Goal: Information Seeking & Learning: Learn about a topic

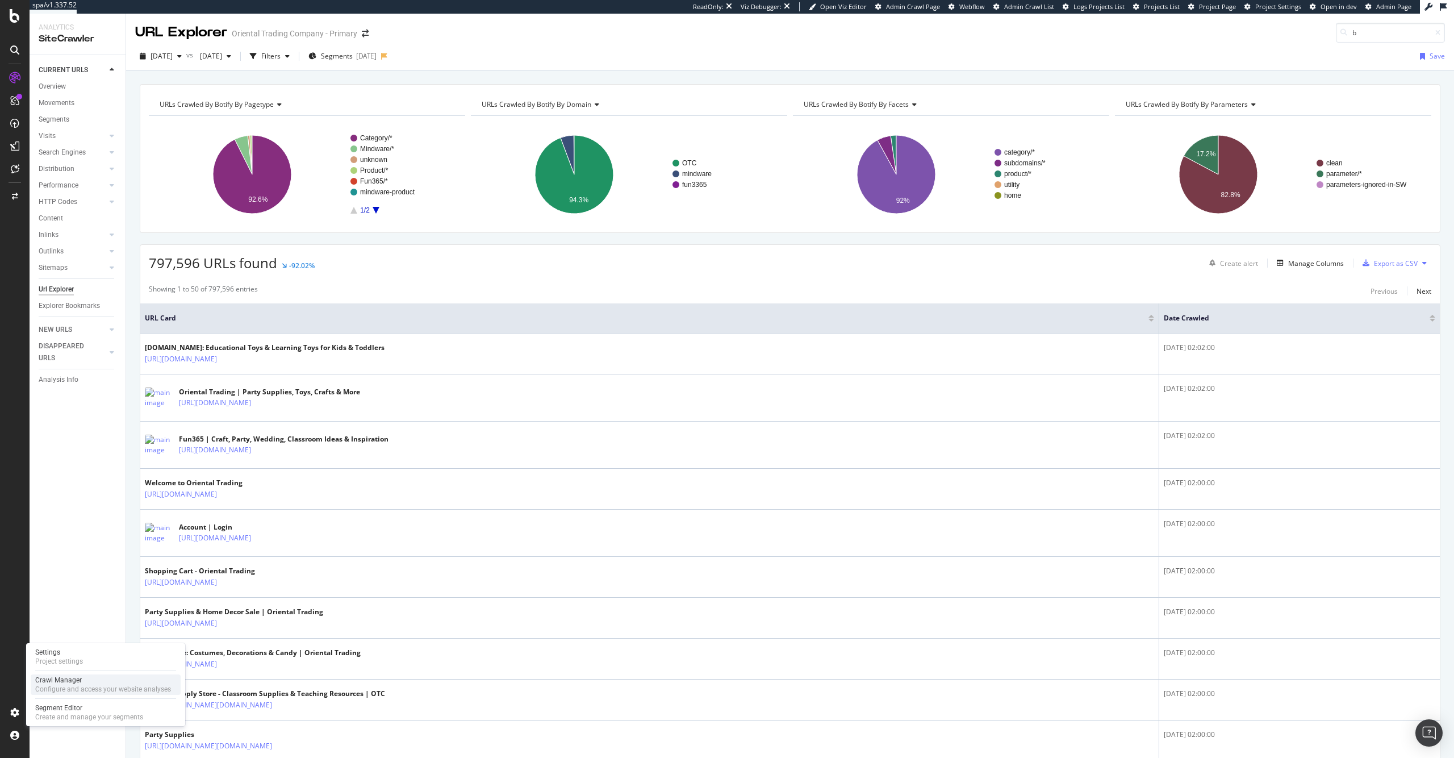
type input "b"
click at [65, 686] on div "Configure and access your website analyses" at bounding box center [103, 688] width 136 height 9
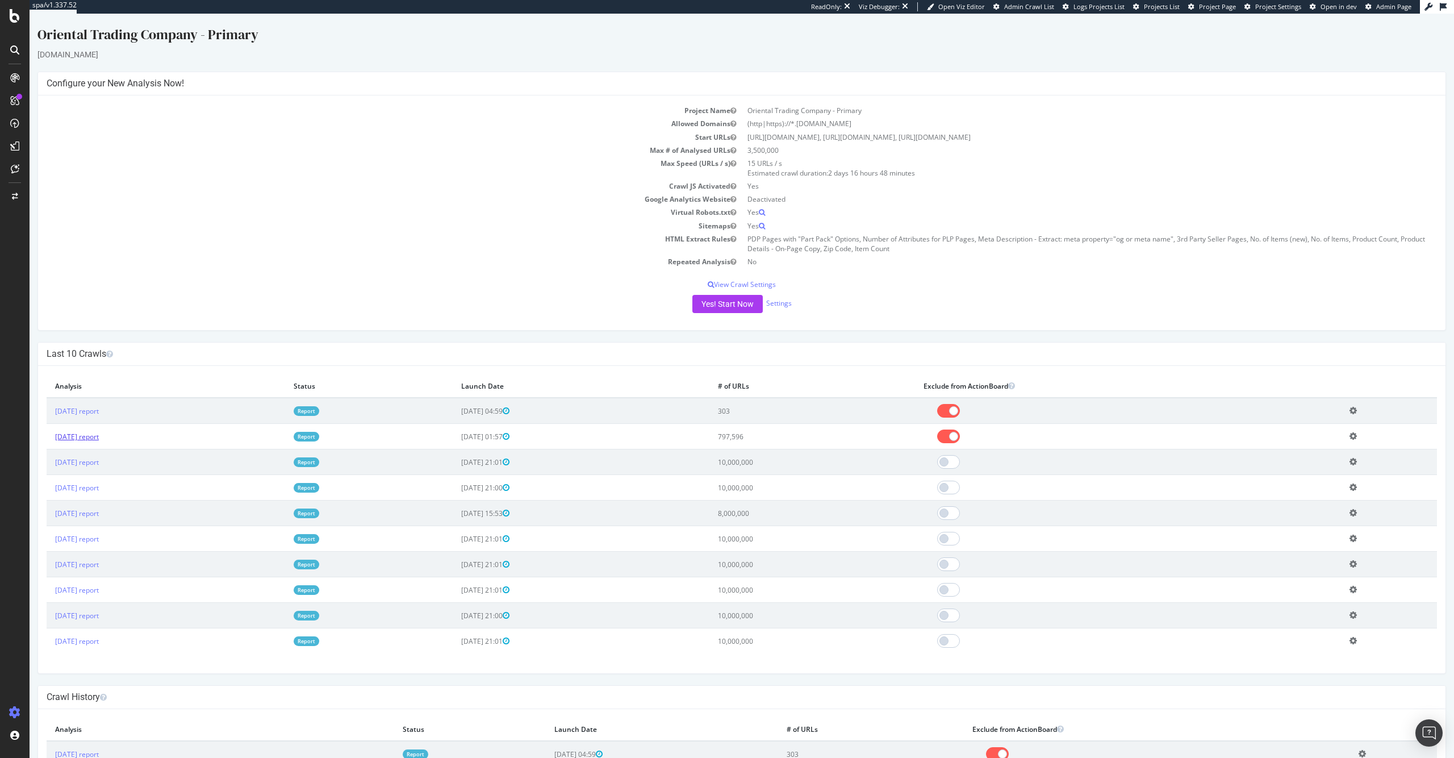
click at [99, 436] on link "2025 Sep. 30th report" at bounding box center [77, 437] width 44 height 10
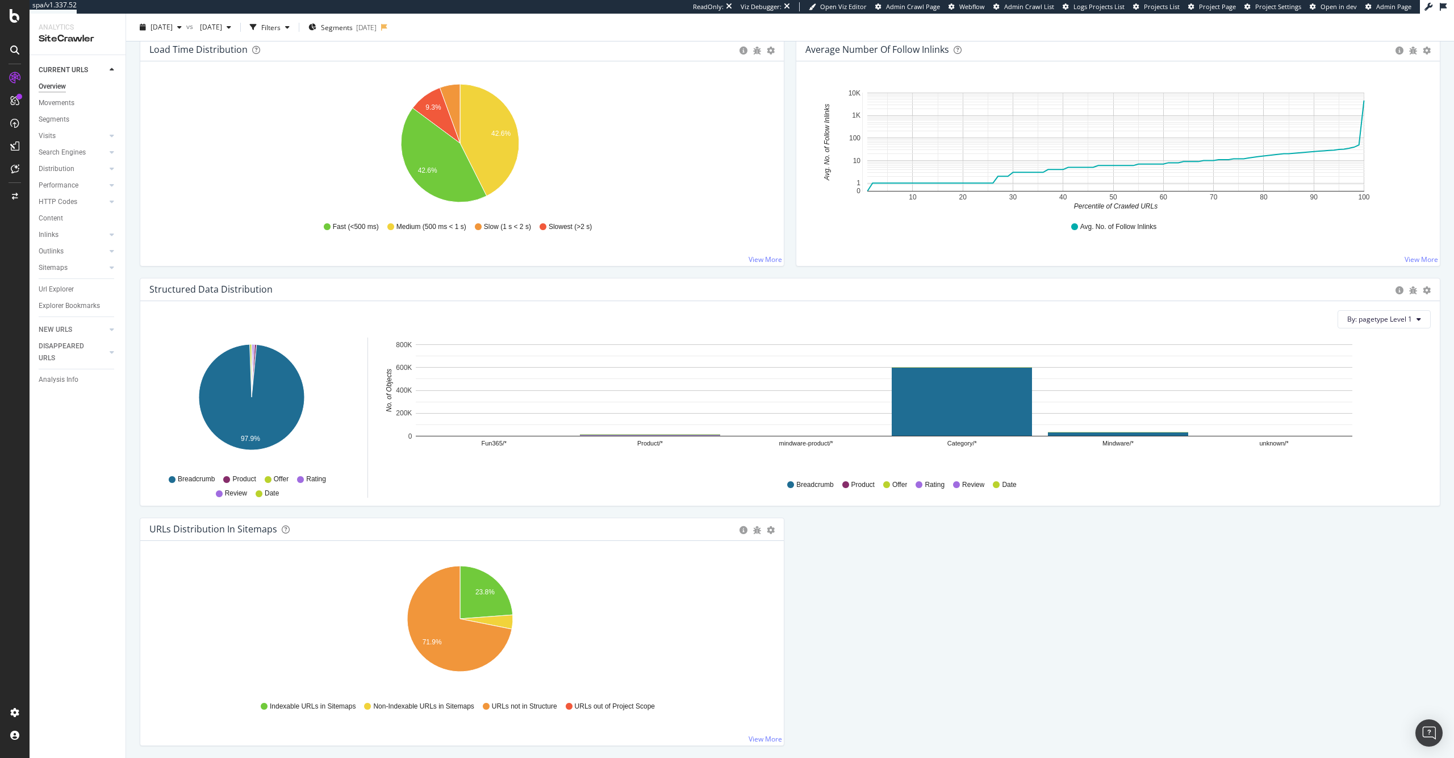
scroll to position [904, 0]
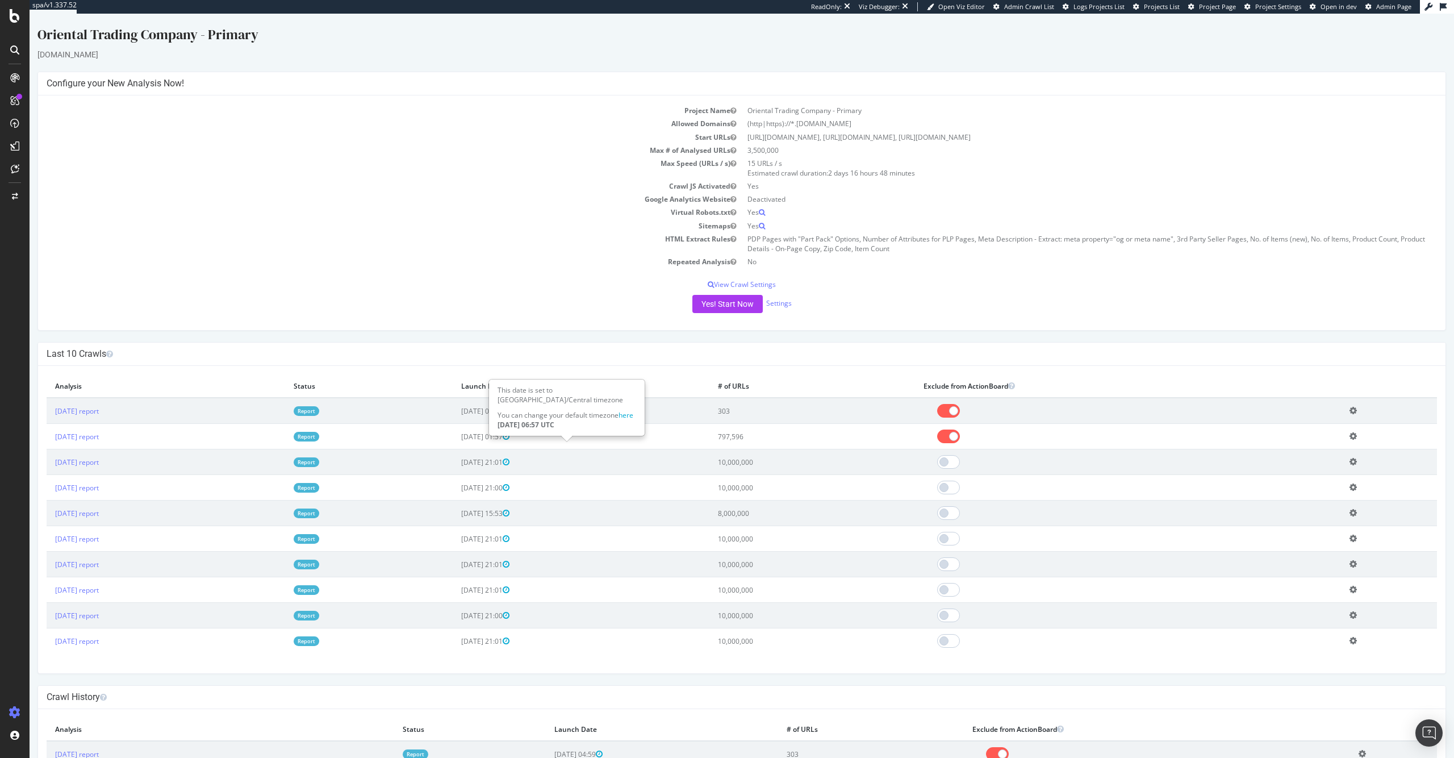
click at [509, 436] on icon at bounding box center [506, 436] width 7 height 8
click at [933, 435] on icon at bounding box center [1353, 436] width 7 height 9
click at [933, 350] on h4 "Last 10 Crawls" at bounding box center [742, 353] width 1390 height 11
click at [99, 434] on link "2025 Sep. 30th report" at bounding box center [77, 437] width 44 height 10
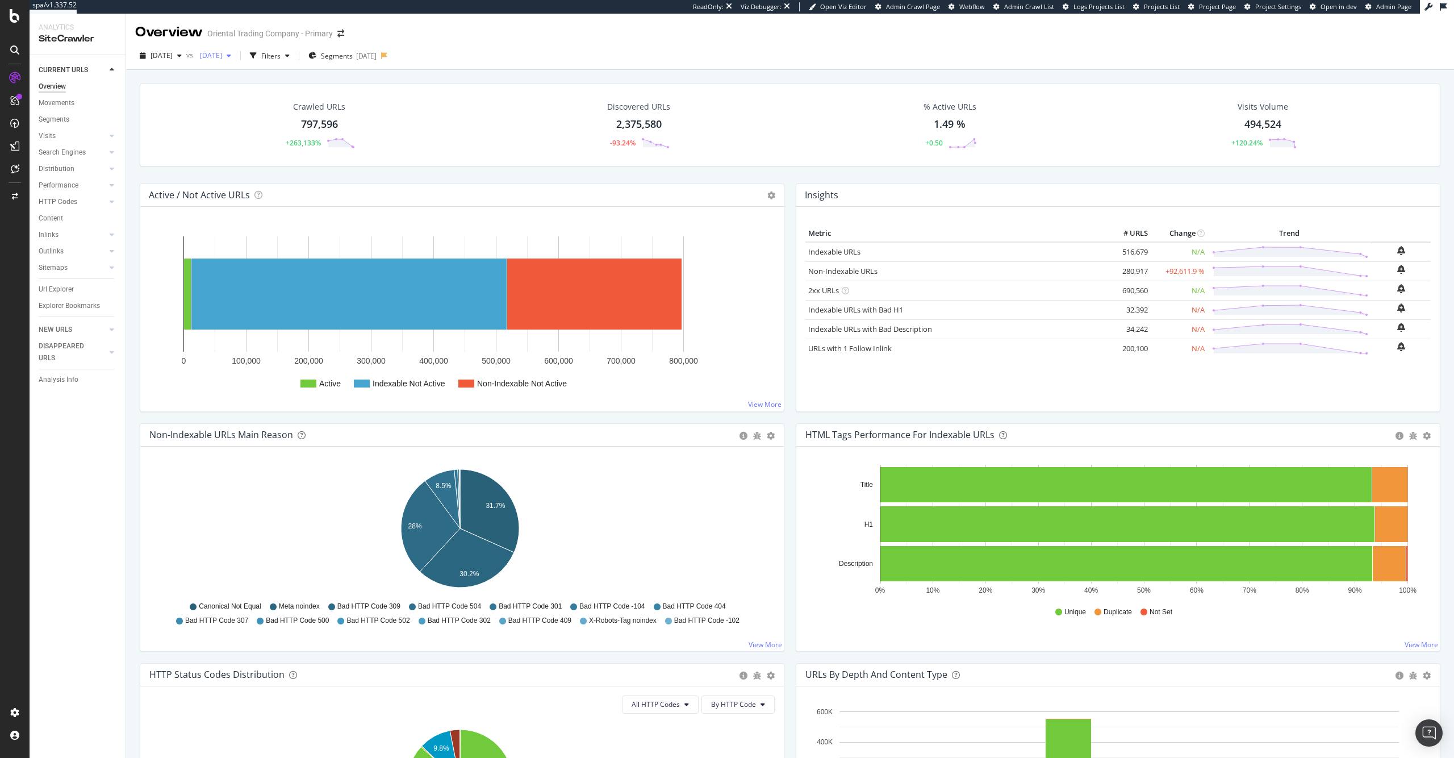
click at [236, 56] on div "button" at bounding box center [229, 55] width 14 height 7
click at [153, 117] on div "Crawled URLs 797,596 +263,133% Discovered URLs 2,375,580 -93.24% % Active URLs …" at bounding box center [790, 124] width 1301 height 83
click at [57, 324] on div "NEW URLS" at bounding box center [56, 330] width 34 height 12
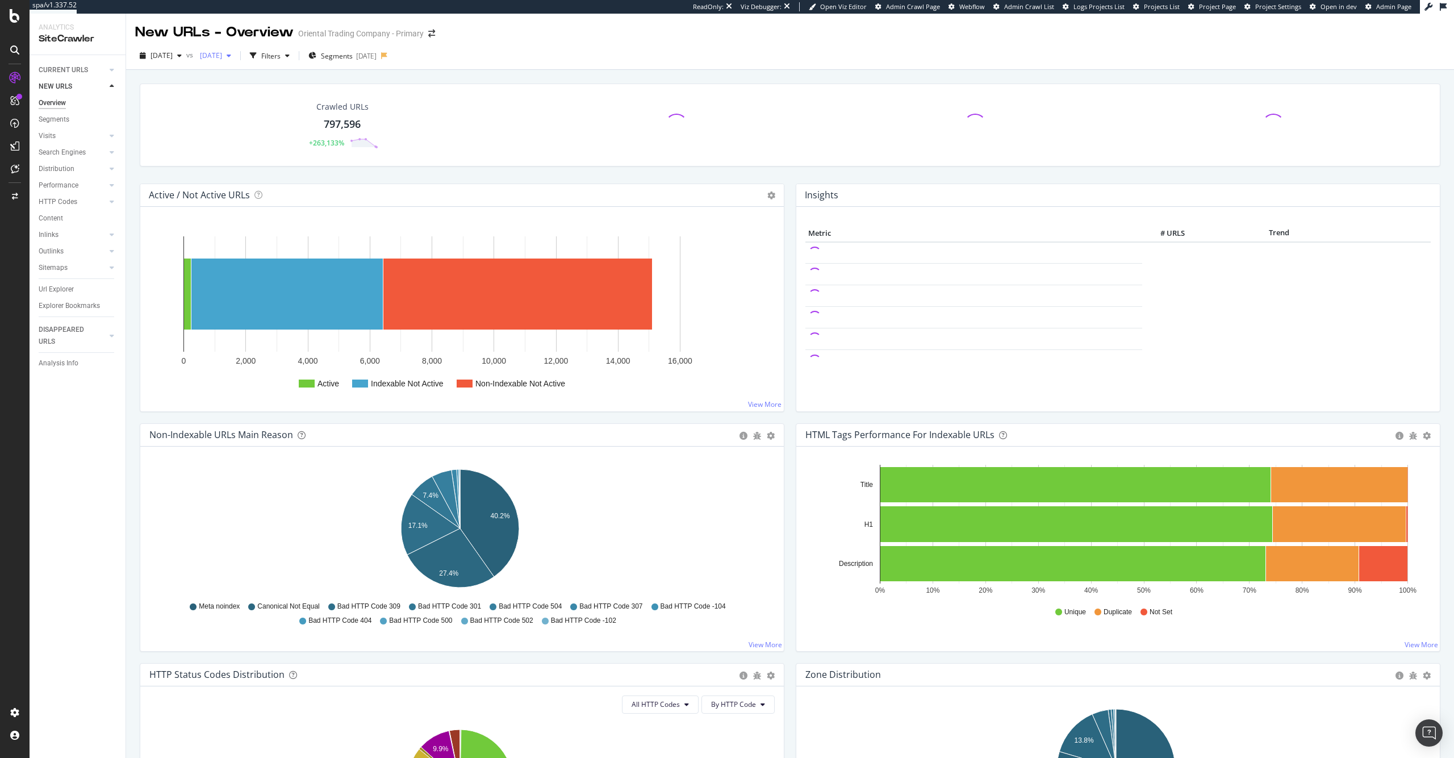
click at [222, 54] on span "2025 Sep. 19th" at bounding box center [208, 56] width 27 height 10
click at [273, 136] on div "2025 Sep. 19th" at bounding box center [250, 138] width 56 height 10
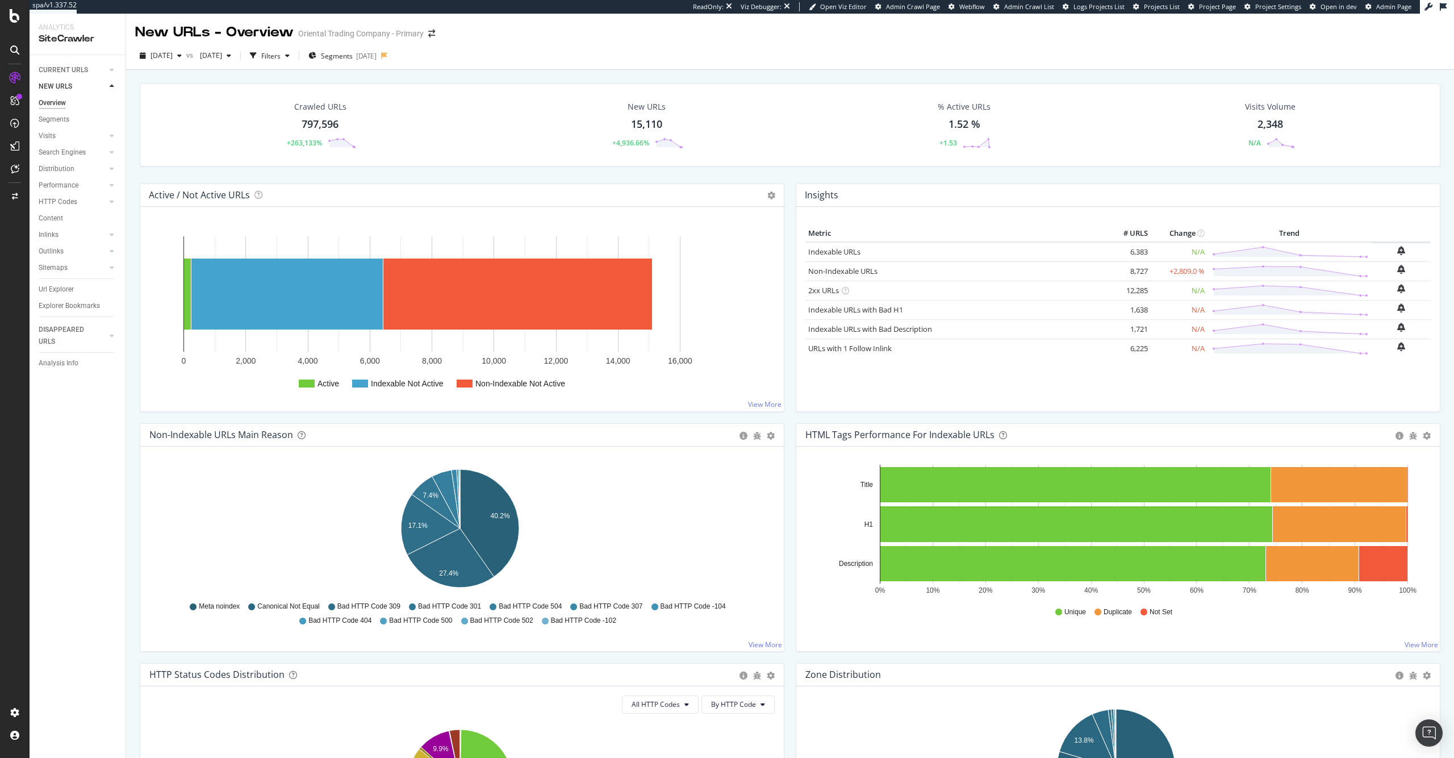
click at [642, 126] on div "15,110" at bounding box center [646, 124] width 31 height 15
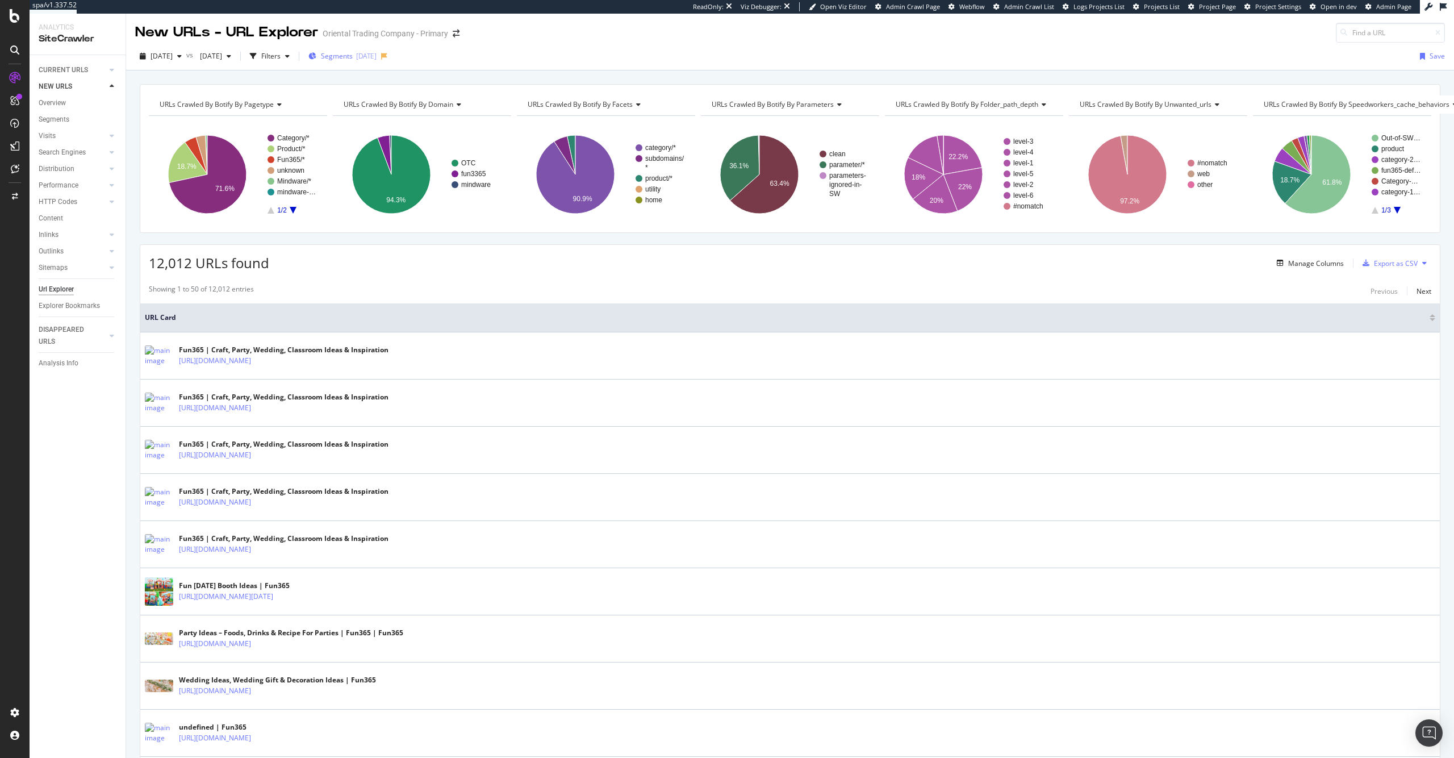
click at [353, 58] on span "Segments" at bounding box center [337, 56] width 32 height 10
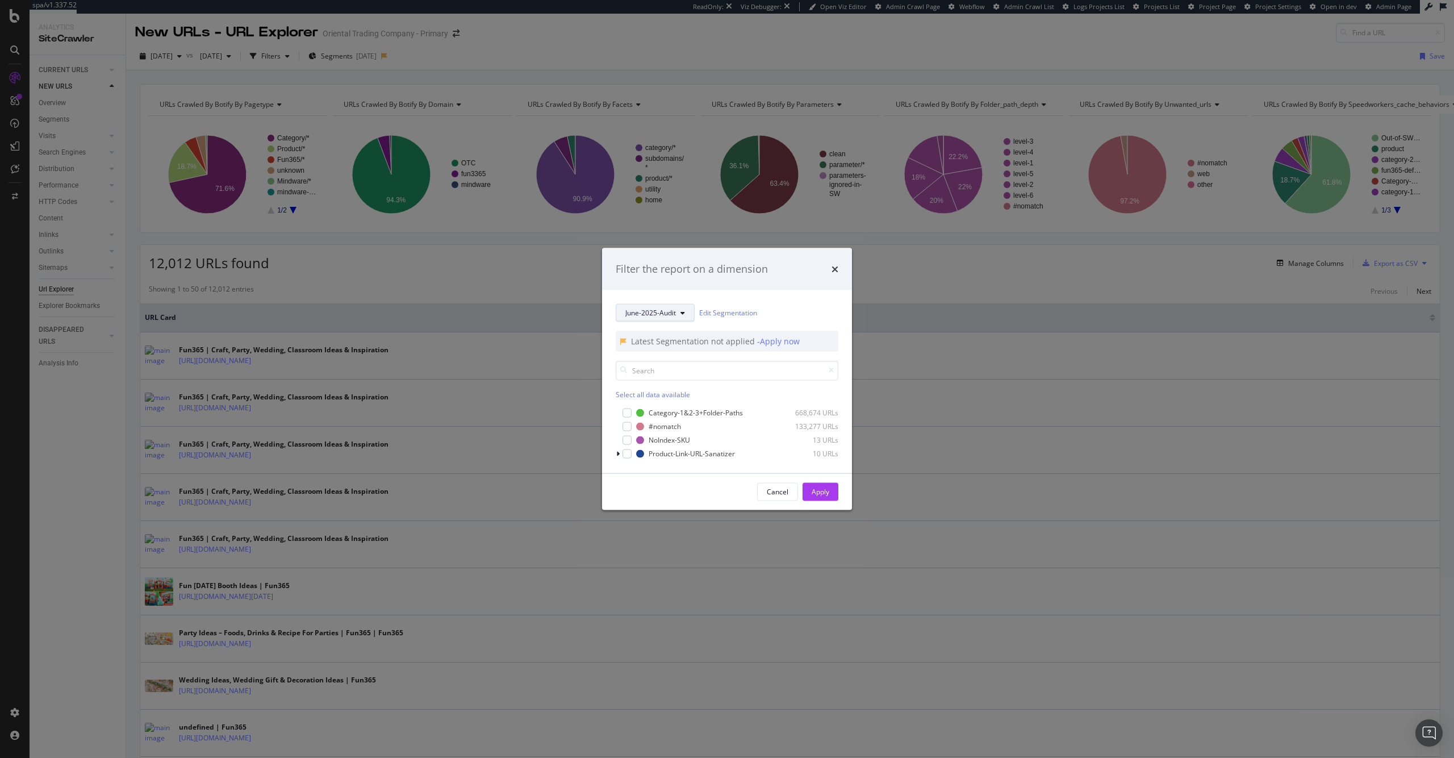
click at [661, 312] on span "June-2025-Audit" at bounding box center [650, 313] width 51 height 10
click at [688, 372] on span "domain" at bounding box center [675, 374] width 101 height 10
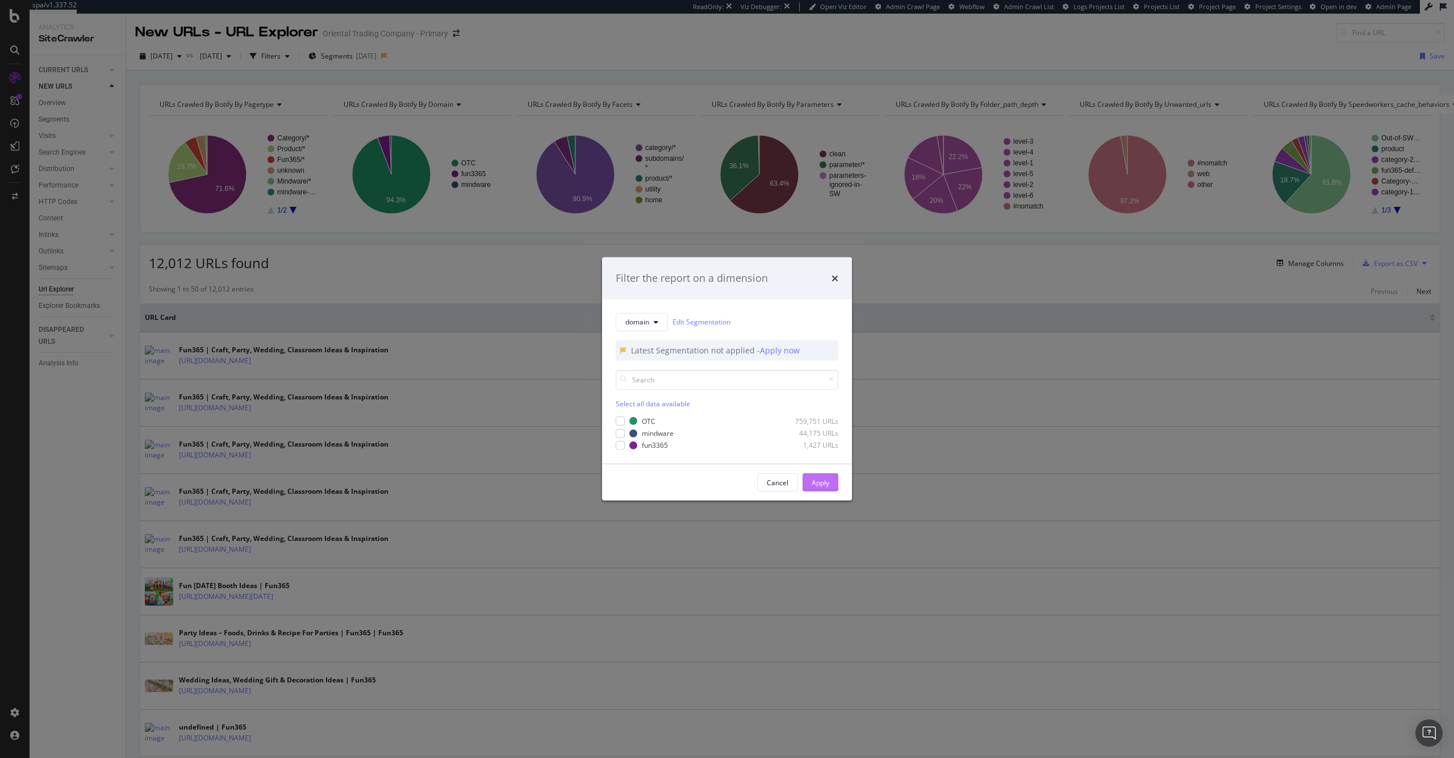
click at [830, 477] on button "Apply" at bounding box center [821, 482] width 36 height 18
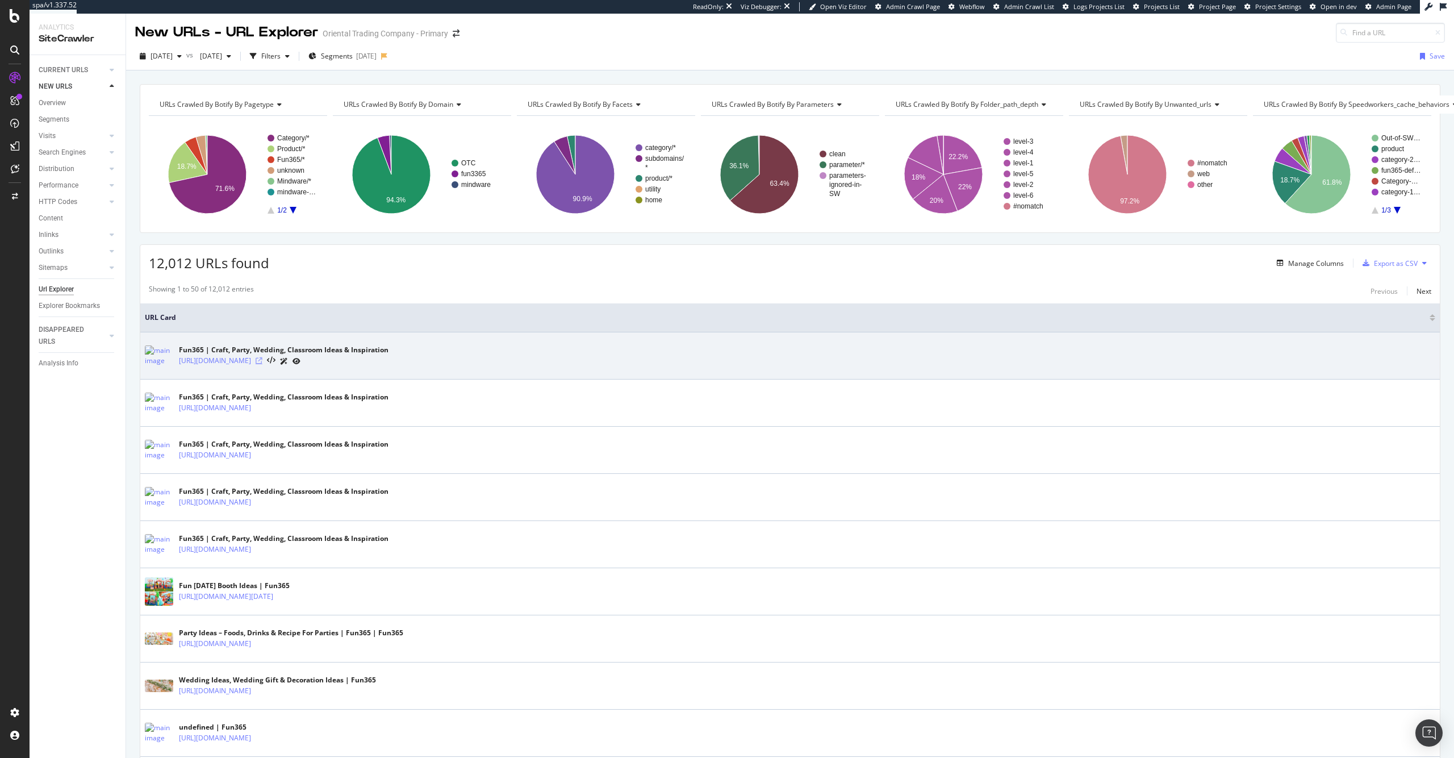
click at [262, 362] on icon at bounding box center [259, 360] width 7 height 7
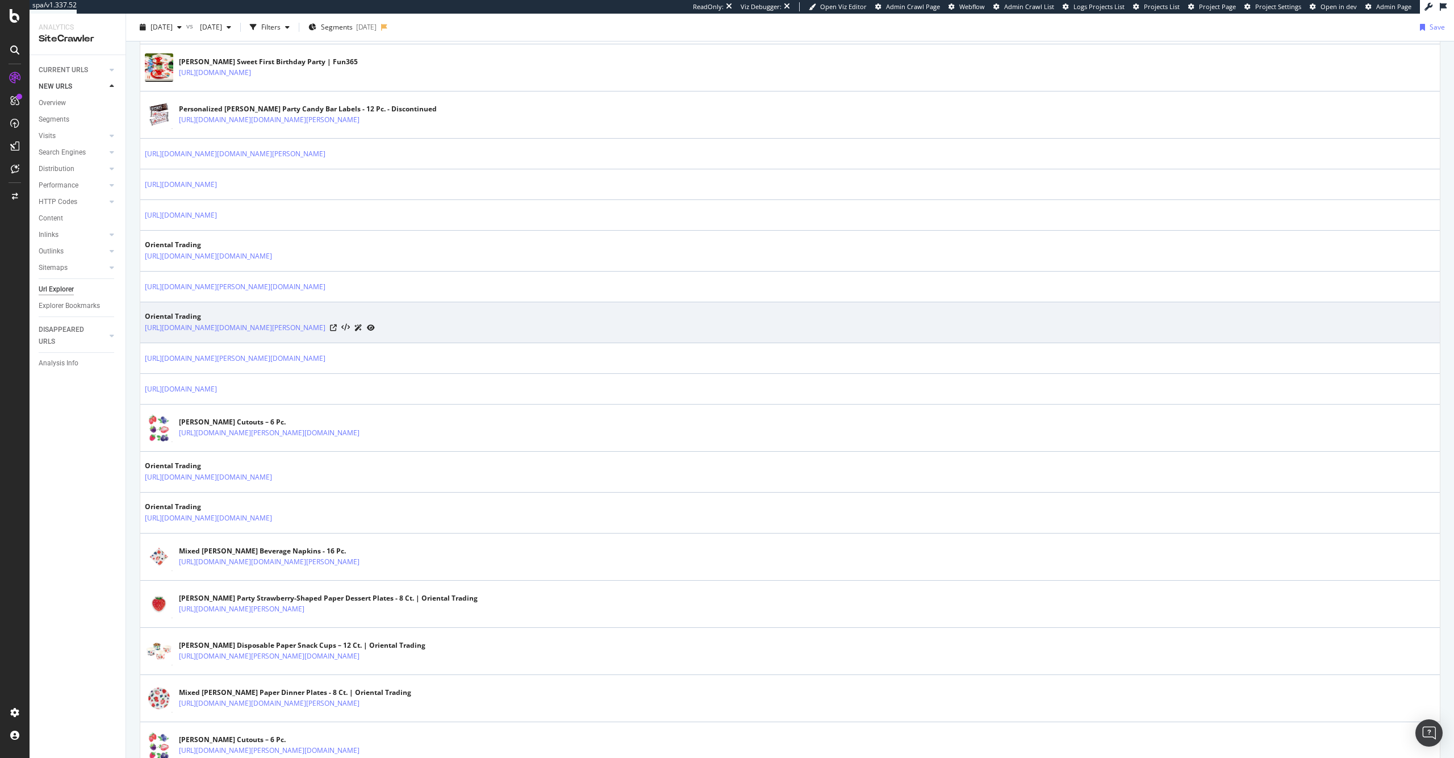
scroll to position [895, 0]
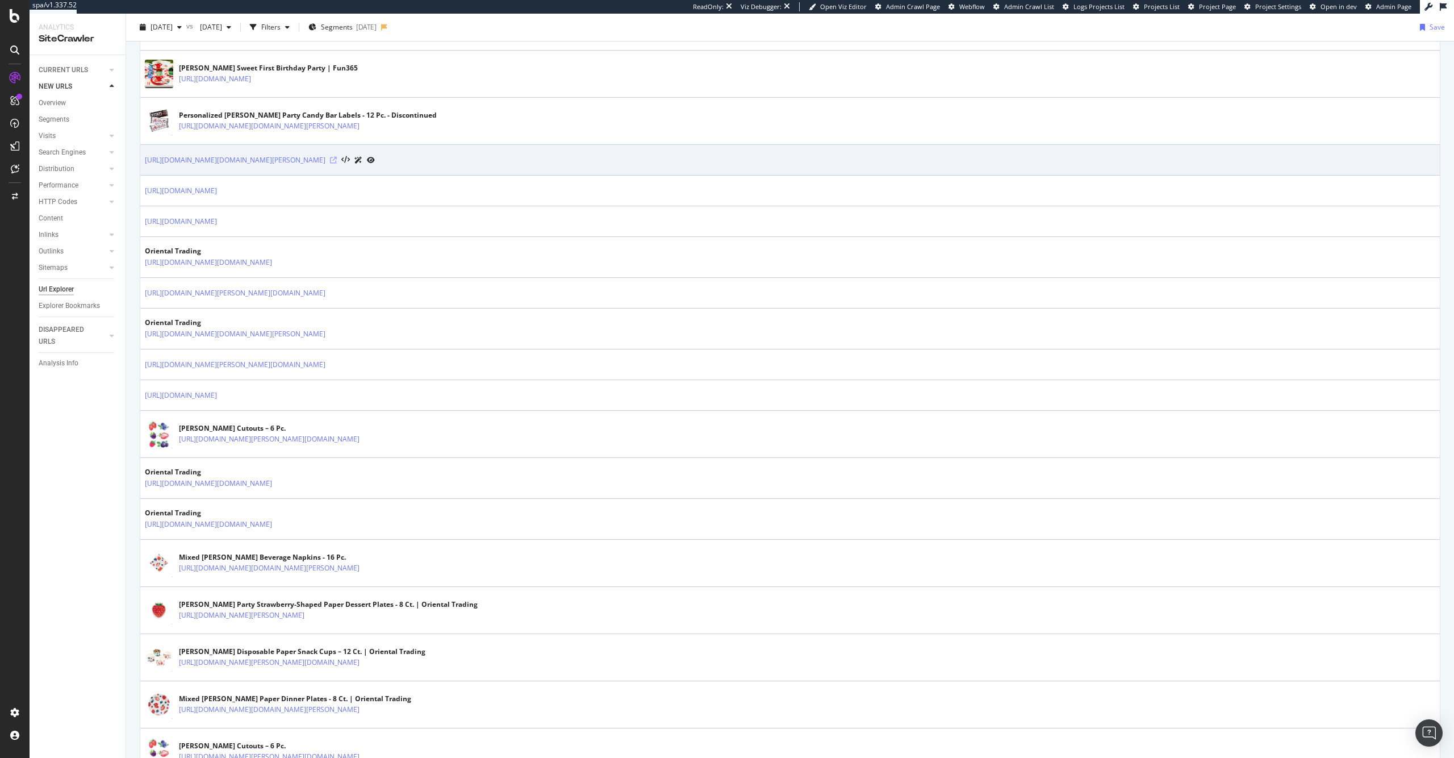
click at [337, 158] on icon at bounding box center [333, 160] width 7 height 7
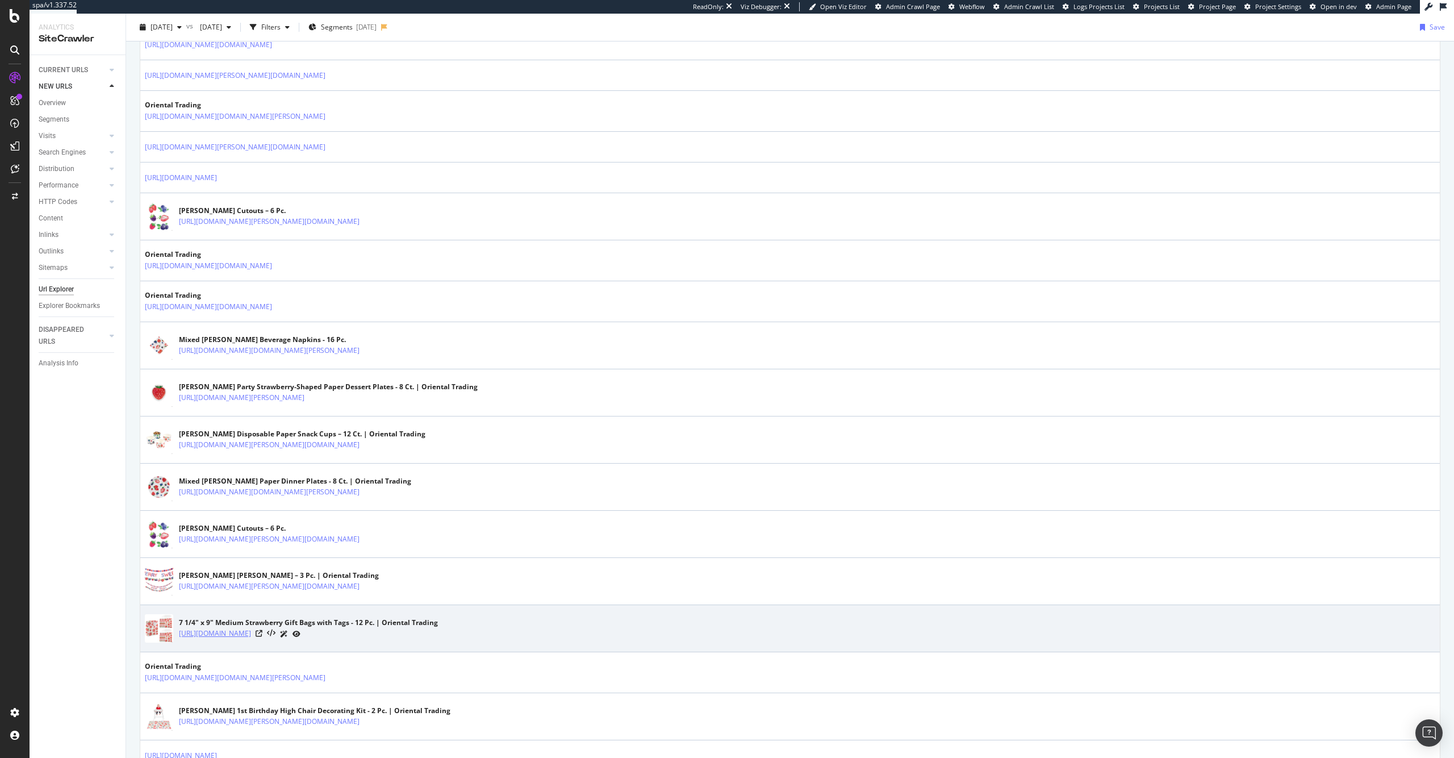
scroll to position [1262, 0]
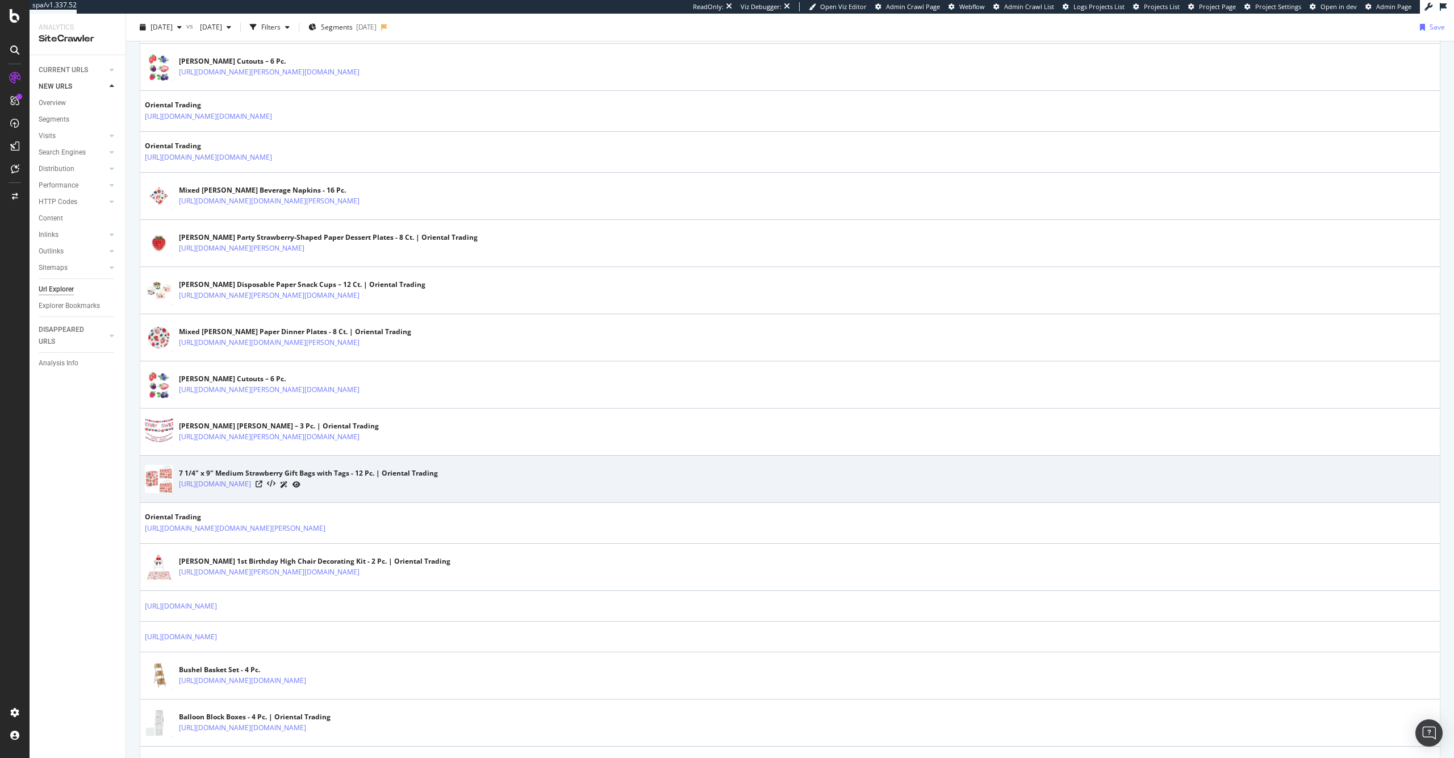
click at [300, 485] on div at bounding box center [278, 484] width 45 height 12
click at [262, 484] on icon at bounding box center [259, 484] width 7 height 7
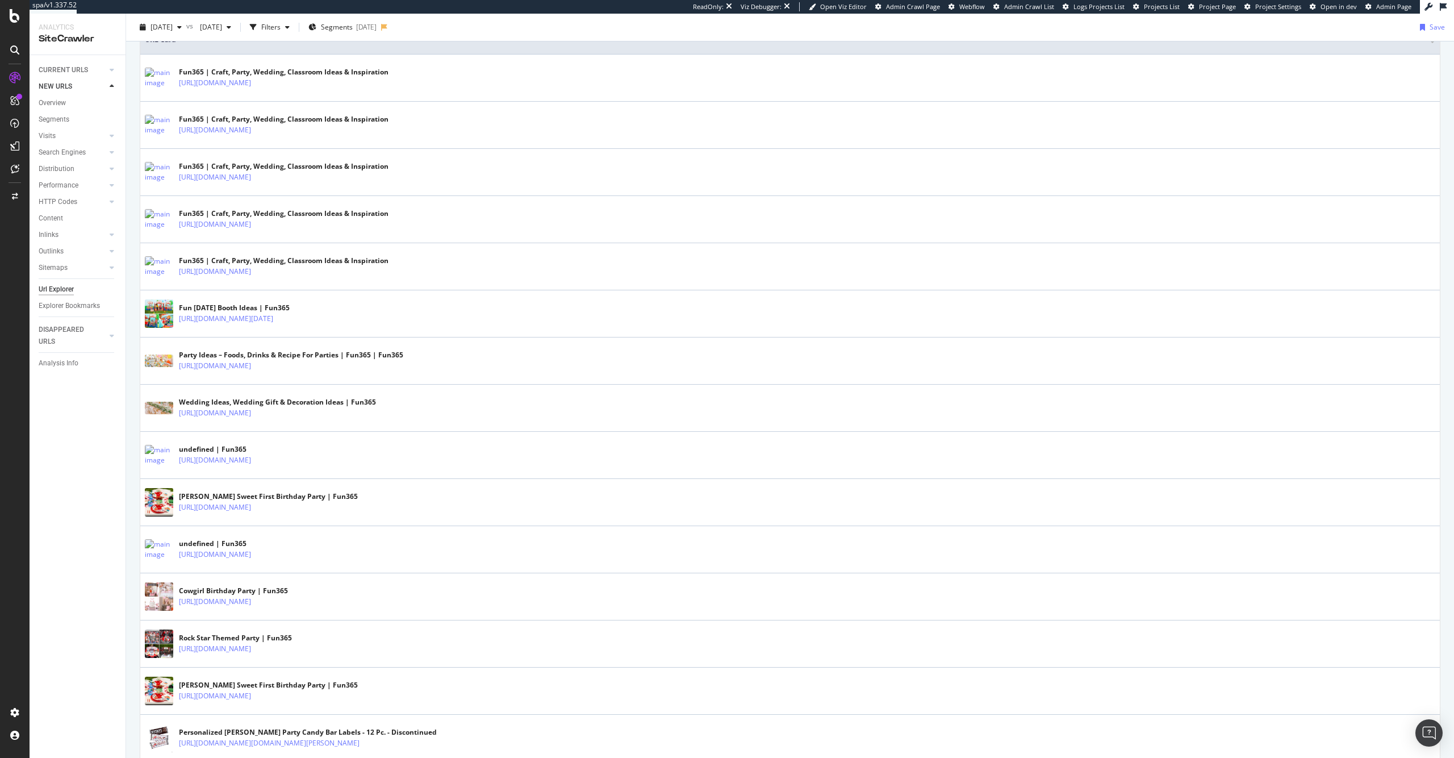
scroll to position [0, 0]
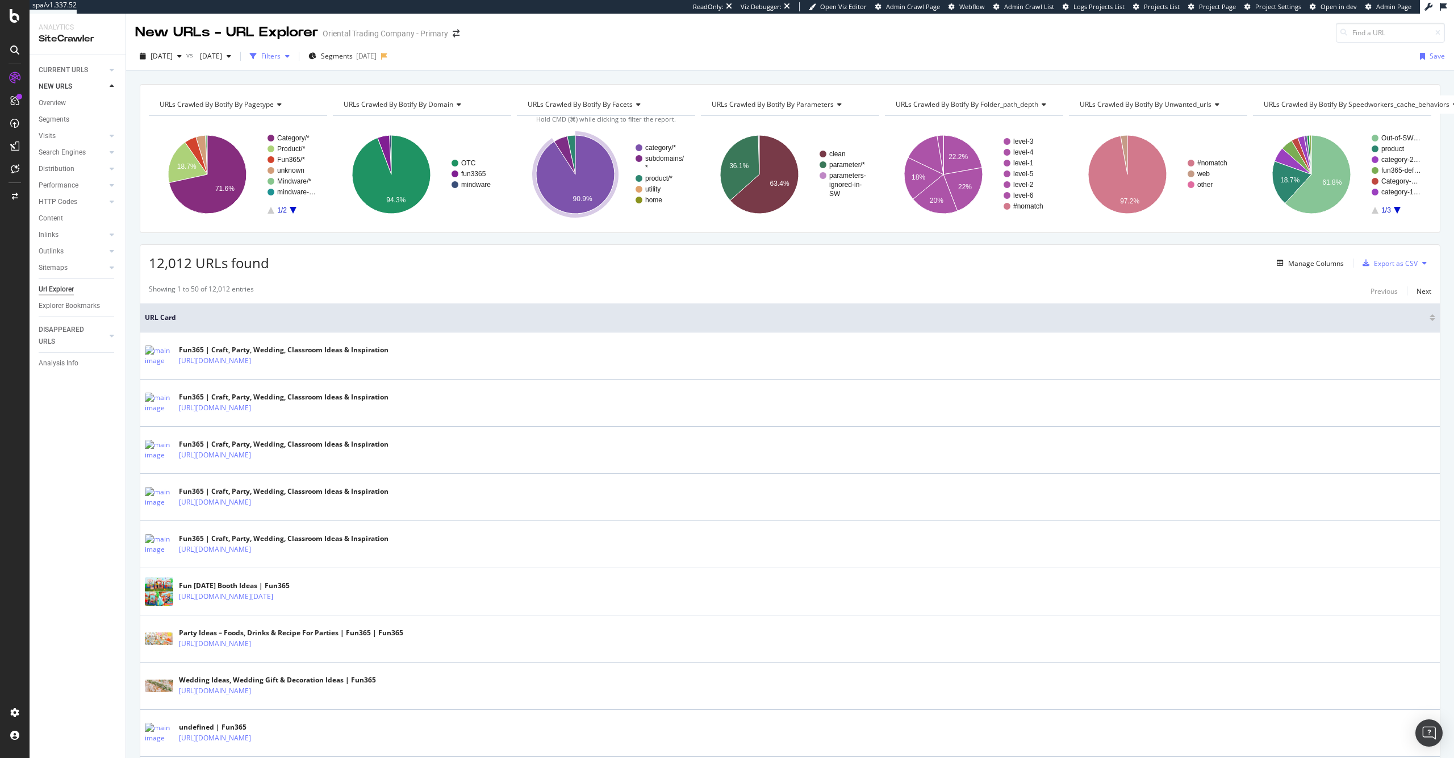
click at [281, 56] on div "Filters" at bounding box center [270, 56] width 19 height 10
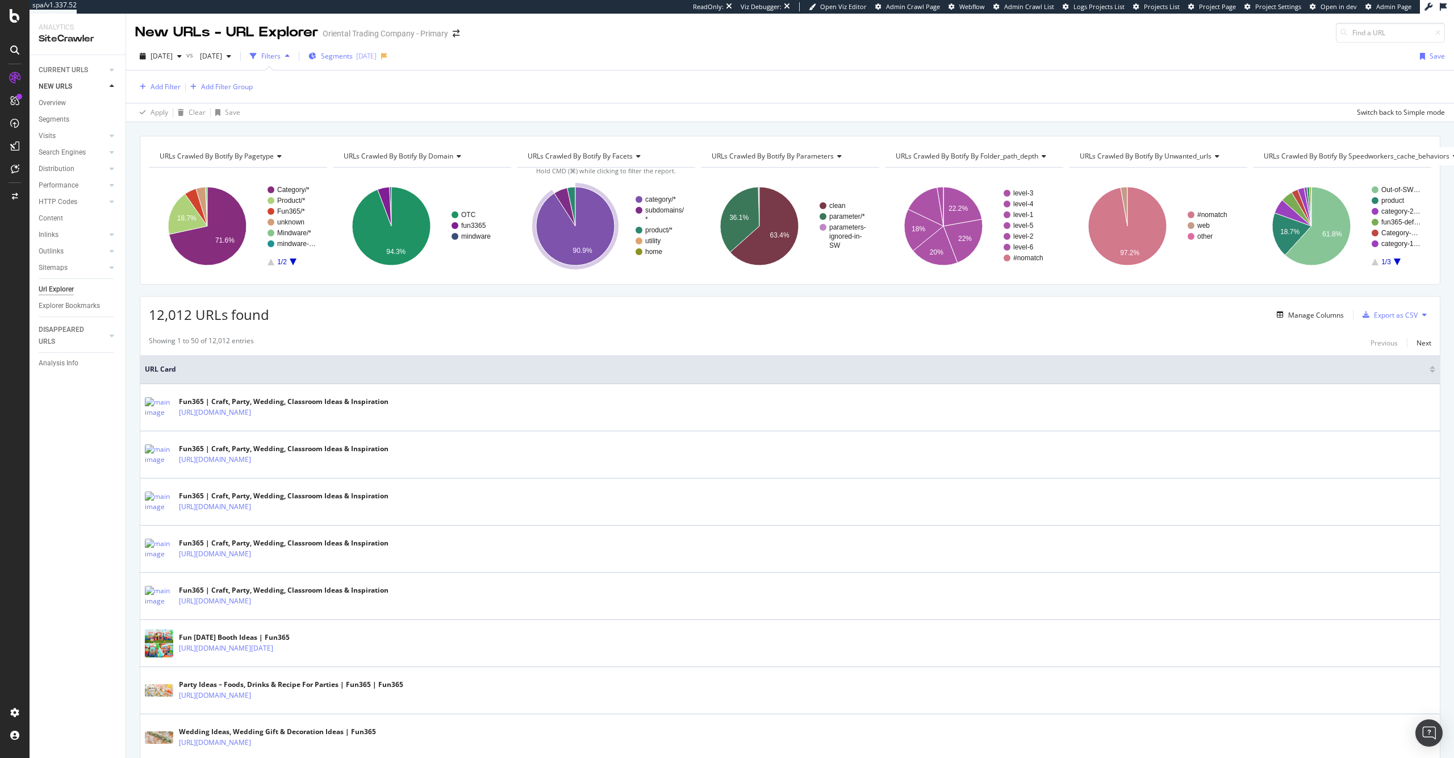
click at [377, 53] on div "2025-09-30" at bounding box center [366, 56] width 20 height 10
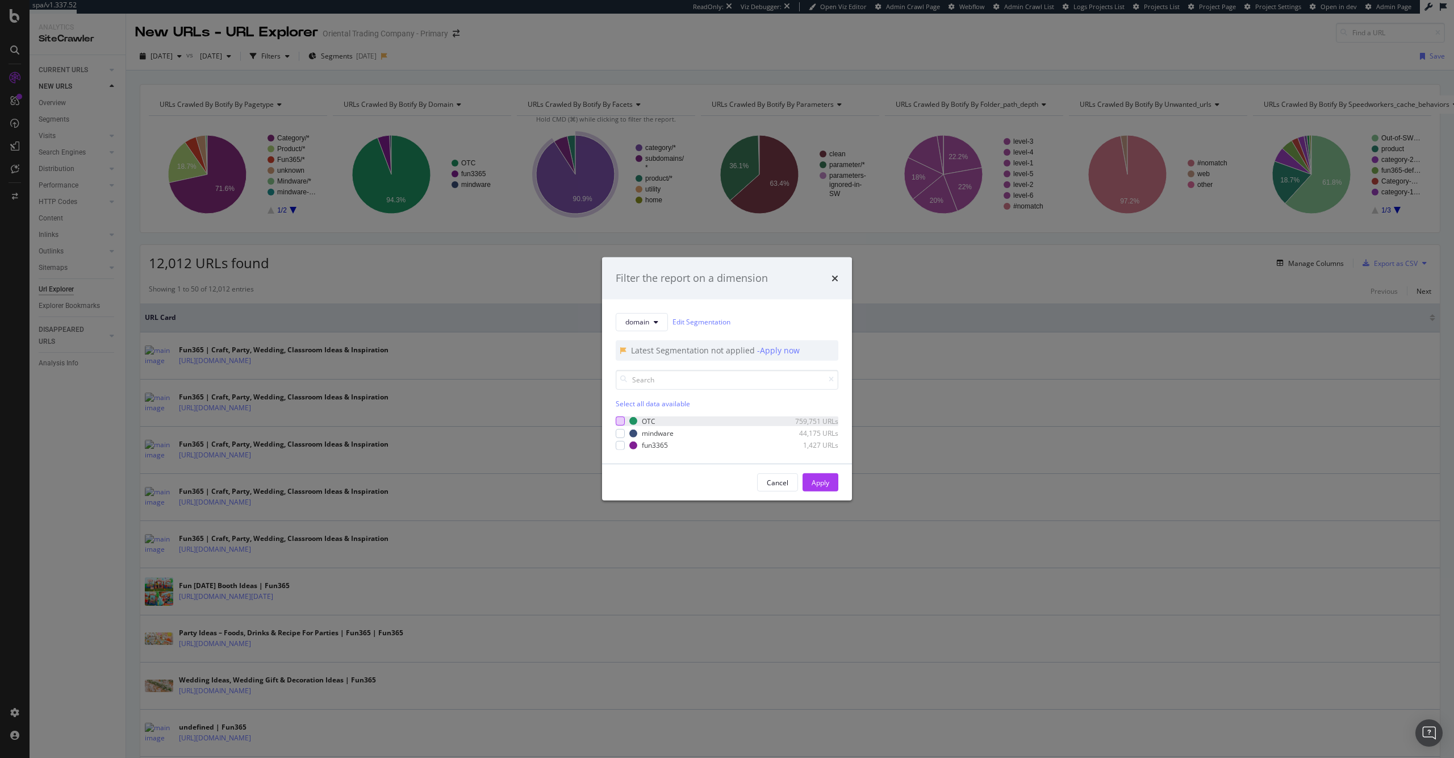
click at [619, 419] on div "modal" at bounding box center [620, 420] width 9 height 9
click at [815, 478] on div "Apply" at bounding box center [821, 483] width 18 height 10
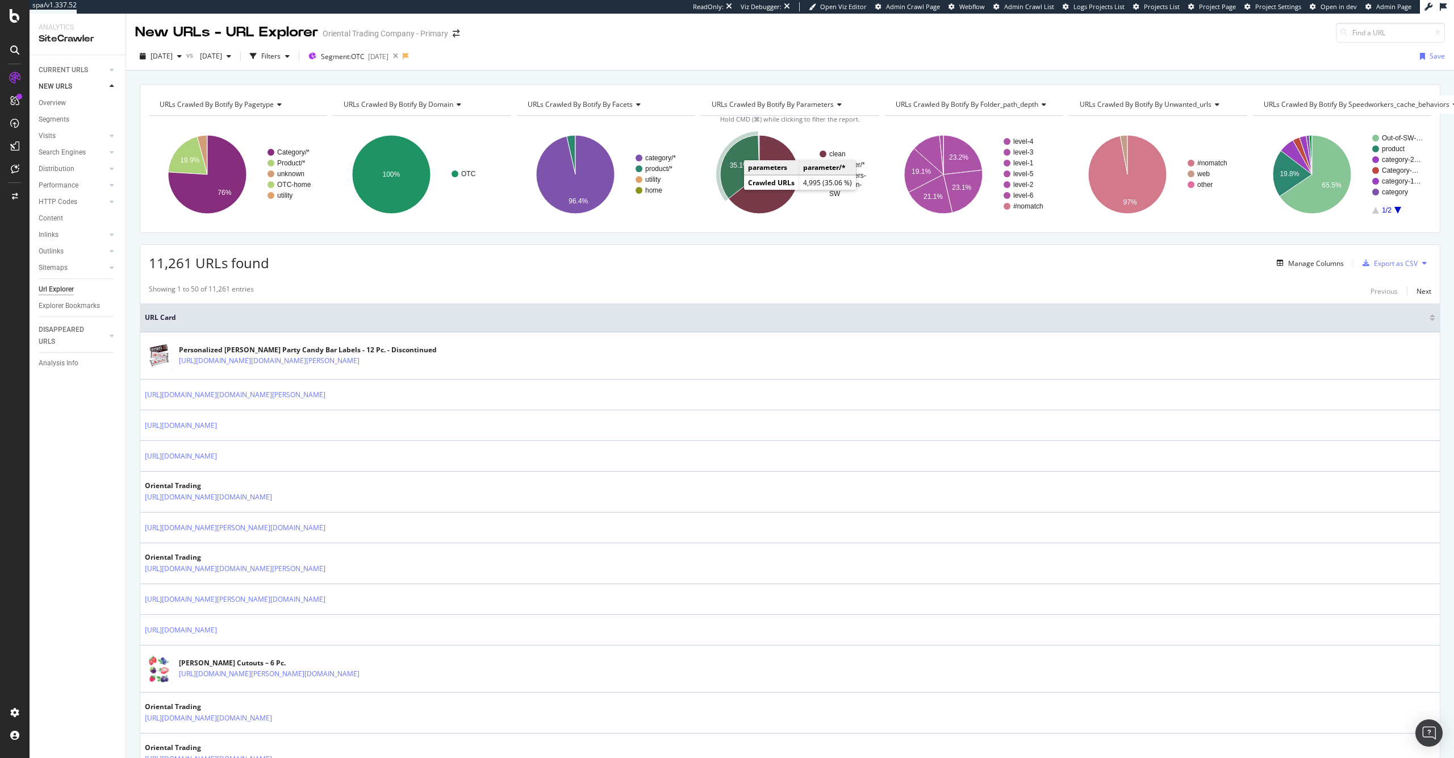
click at [739, 181] on icon "A chart." at bounding box center [739, 167] width 39 height 64
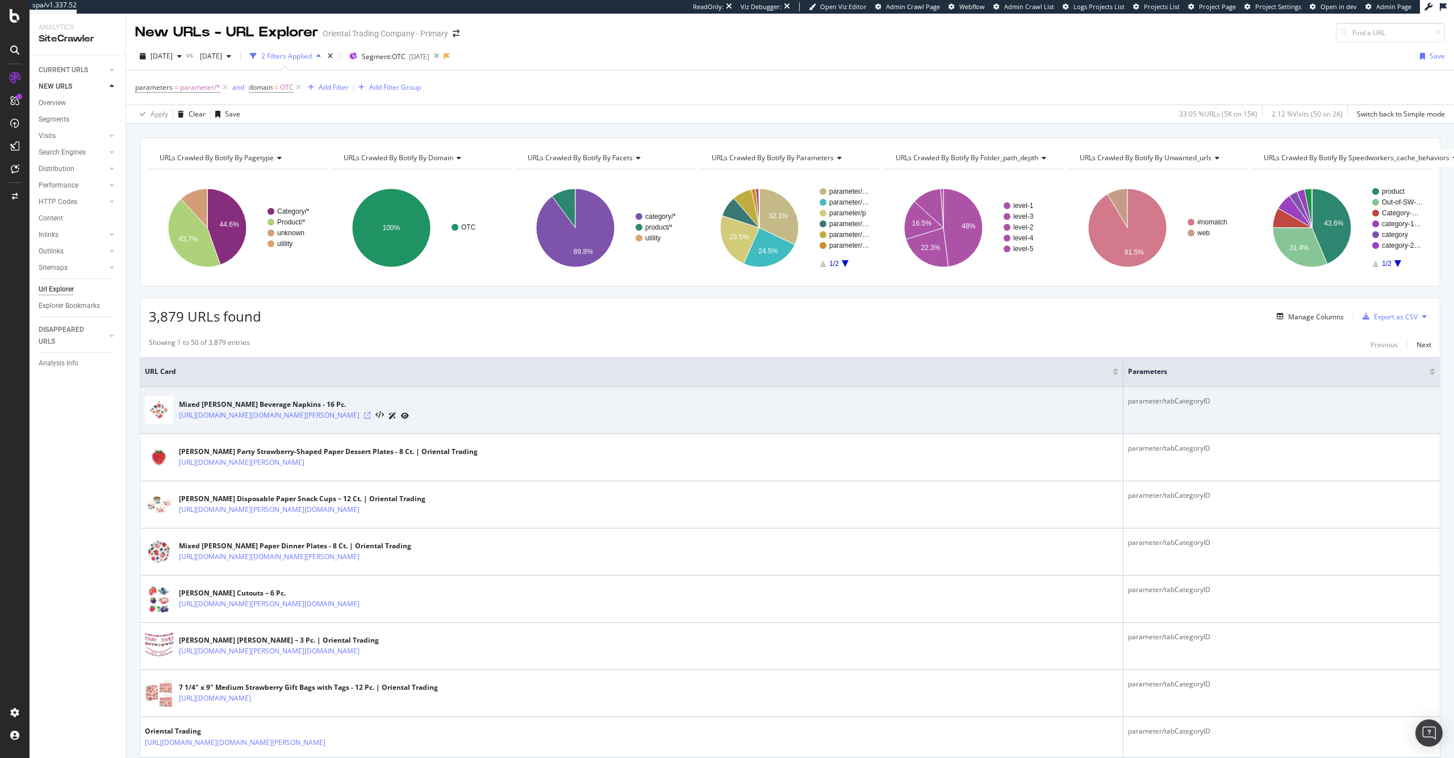
click at [371, 417] on icon at bounding box center [367, 415] width 7 height 7
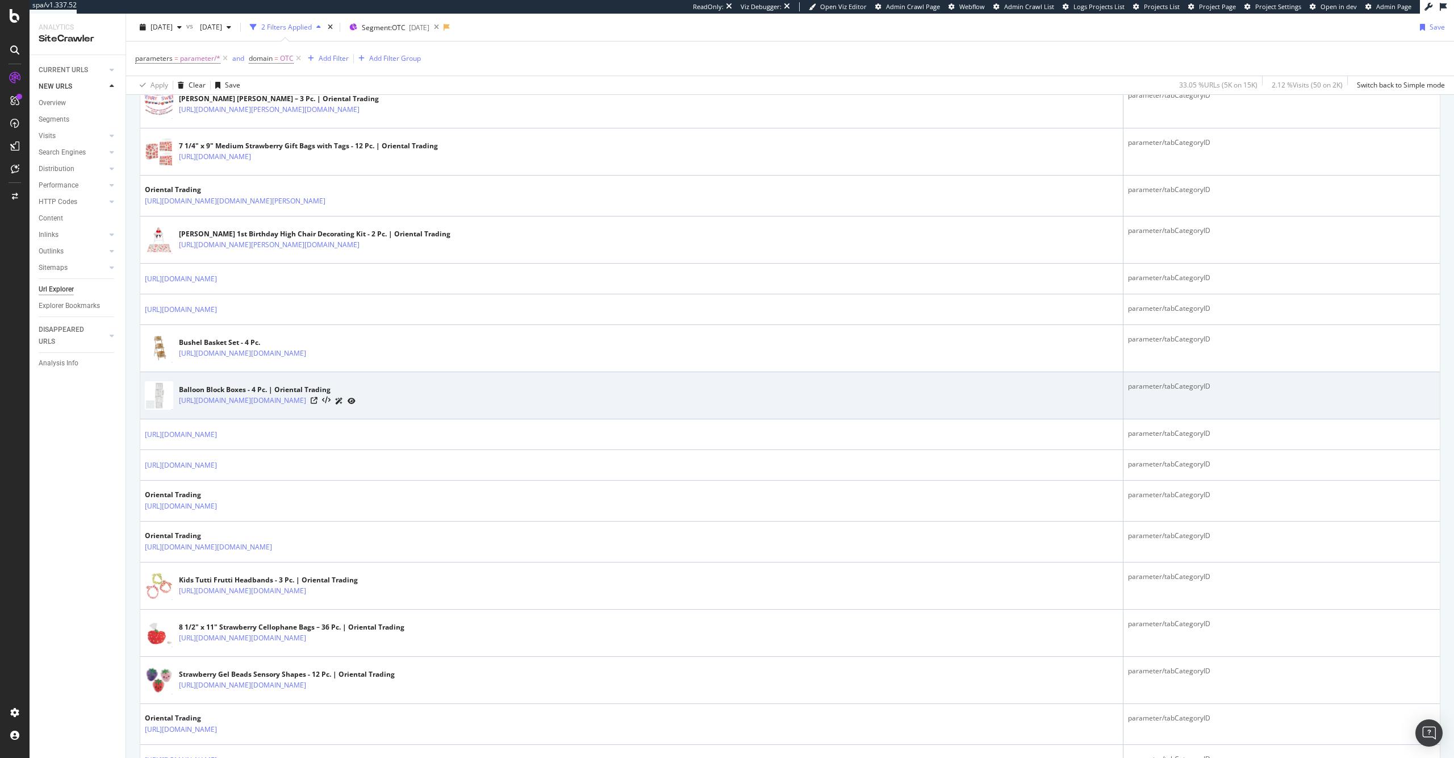
scroll to position [545, 0]
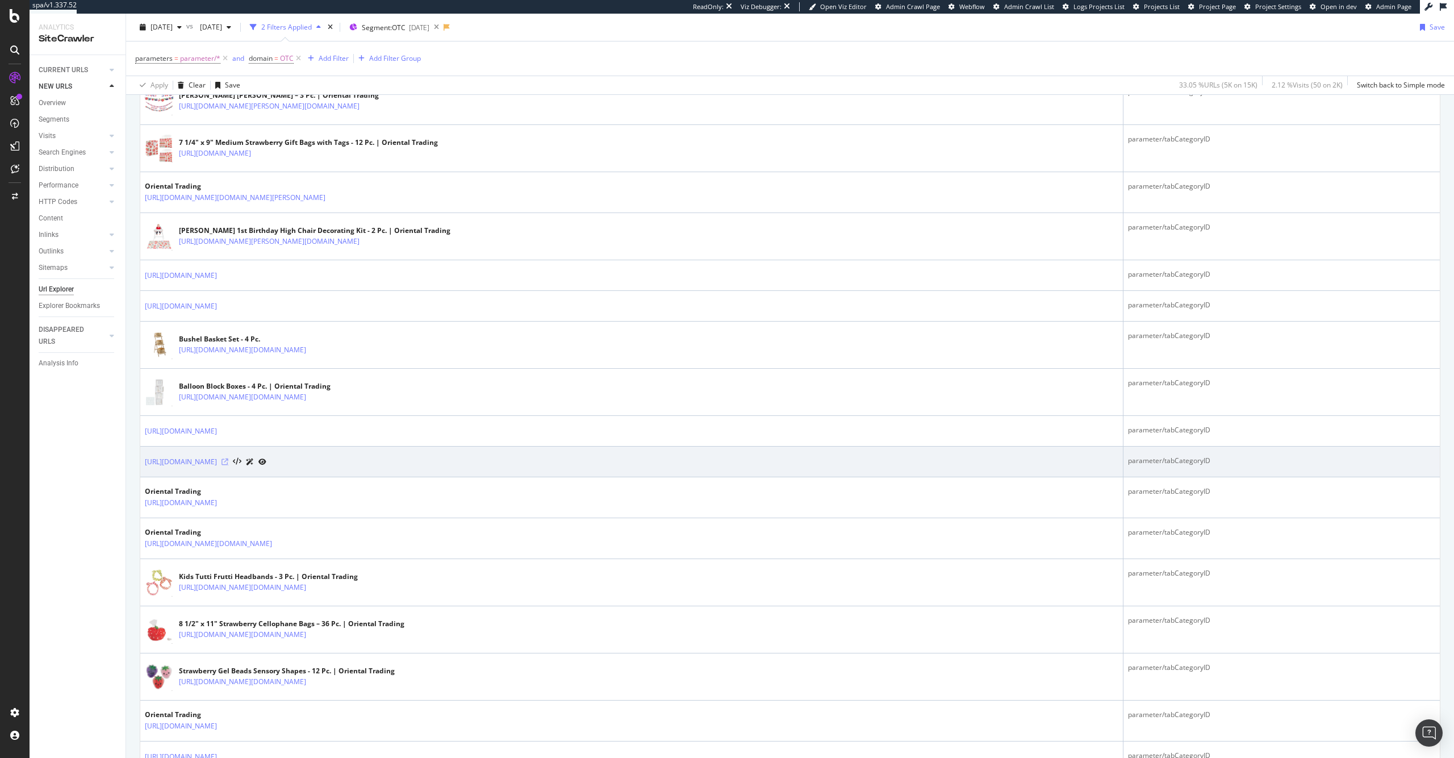
click at [228, 462] on icon at bounding box center [225, 461] width 7 height 7
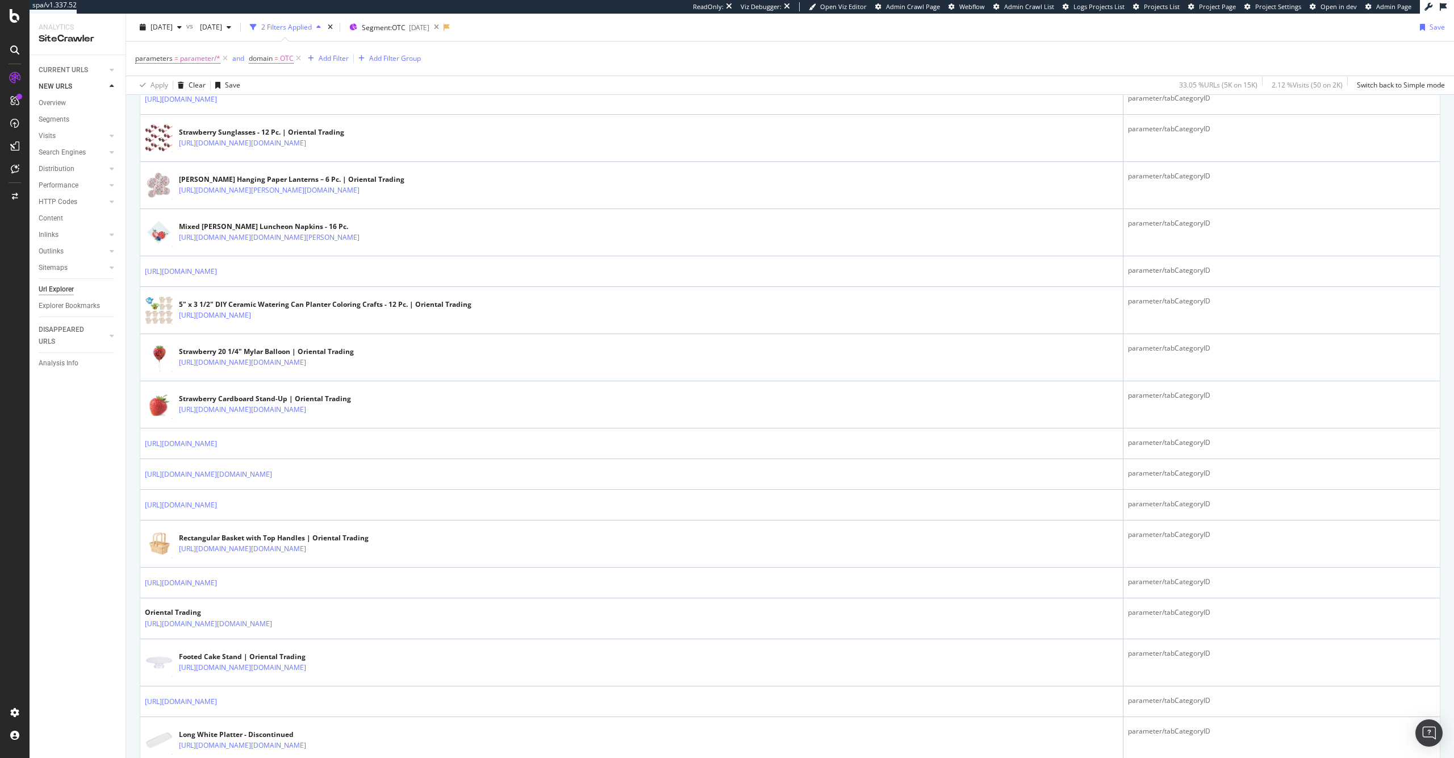
scroll to position [1206, 0]
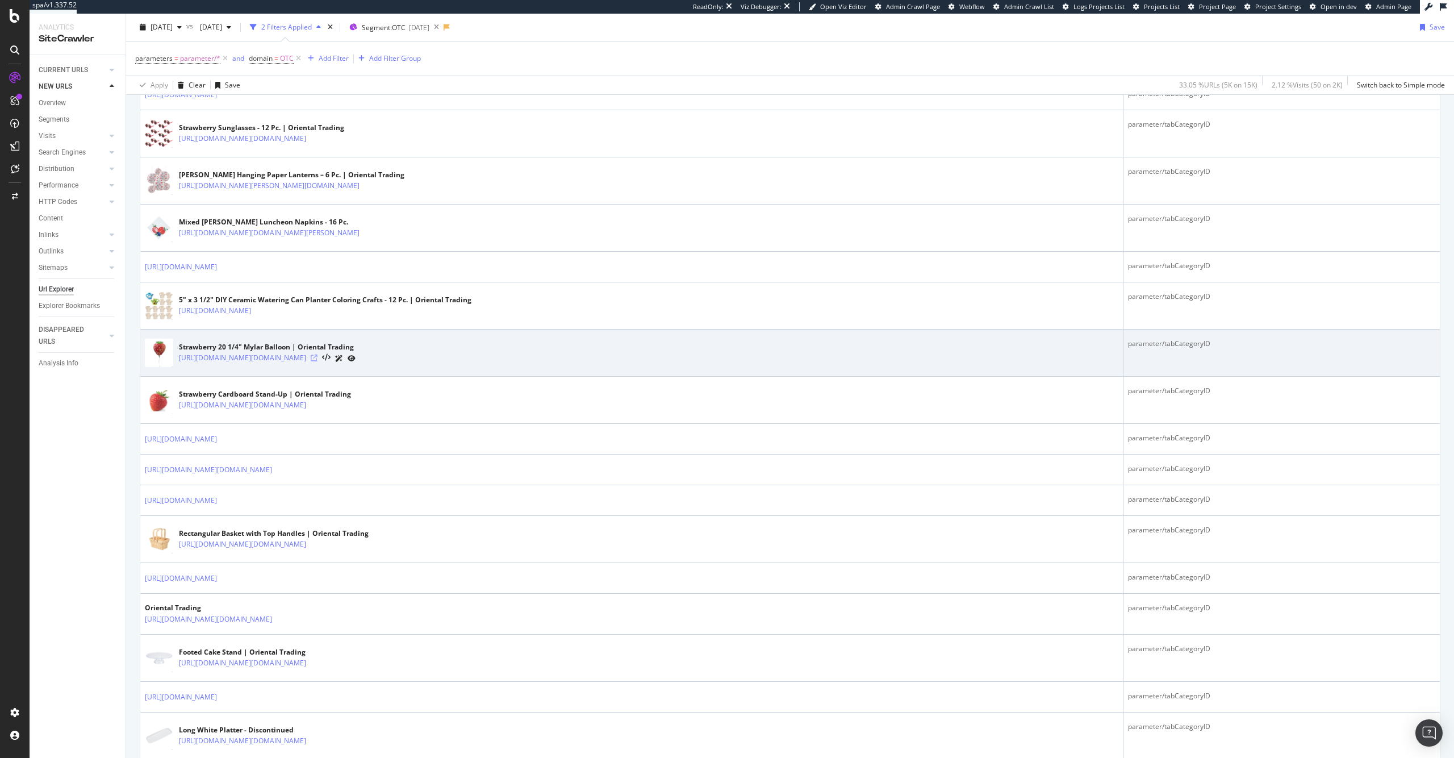
click at [318, 360] on icon at bounding box center [314, 357] width 7 height 7
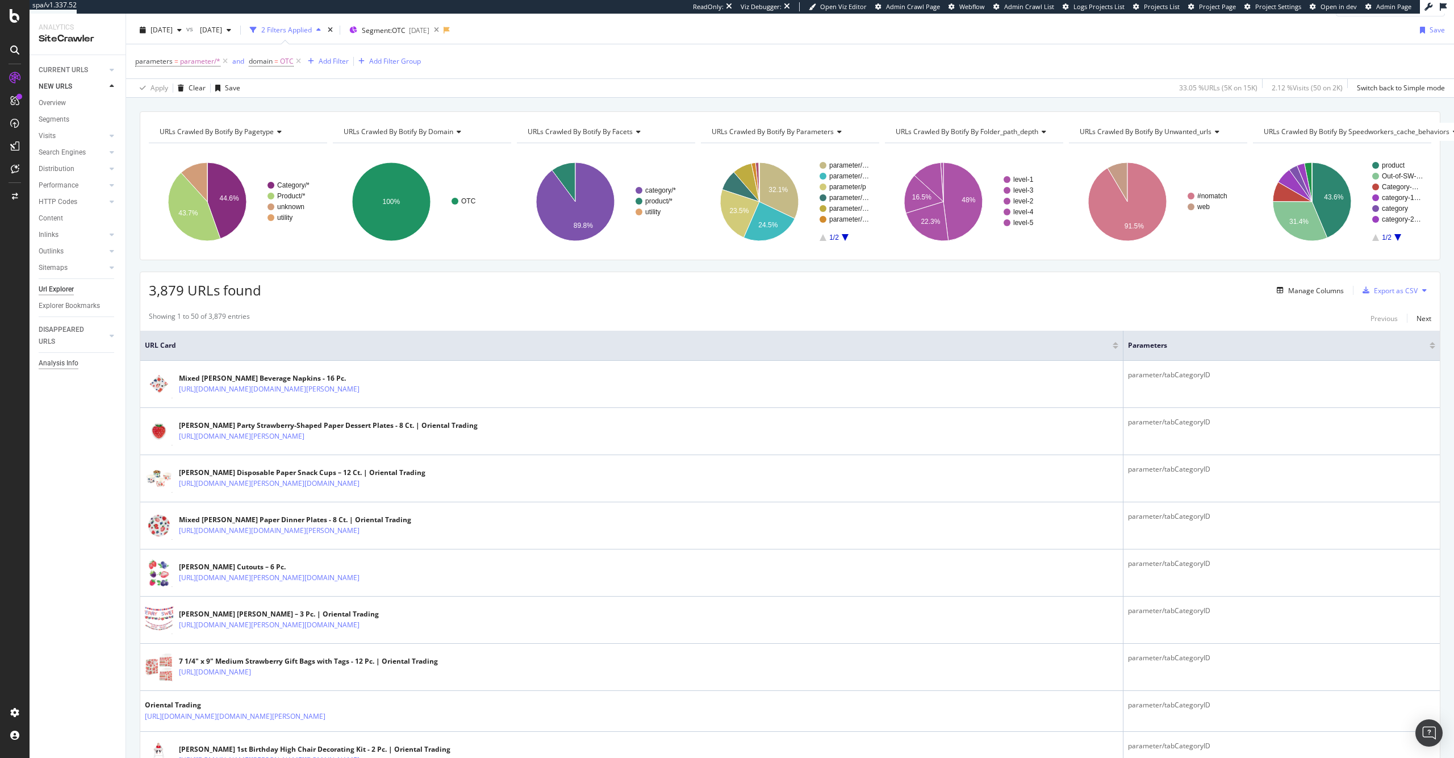
scroll to position [0, 0]
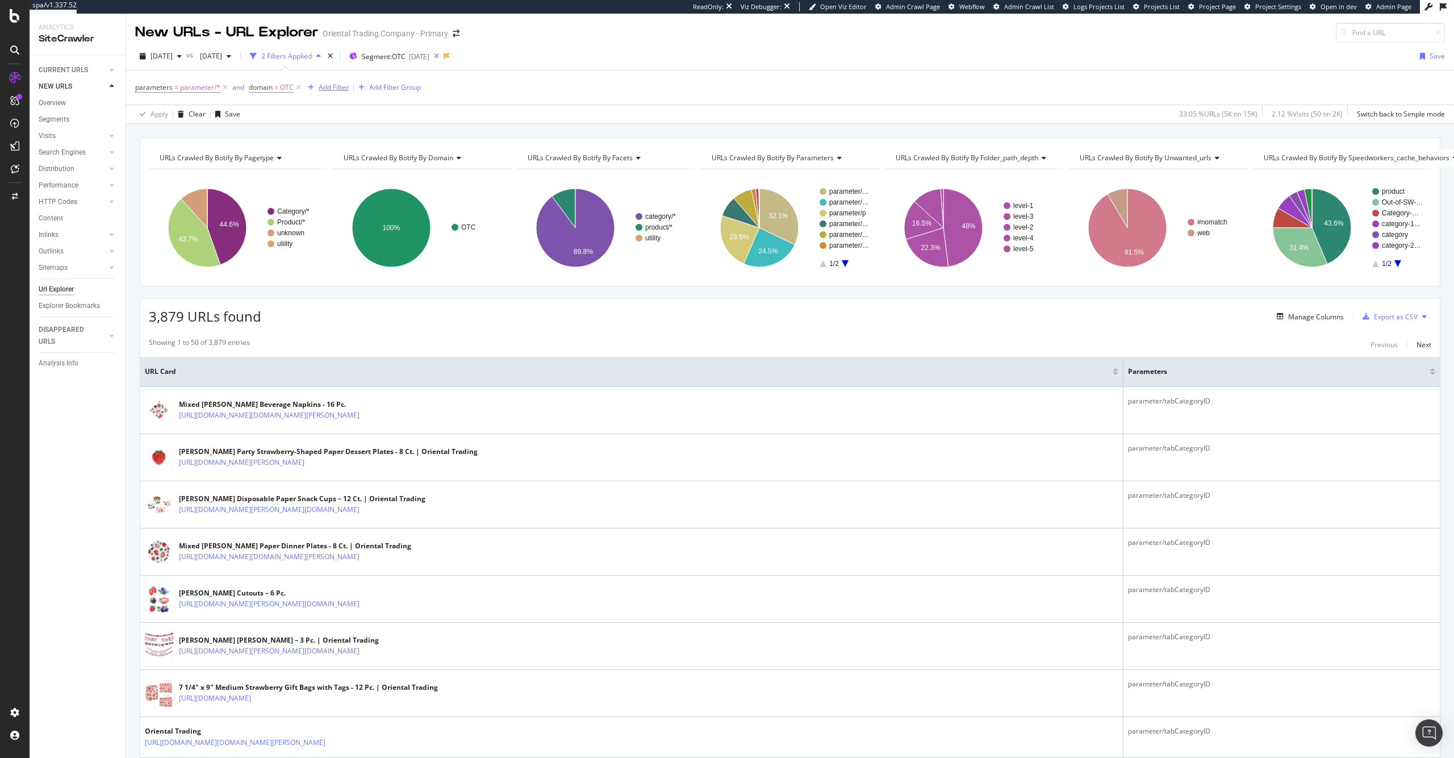
click at [331, 87] on div "Add Filter" at bounding box center [334, 87] width 30 height 10
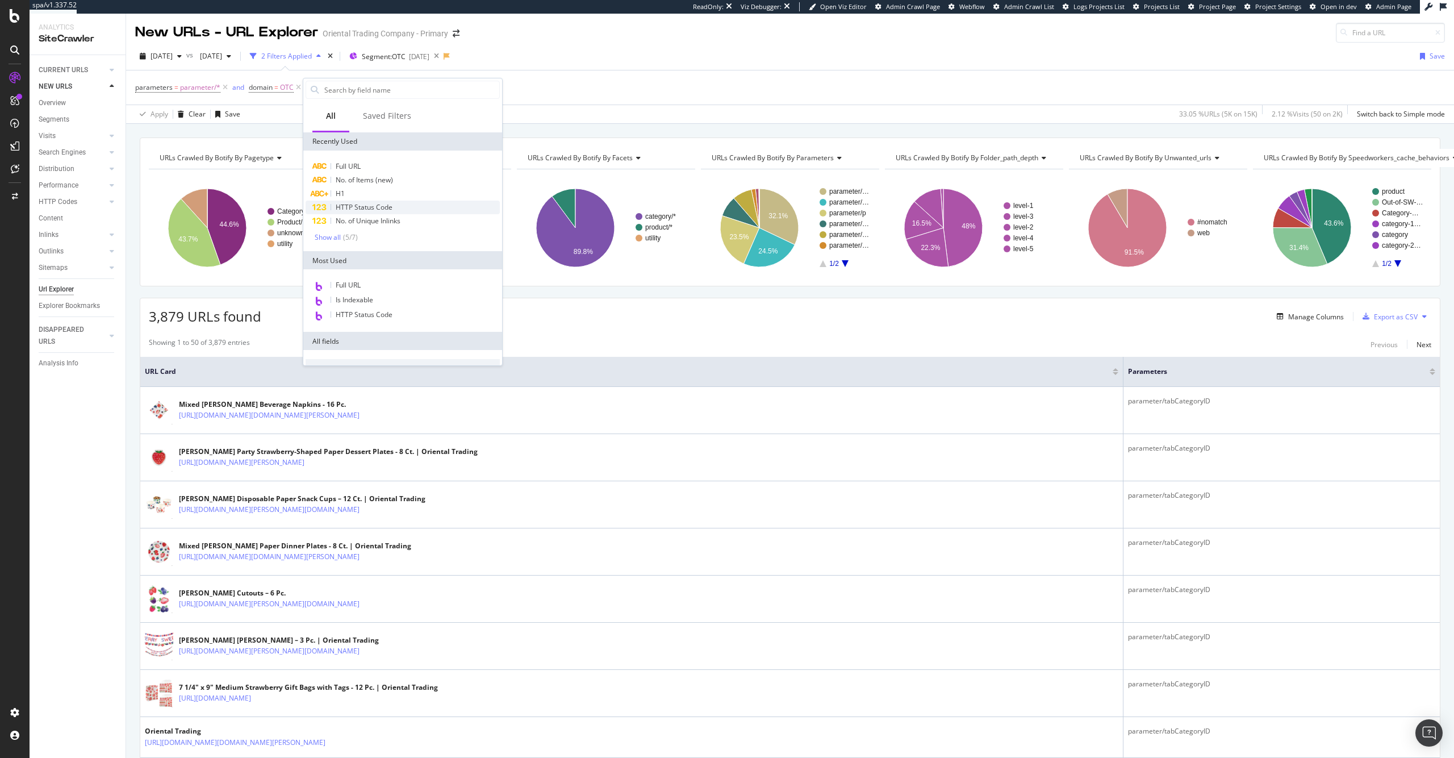
click at [395, 202] on div "HTTP Status Code" at bounding box center [403, 208] width 194 height 14
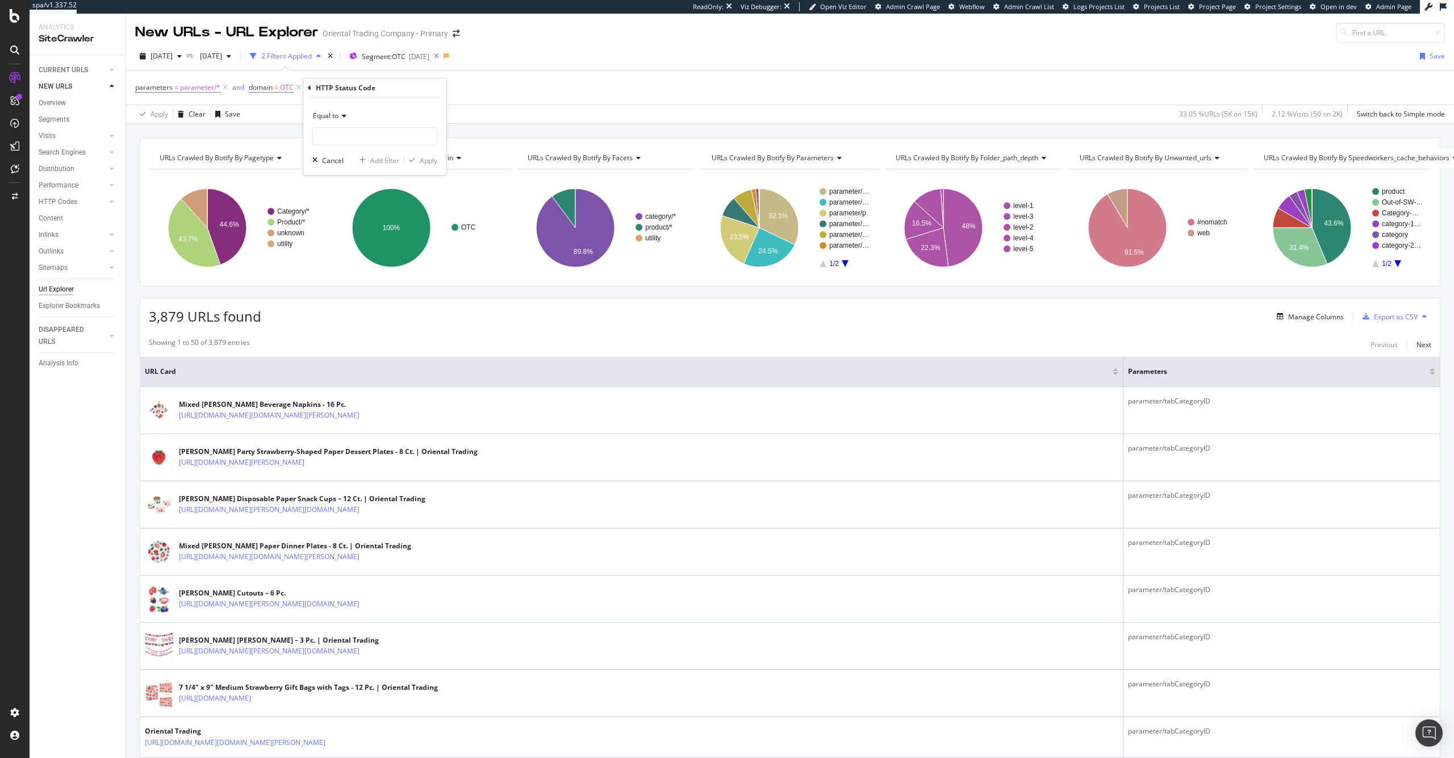
click at [327, 115] on span "Equal to" at bounding box center [326, 116] width 26 height 10
click at [382, 154] on div "Not Equal to" at bounding box center [376, 154] width 122 height 15
click at [389, 142] on input "number" at bounding box center [374, 136] width 125 height 18
click at [384, 152] on span "200" at bounding box center [356, 152] width 80 height 10
type input "200"
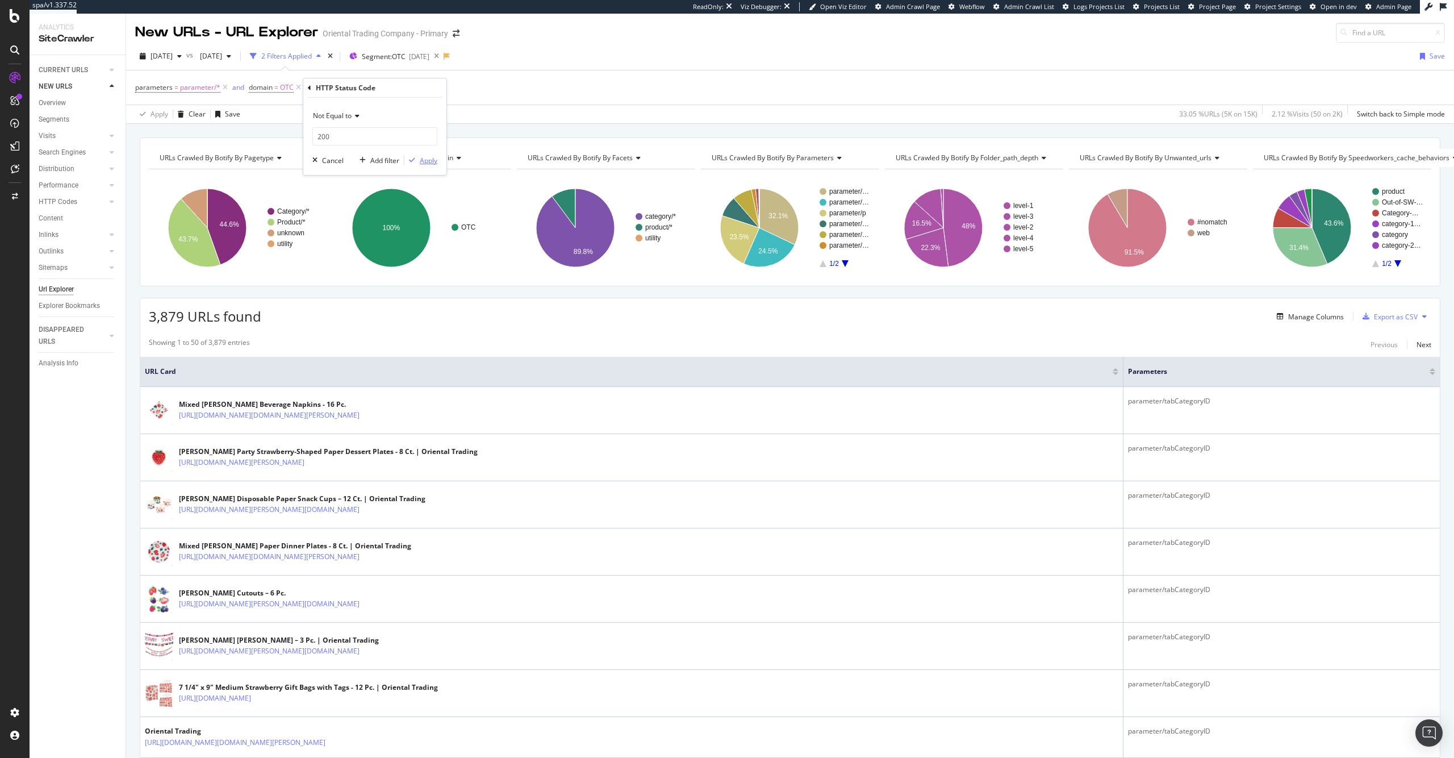
click at [414, 157] on icon "button" at bounding box center [412, 160] width 6 height 7
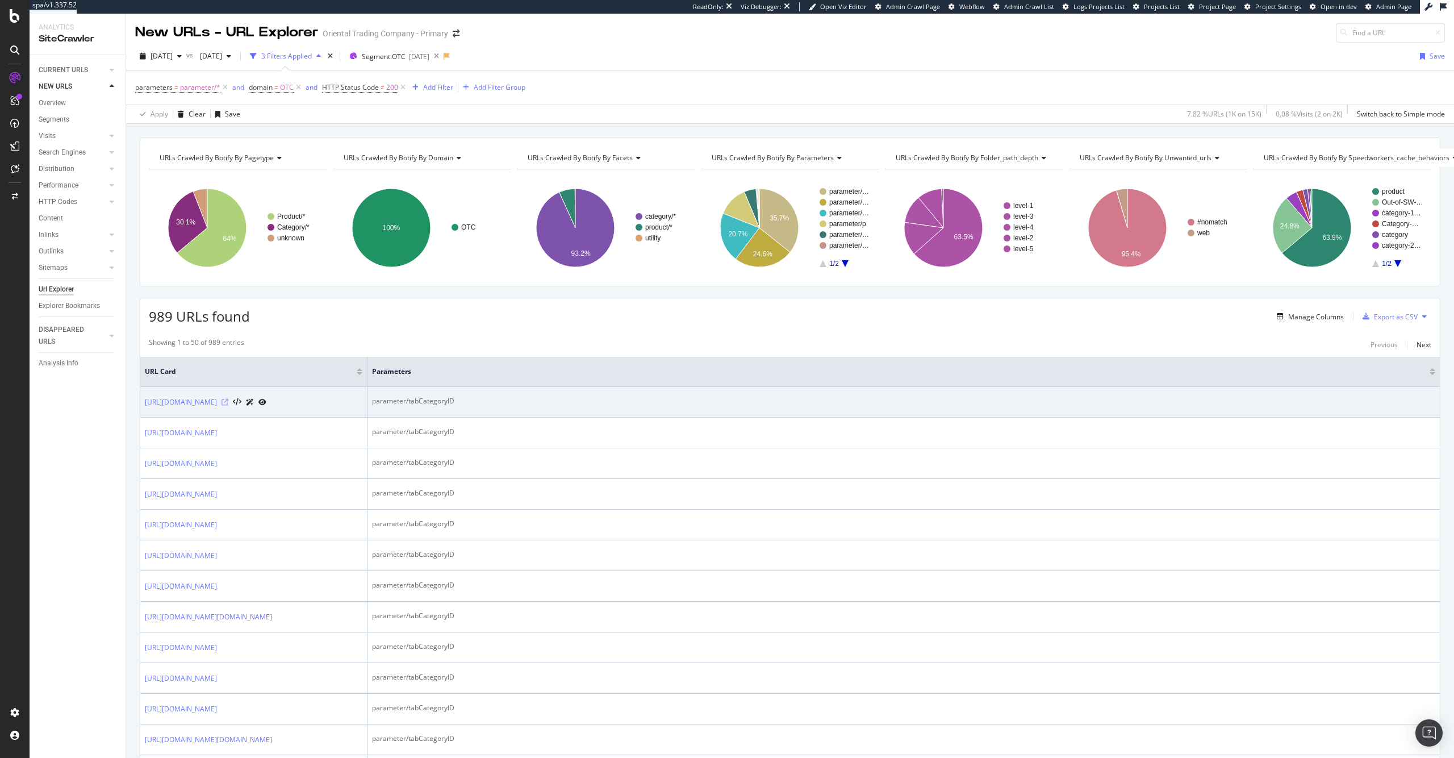
click at [228, 406] on icon at bounding box center [225, 402] width 7 height 7
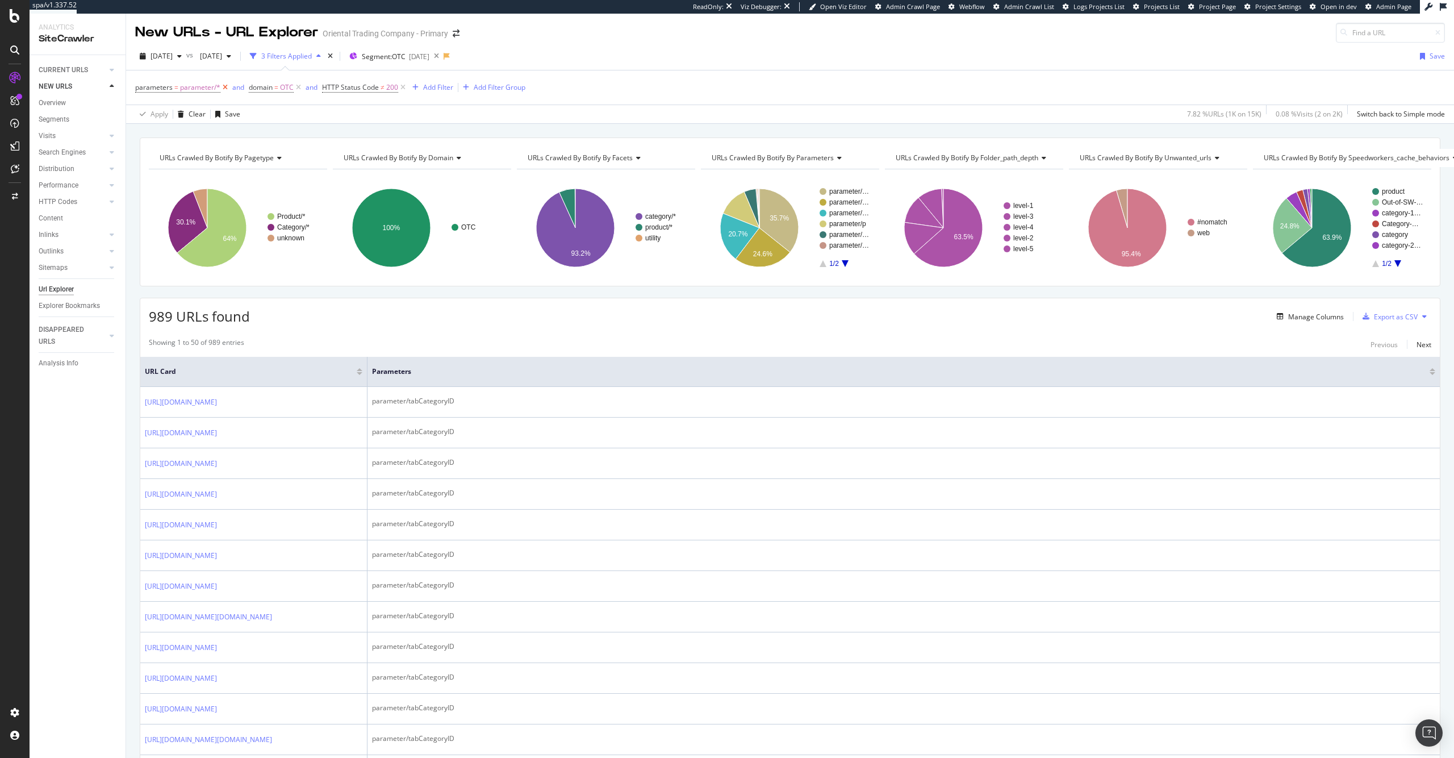
click at [226, 88] on icon at bounding box center [225, 87] width 10 height 11
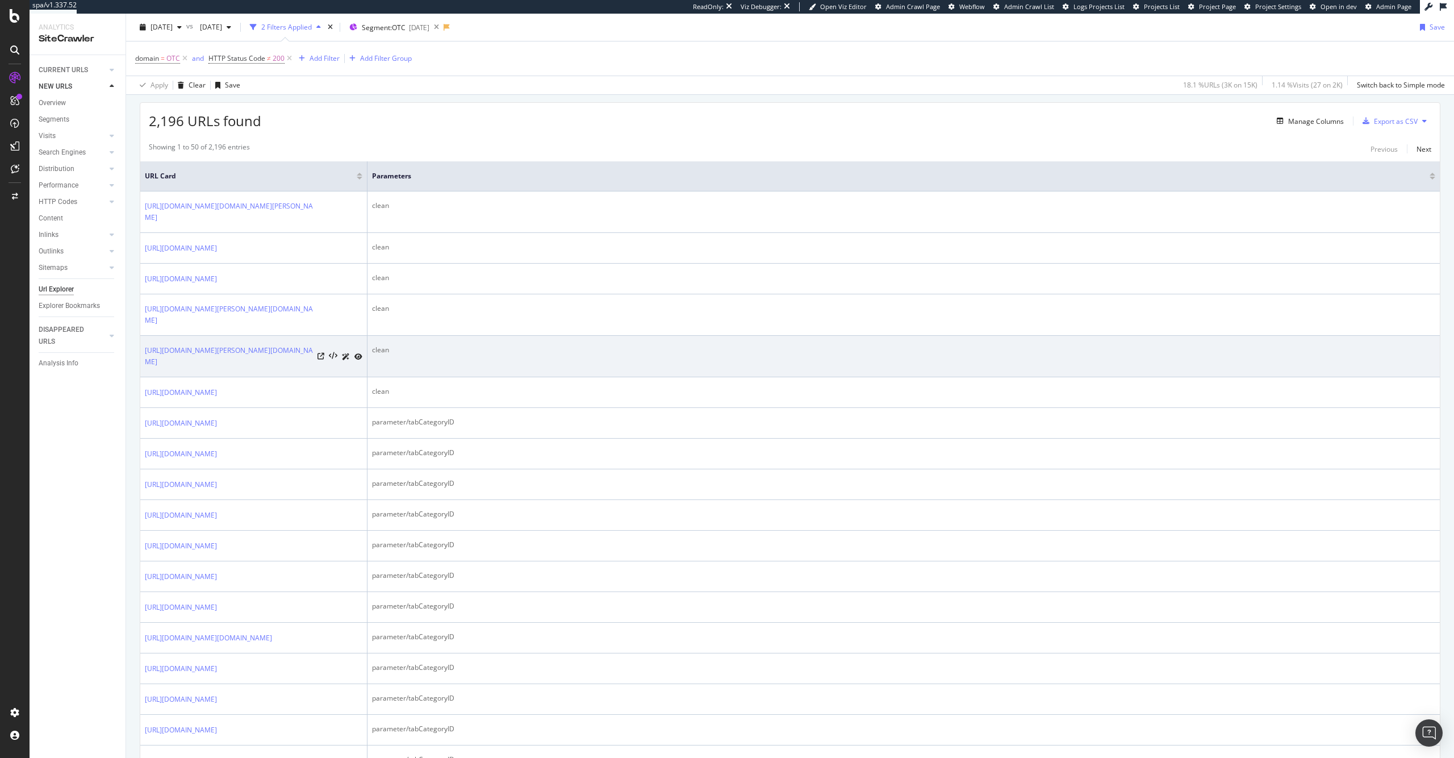
scroll to position [201, 0]
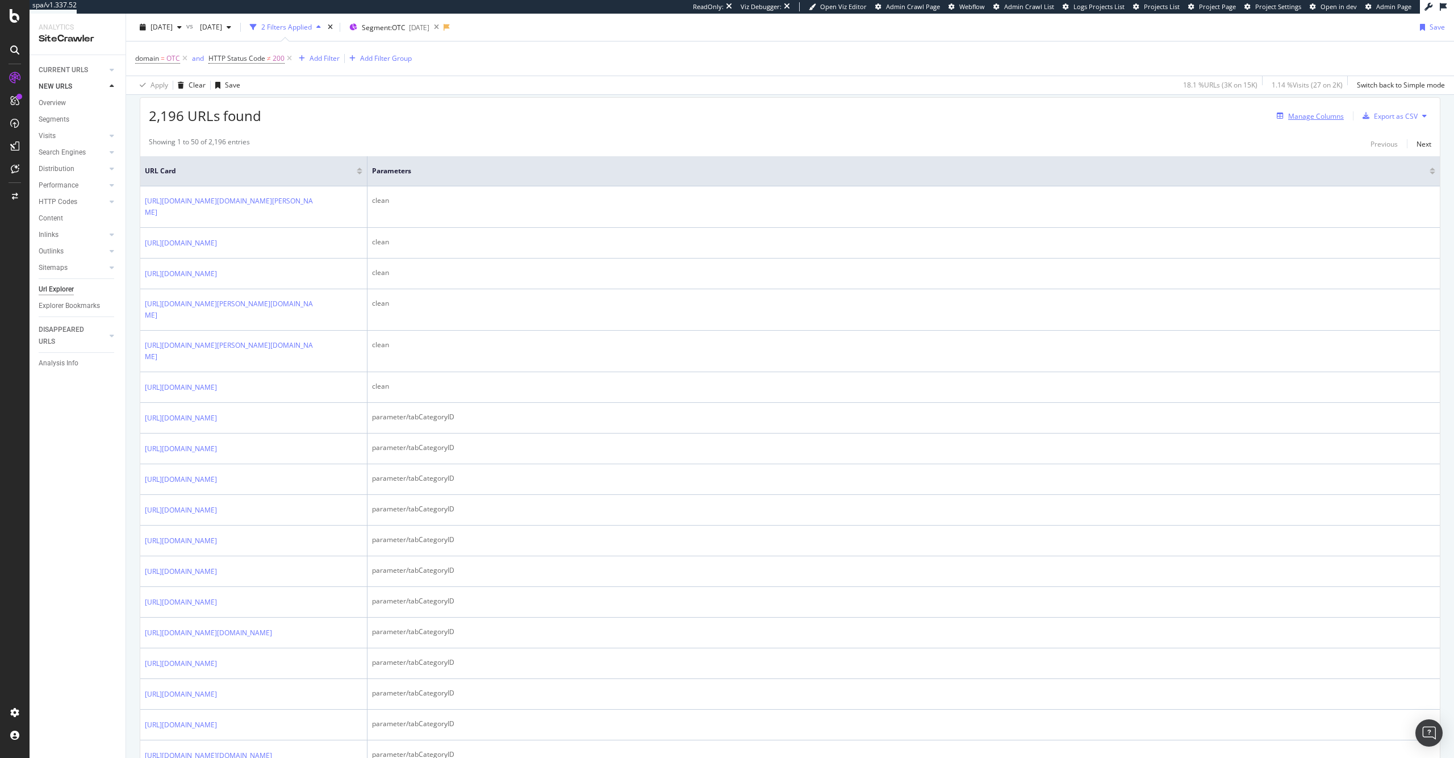
click at [933, 121] on div "Manage Columns" at bounding box center [1308, 116] width 72 height 12
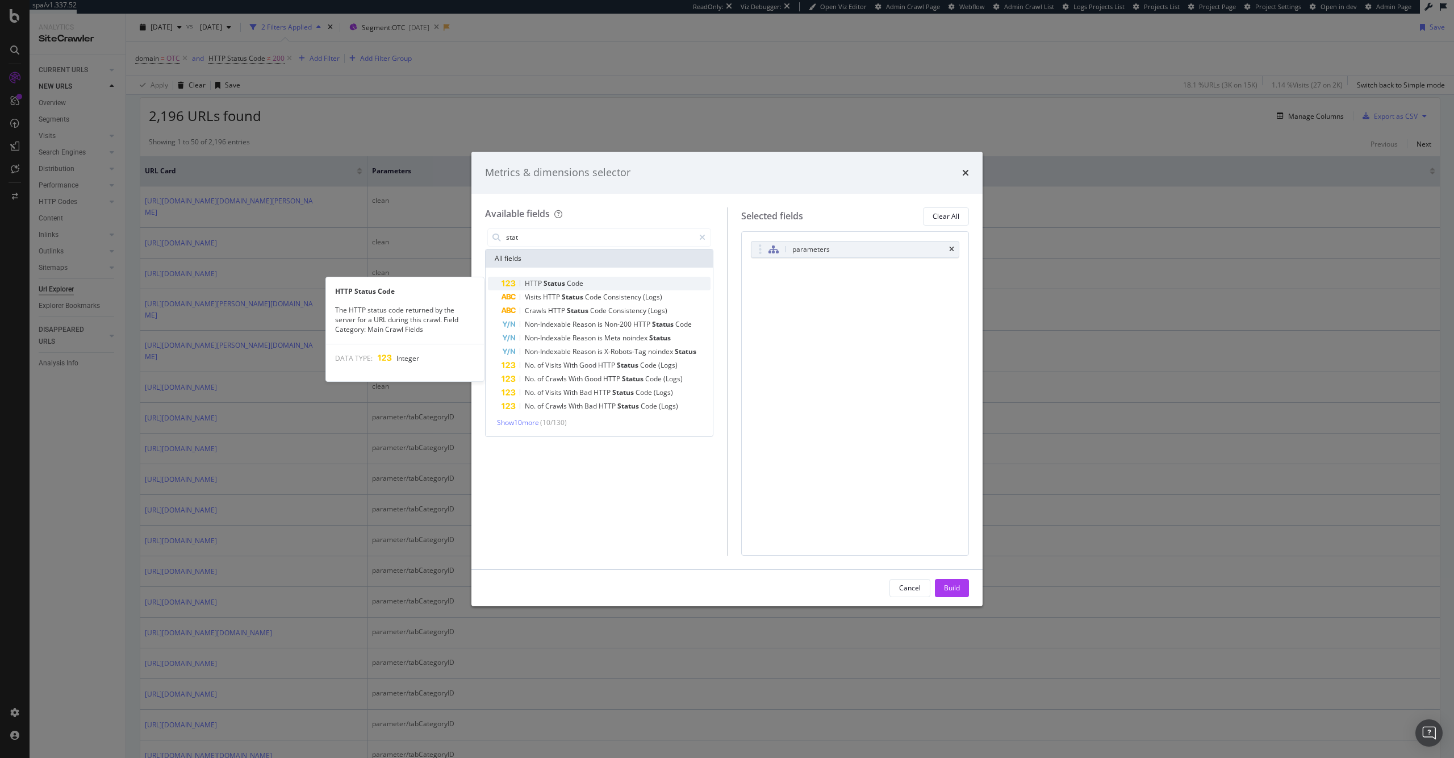
type input "stat"
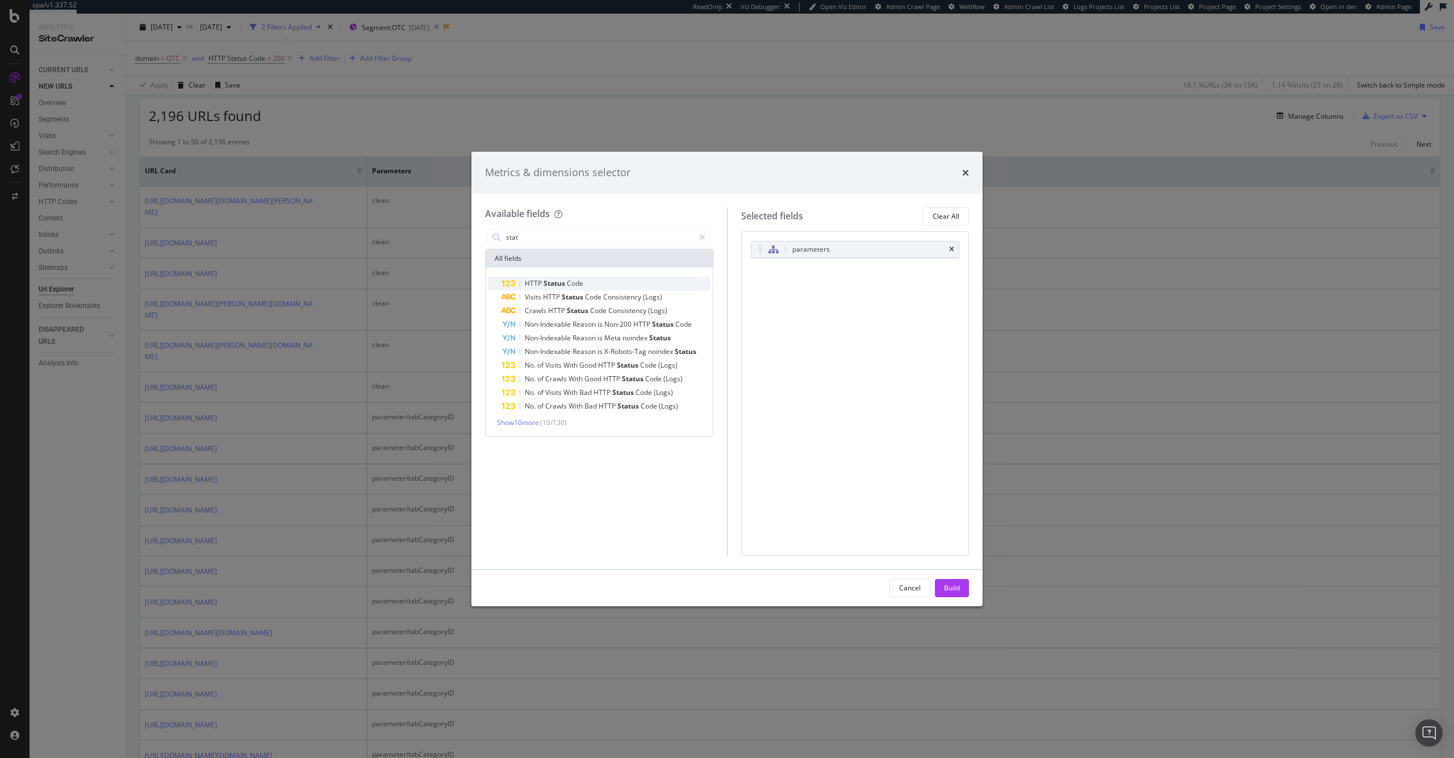
click at [574, 286] on span "Code" at bounding box center [575, 283] width 16 height 10
click at [933, 588] on button "Build" at bounding box center [952, 588] width 34 height 18
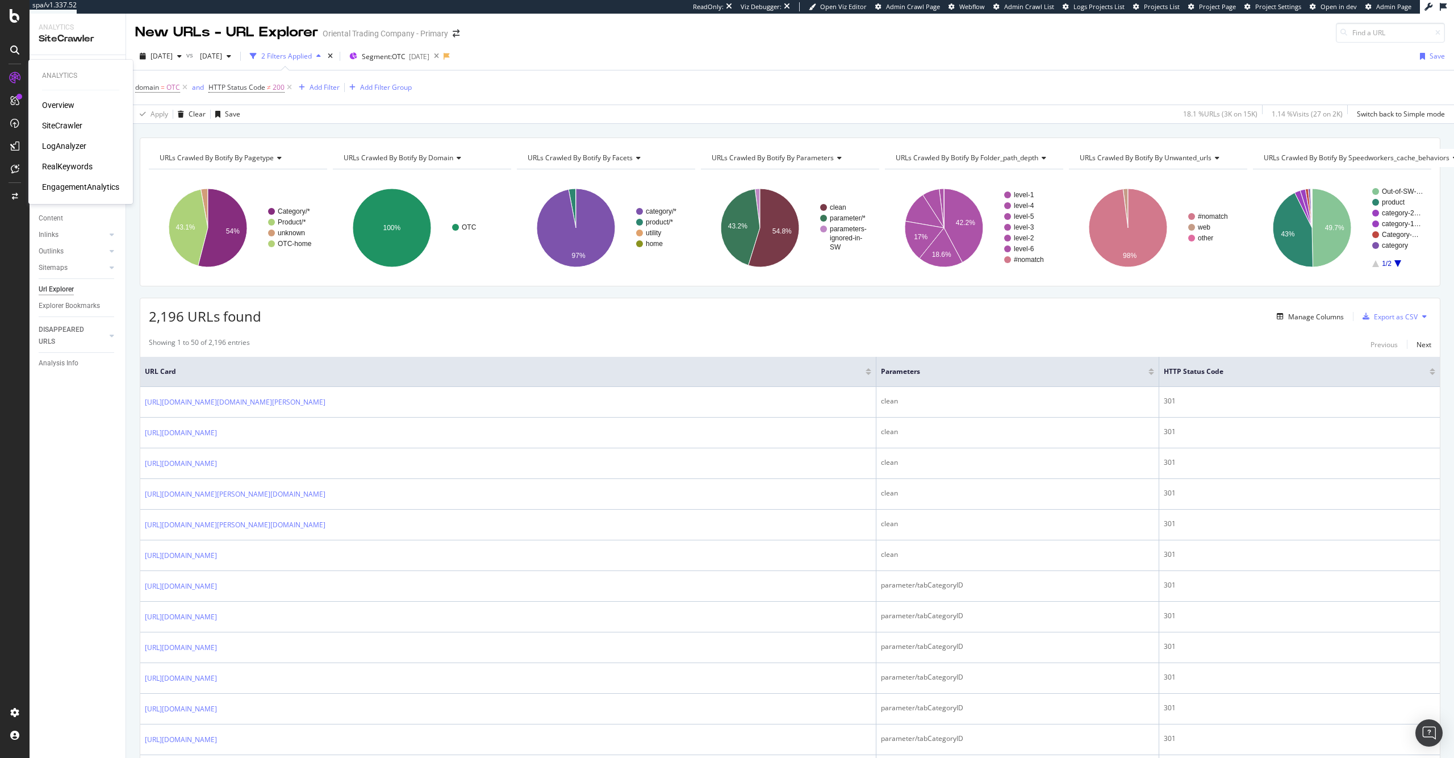
click at [66, 124] on div "SiteCrawler" at bounding box center [62, 125] width 40 height 11
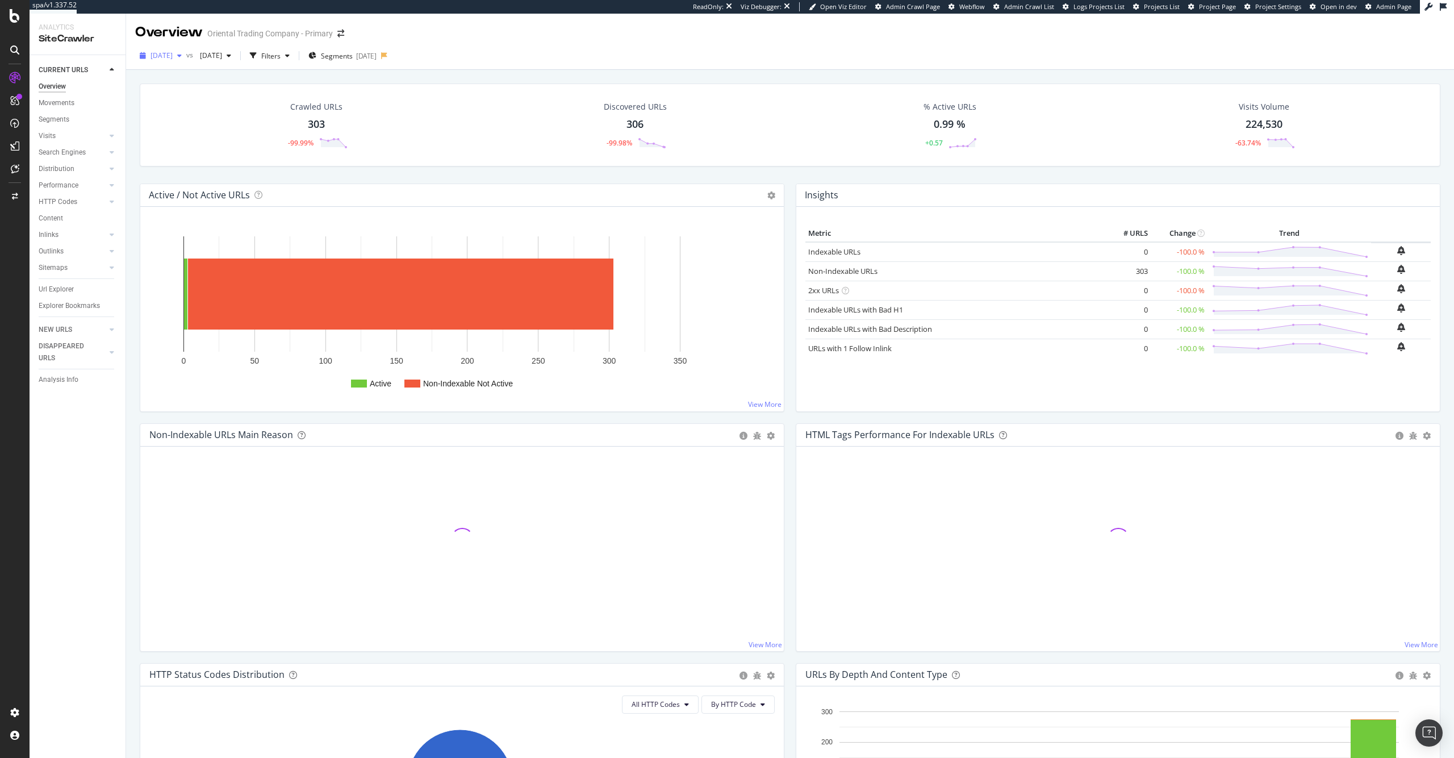
click at [180, 61] on div "2025 Oct. 1st" at bounding box center [160, 55] width 51 height 17
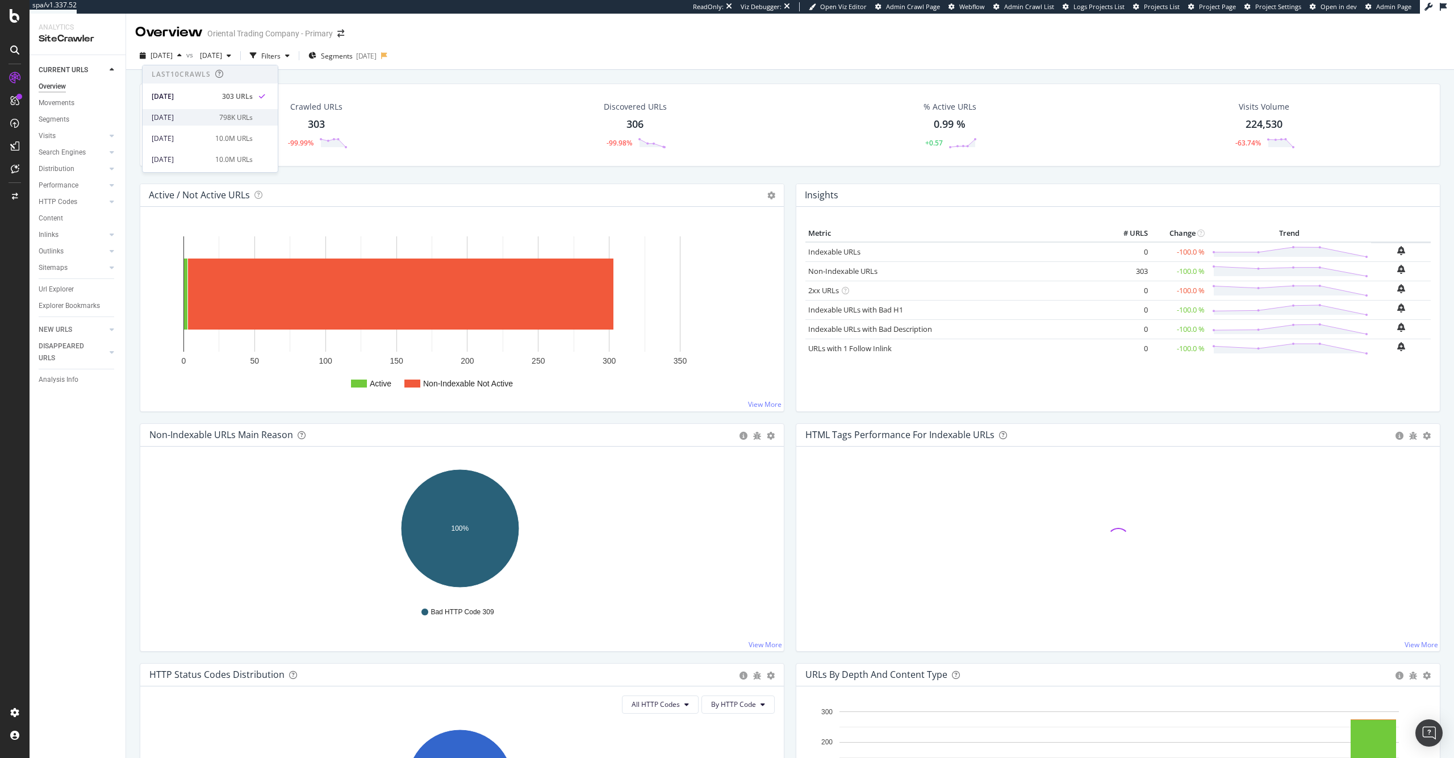
click at [199, 115] on div "[DATE]" at bounding box center [182, 117] width 61 height 10
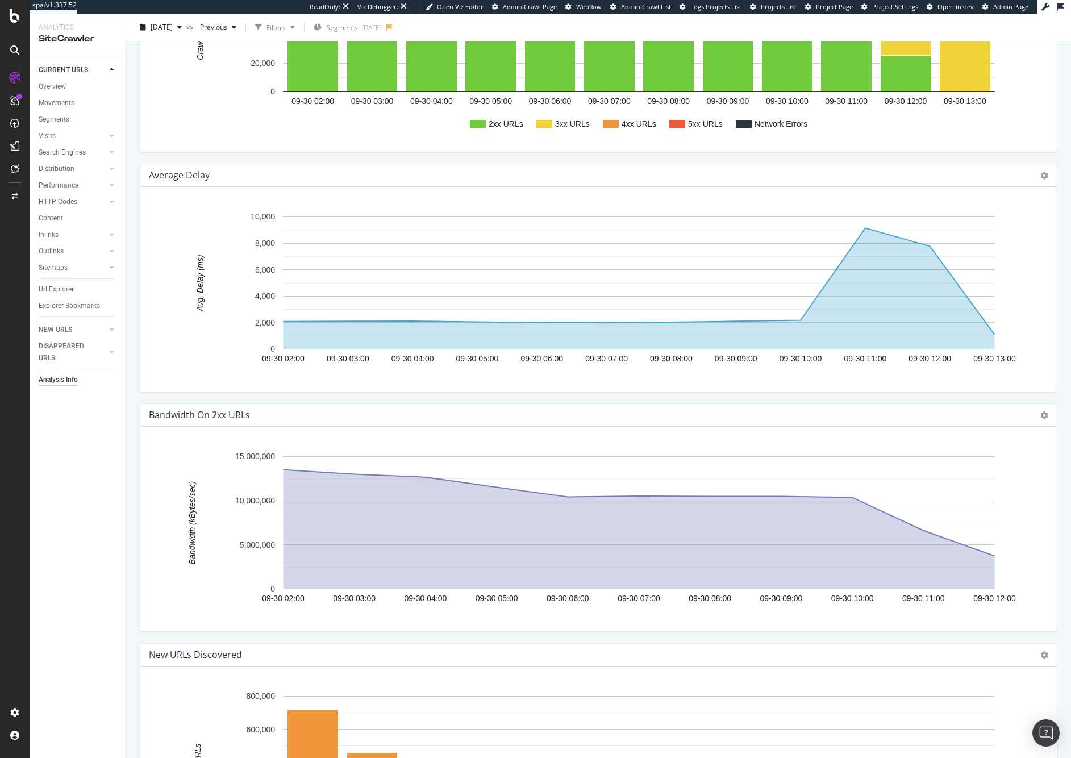
scroll to position [1622, 0]
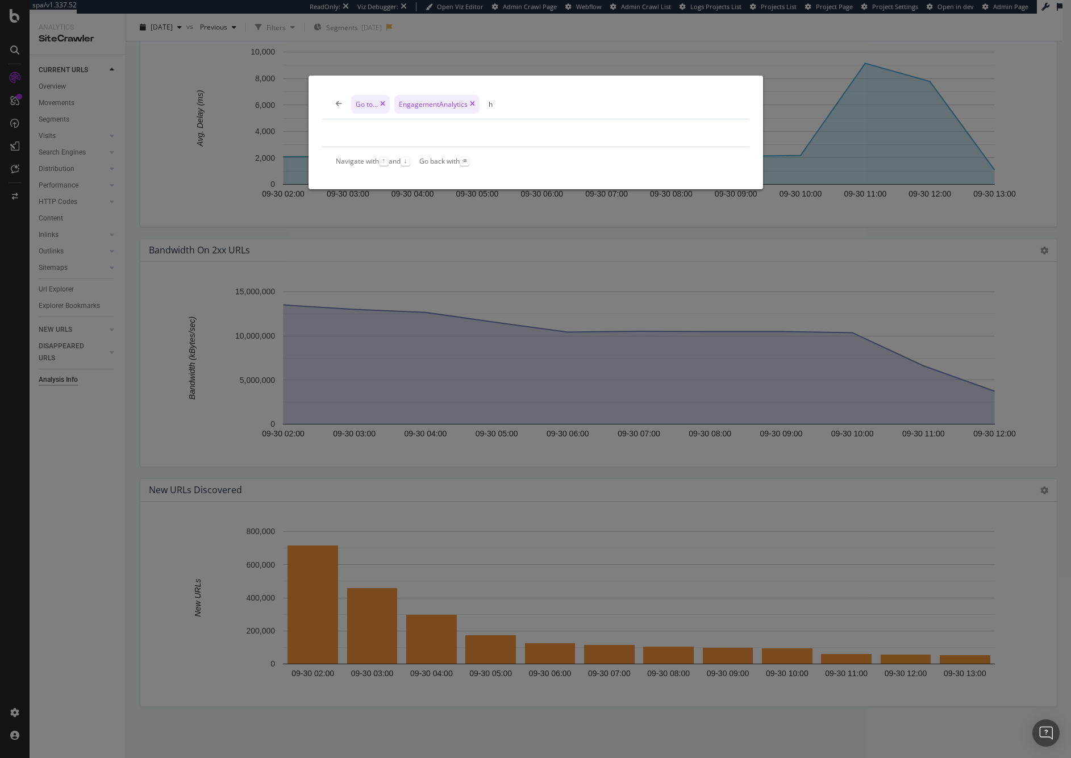
type input "h"
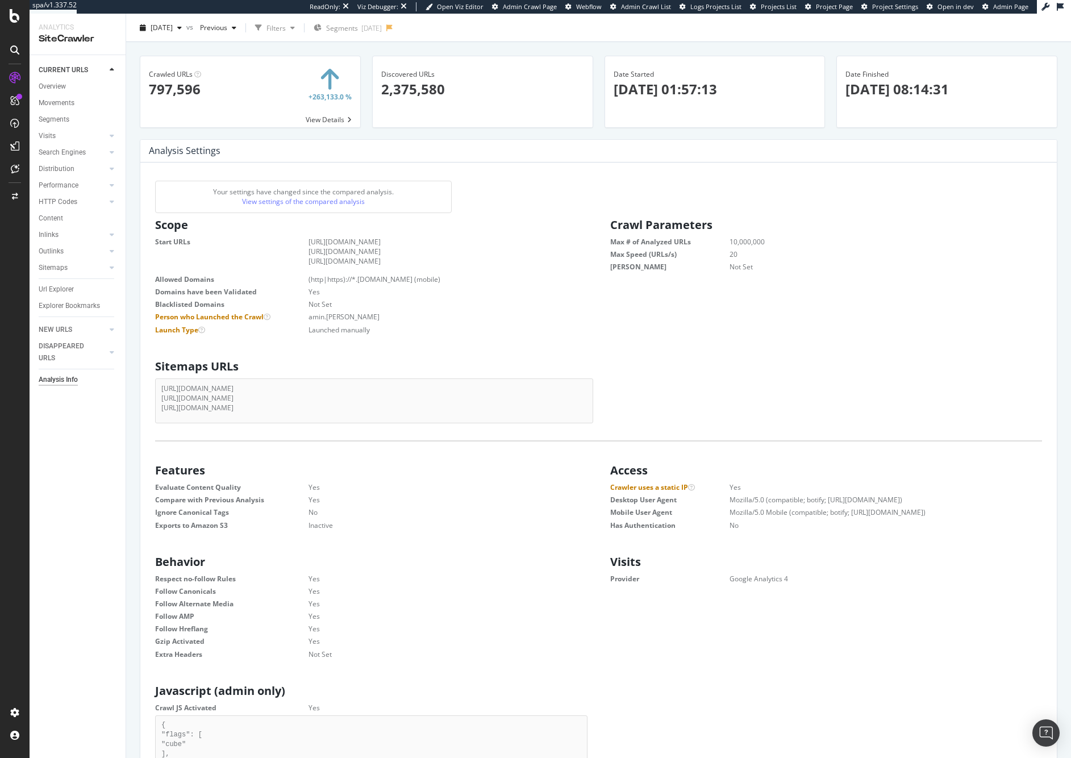
scroll to position [0, 0]
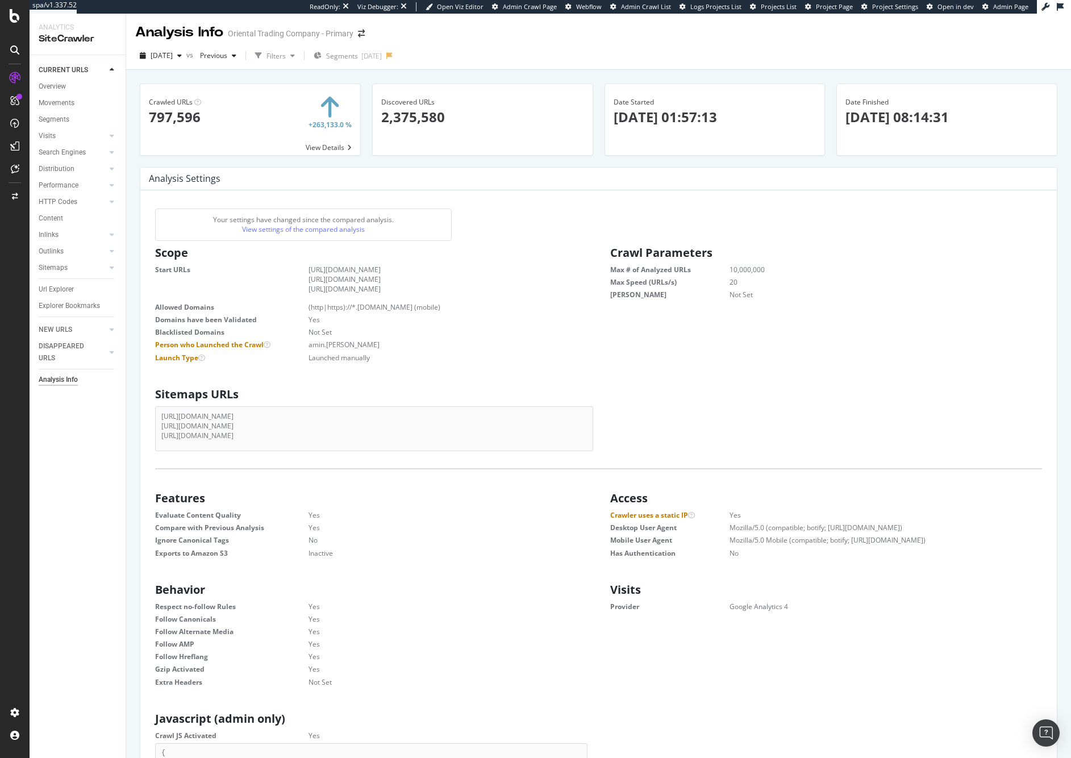
drag, startPoint x: 683, startPoint y: 118, endPoint x: 741, endPoint y: 115, distance: 57.4
click at [741, 115] on p "2025-09-30 01:57:13" at bounding box center [714, 116] width 203 height 19
drag, startPoint x: 914, startPoint y: 116, endPoint x: 974, endPoint y: 114, distance: 59.7
click at [974, 114] on p "2025-10-01 08:14:31" at bounding box center [946, 116] width 203 height 19
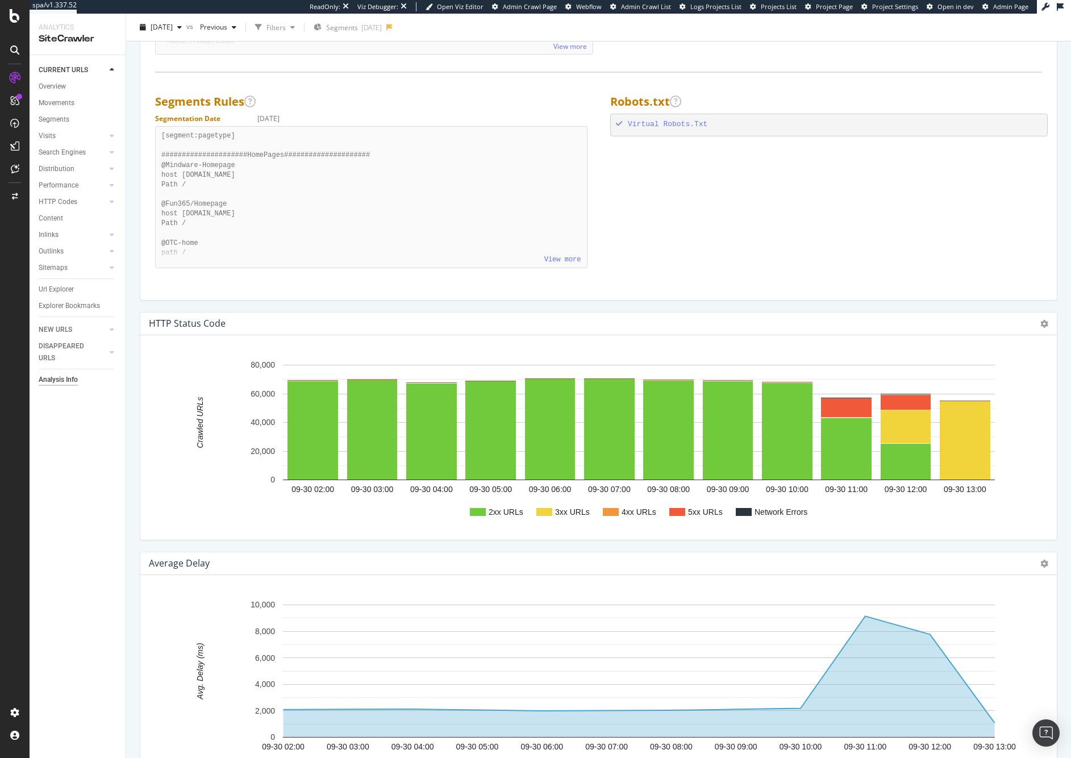
scroll to position [1145, 0]
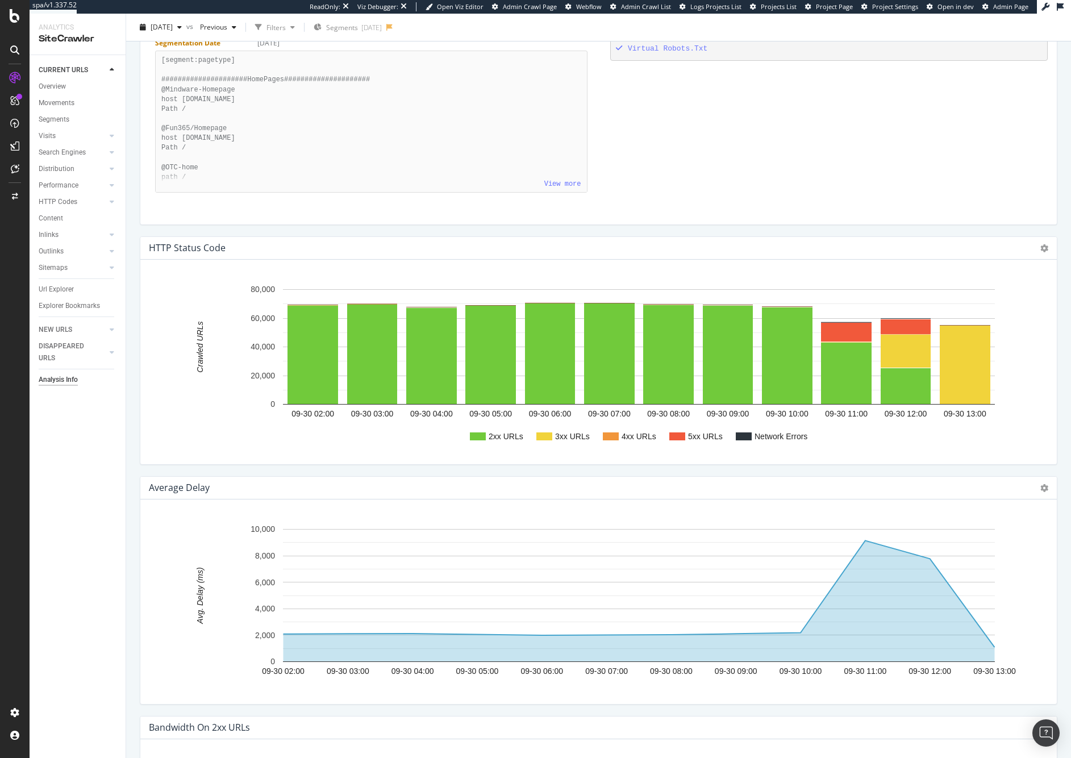
click at [1042, 248] on div "HTTP Status Code Chart (by Value) Chart (by Percentage) Table Expand Export as …" at bounding box center [598, 248] width 916 height 23
click at [1040, 251] on icon at bounding box center [1044, 248] width 8 height 8
click at [1016, 314] on span "Table" at bounding box center [1005, 309] width 102 height 15
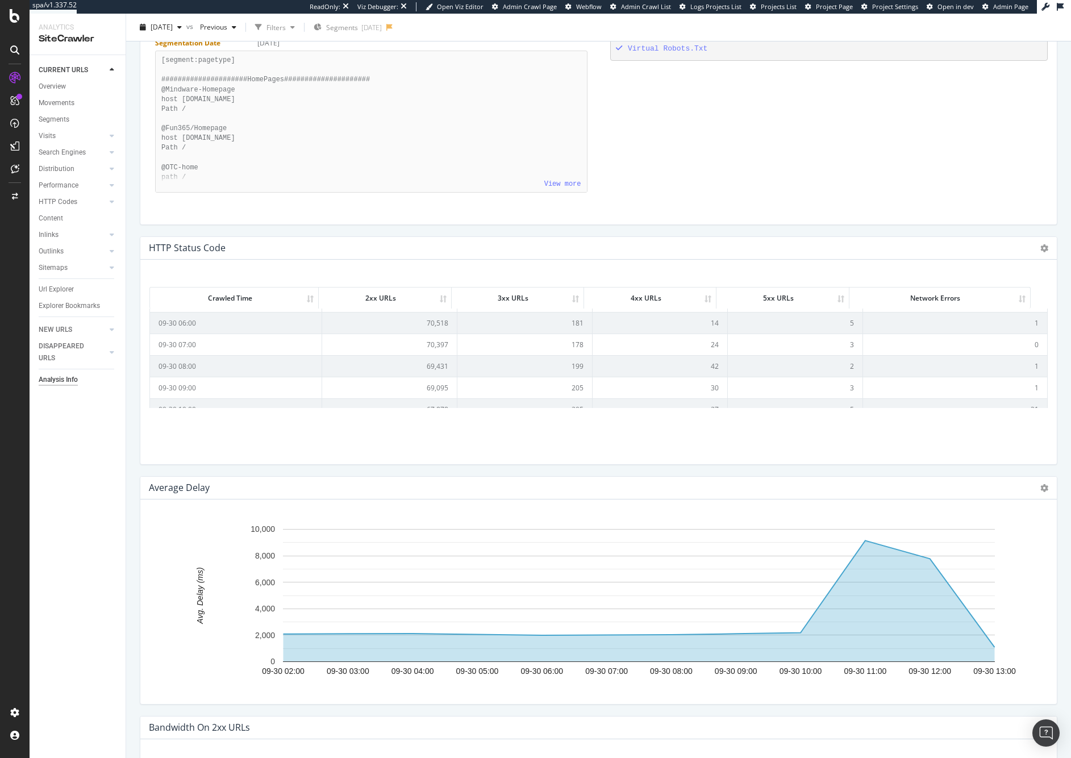
scroll to position [0, 0]
click at [1031, 247] on div "HTTP Status Code Chart (by Value) Chart (by Percentage) Table Expand Export as …" at bounding box center [598, 248] width 916 height 23
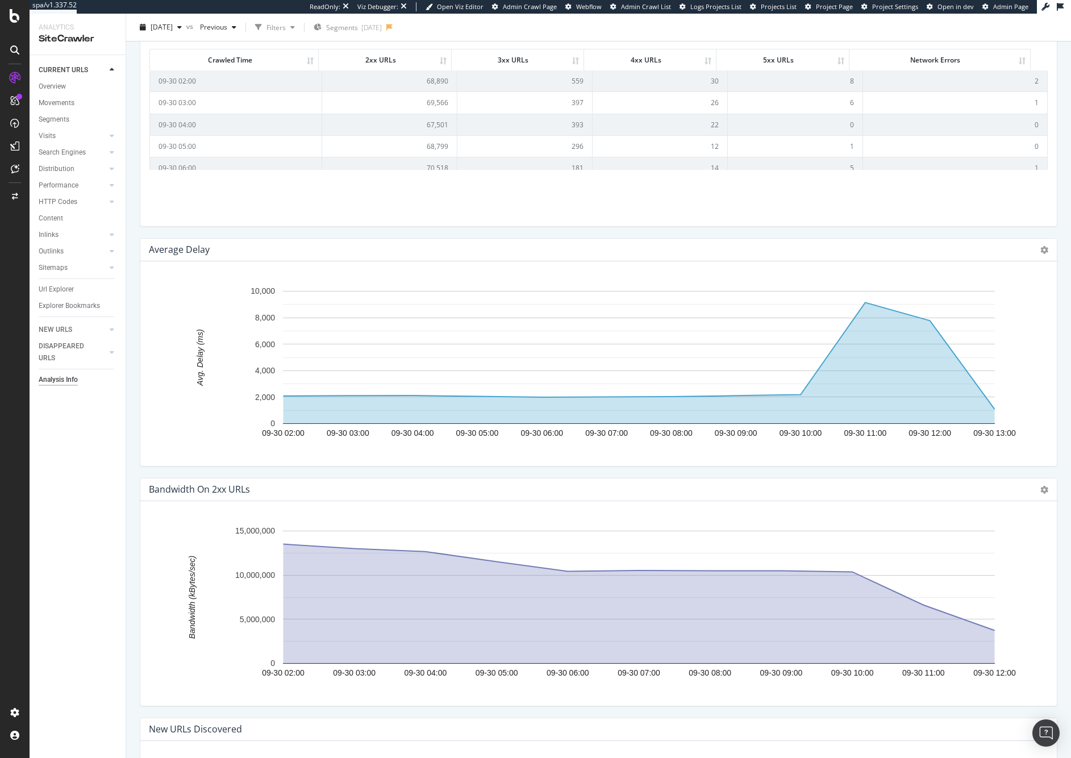
click at [800, 401] on icon "A chart." at bounding box center [638, 362] width 711 height 121
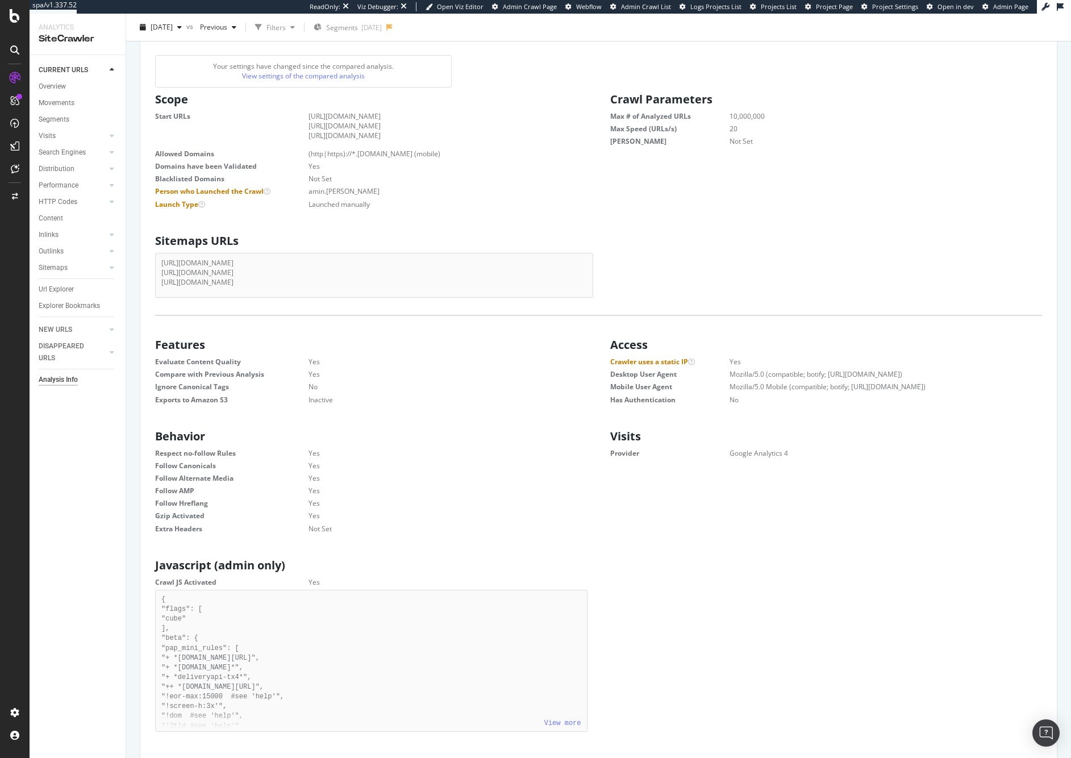
scroll to position [0, 0]
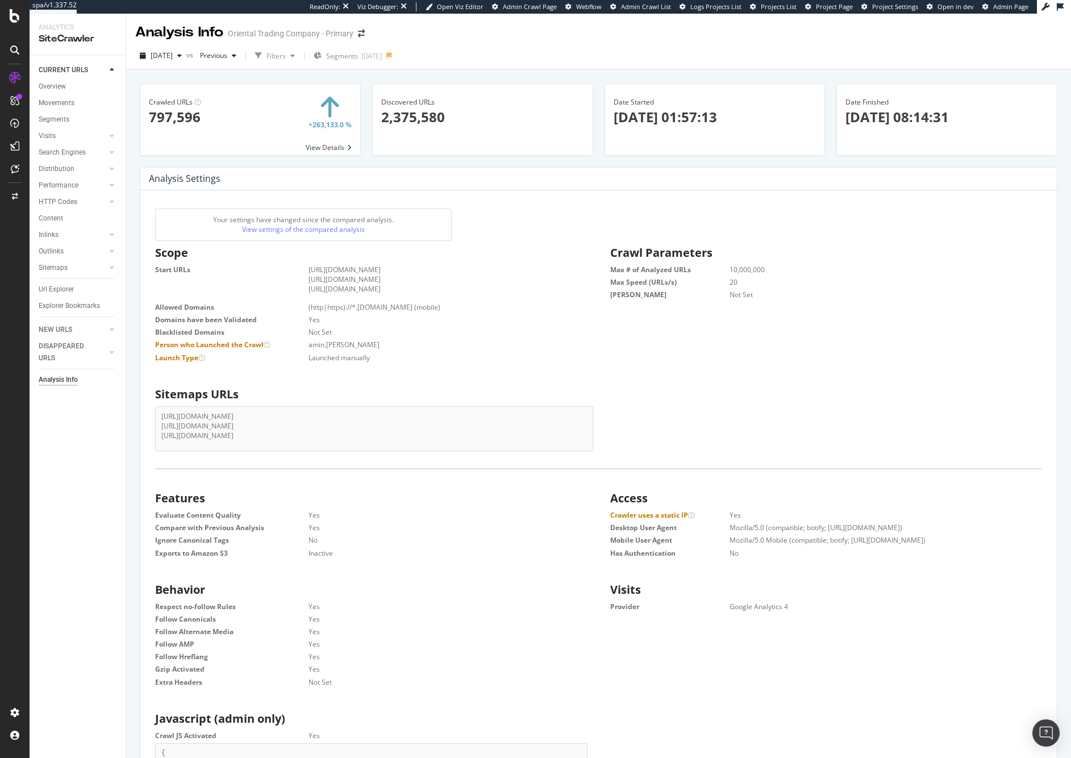
click at [329, 148] on span at bounding box center [250, 119] width 220 height 71
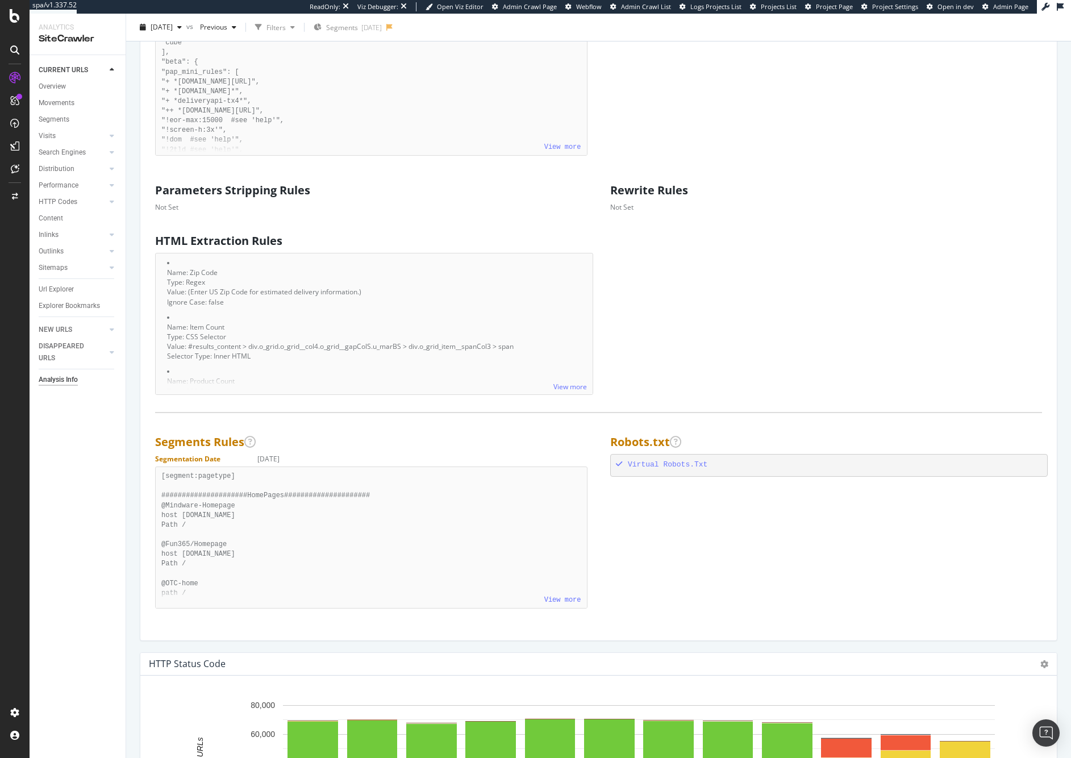
scroll to position [844, 0]
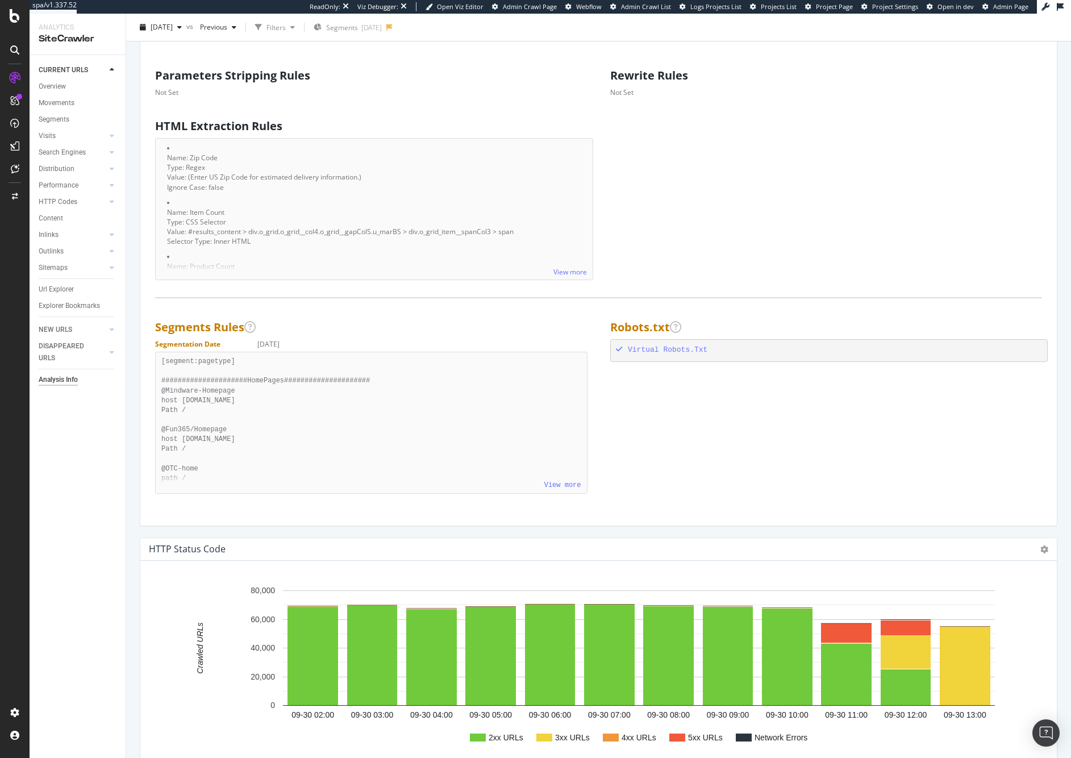
click at [657, 362] on div "Robots.txt Virtual Robots.Txt" at bounding box center [826, 341] width 455 height 52
click at [655, 345] on div "Virtual Robots.Txt" at bounding box center [829, 350] width 426 height 11
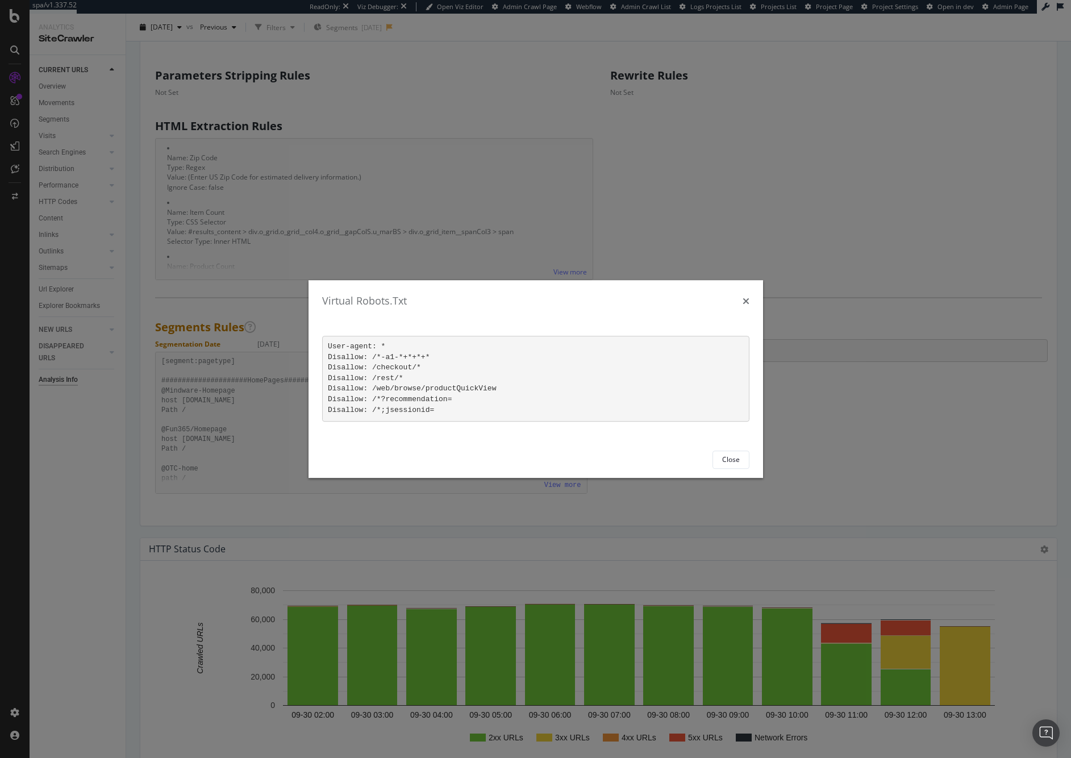
click at [741, 300] on div "Virtual Robots.Txt" at bounding box center [535, 301] width 427 height 15
click at [746, 302] on icon "times" at bounding box center [745, 300] width 7 height 9
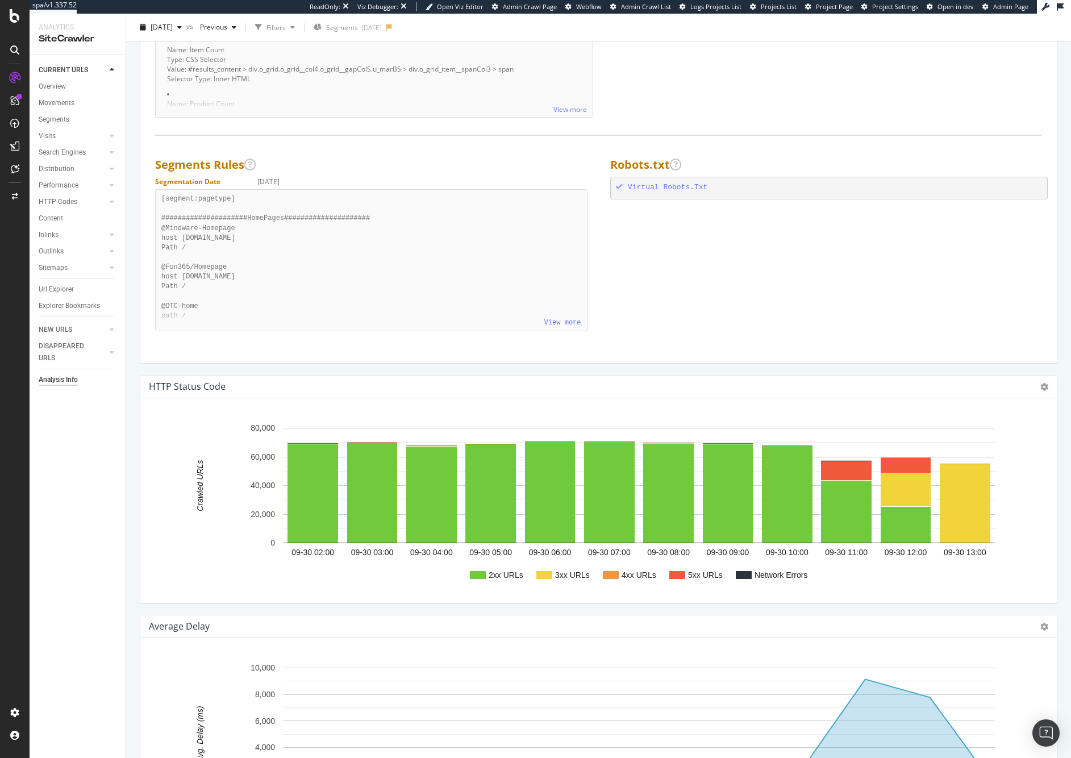
scroll to position [778, 0]
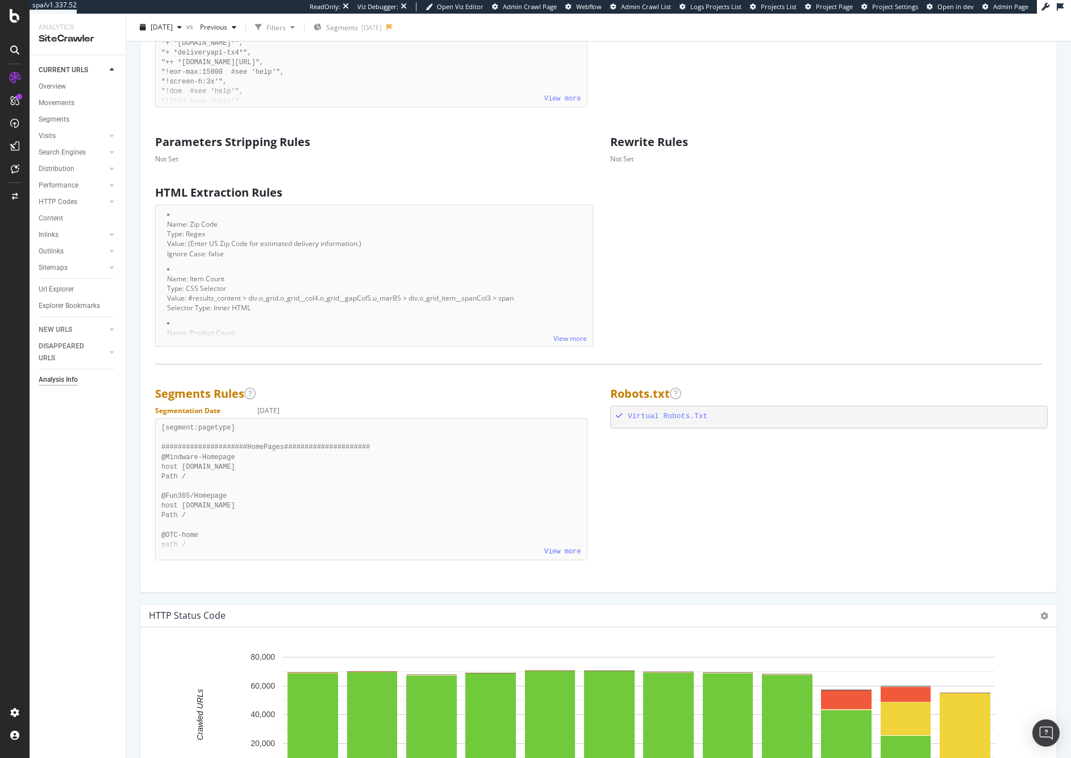
click at [740, 335] on div "HTML Extraction Rules View more Name: Zip Code Type: Regex Value: (Enter US Zip…" at bounding box center [598, 264] width 909 height 166
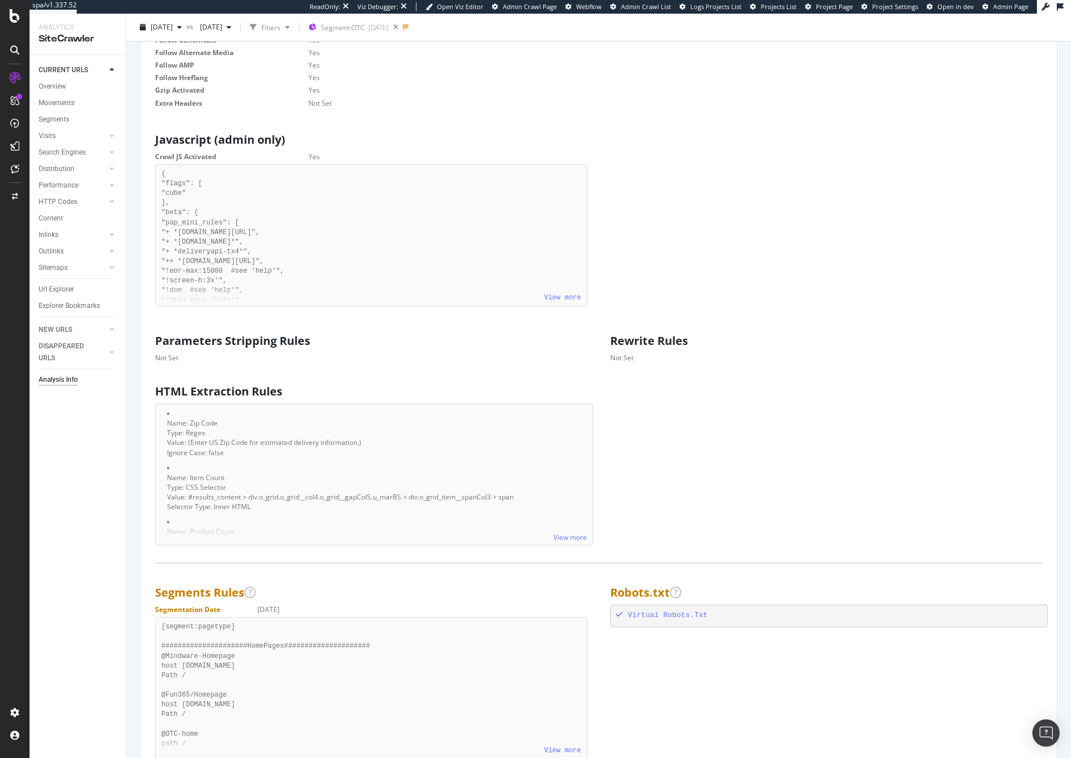
scroll to position [588, 0]
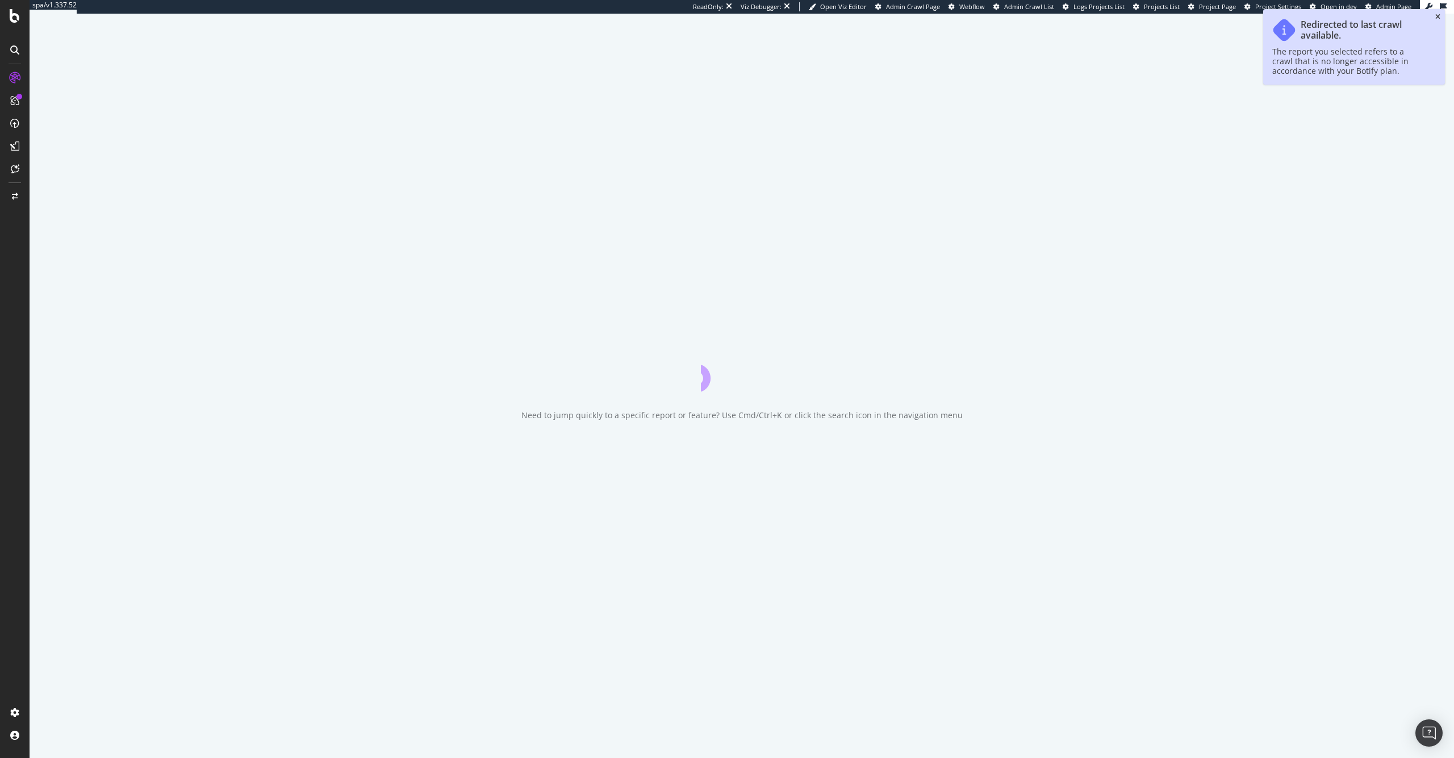
click at [1439, 15] on icon "close toast" at bounding box center [1437, 17] width 5 height 7
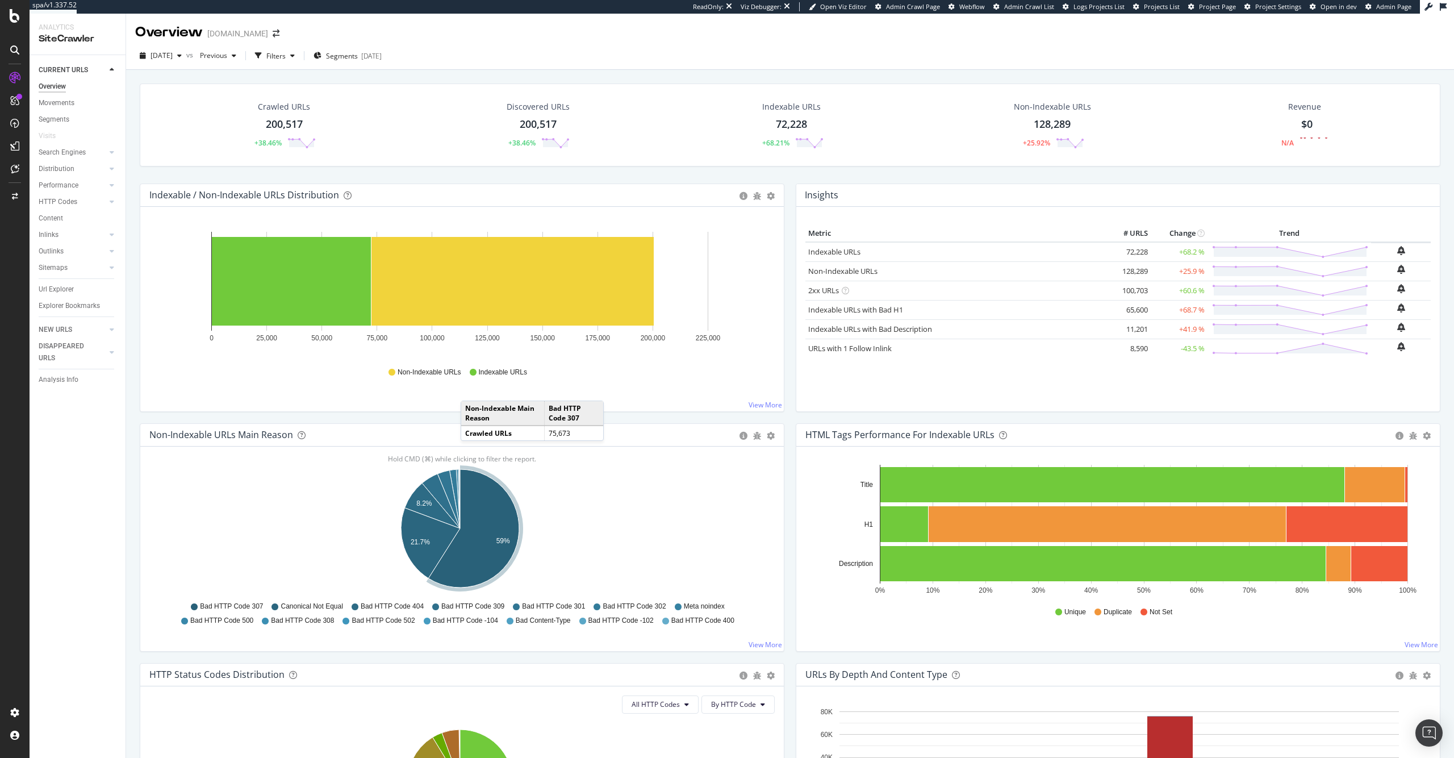
click at [310, 420] on div "Indexable / Non-Indexable URLs Distribution Bar Bar (by Percentage) Table Expor…" at bounding box center [462, 303] width 656 height 240
click at [57, 204] on div "HTTP Codes" at bounding box center [58, 202] width 39 height 12
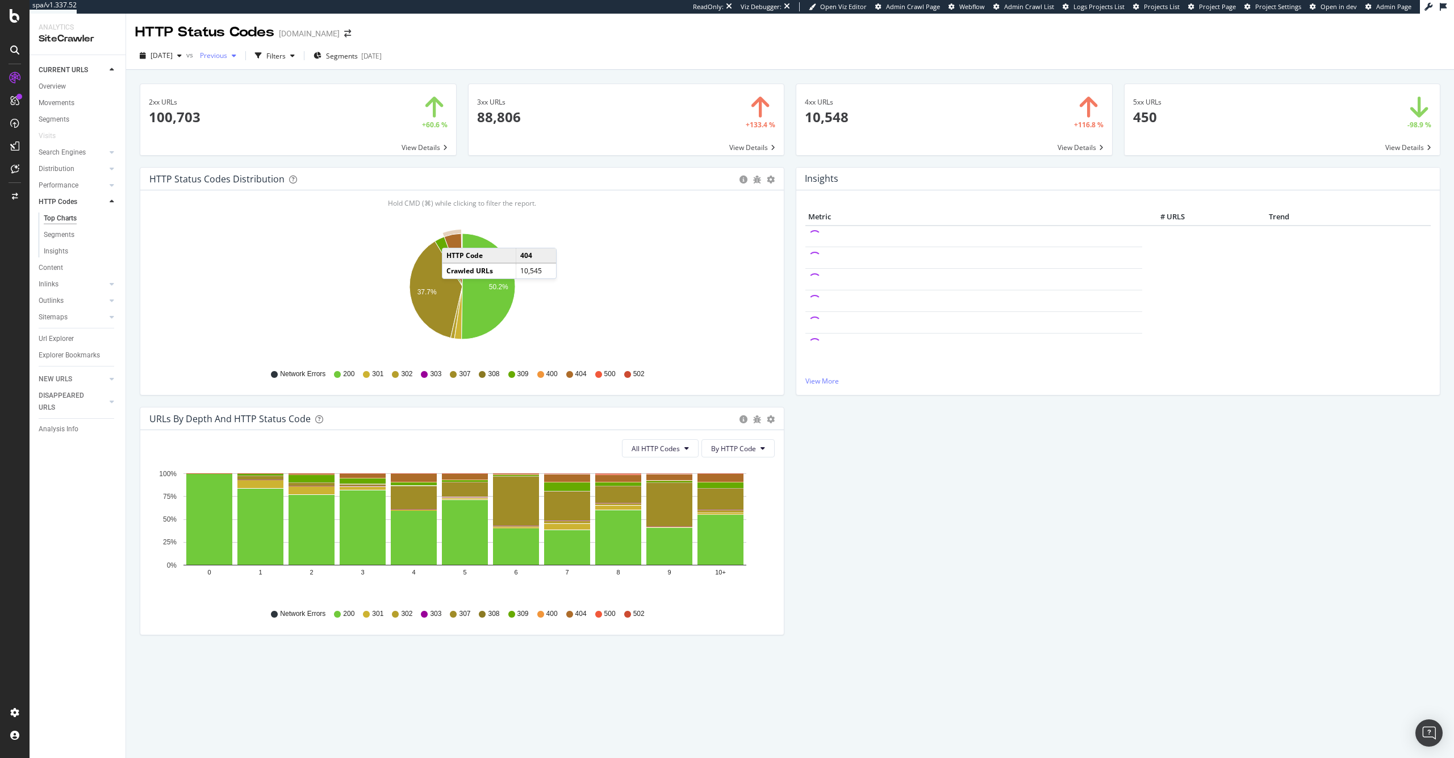
click at [227, 56] on span "Previous" at bounding box center [211, 56] width 32 height 10
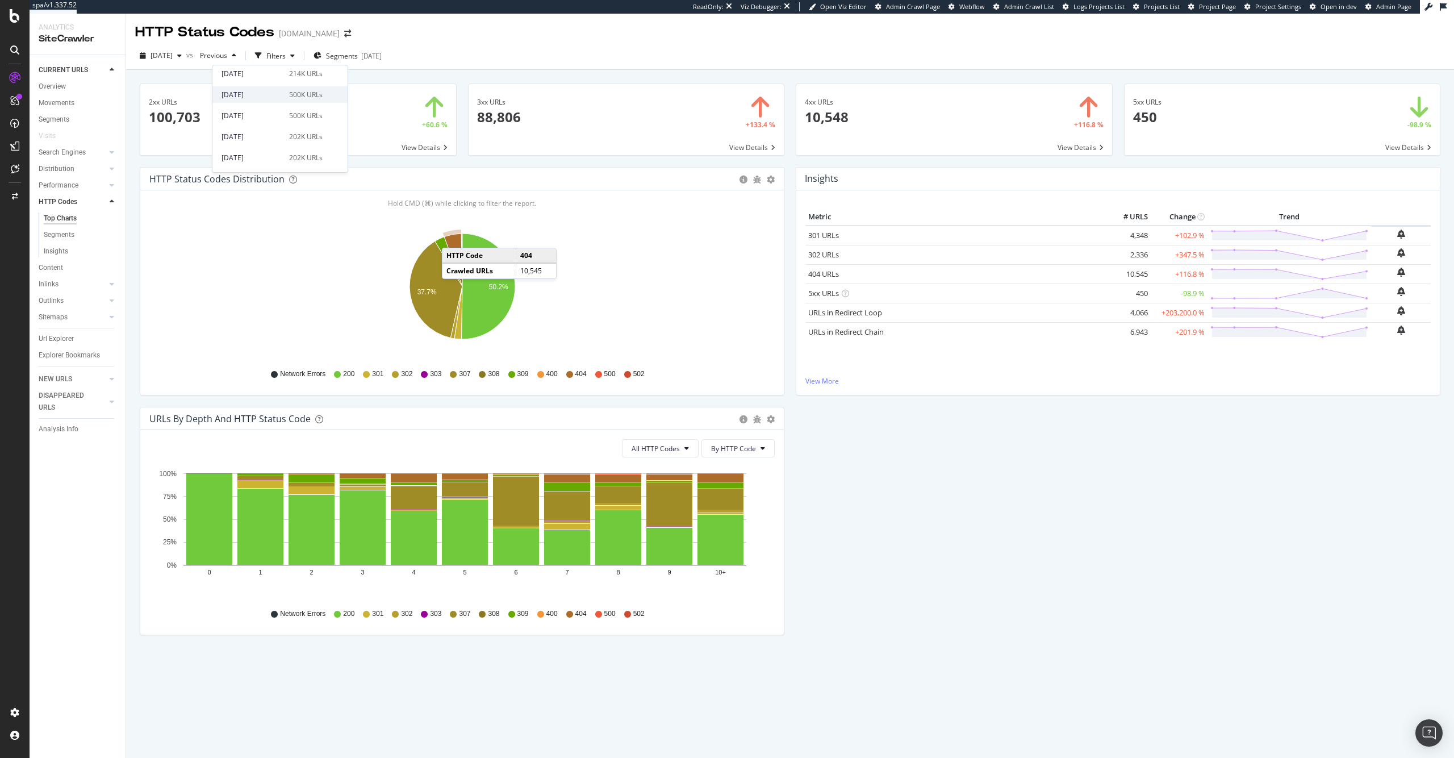
scroll to position [290, 0]
click at [316, 126] on div "[DATE] 202K URLs" at bounding box center [279, 119] width 135 height 16
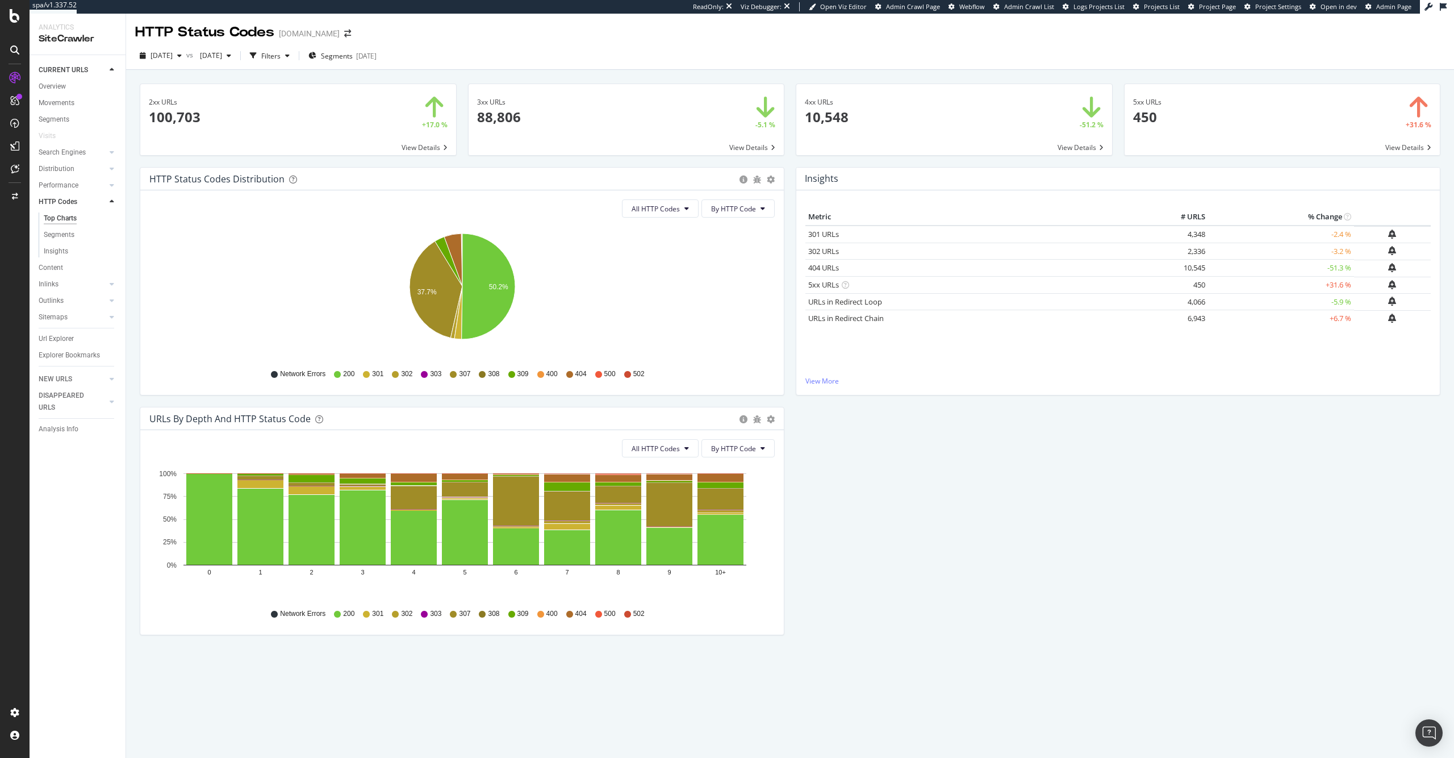
click at [895, 490] on div "HTTP Status Codes Distribution Pie Table Export as CSV Add to Custom Report All…" at bounding box center [790, 406] width 1312 height 479
click at [281, 60] on div "Filters" at bounding box center [270, 56] width 19 height 10
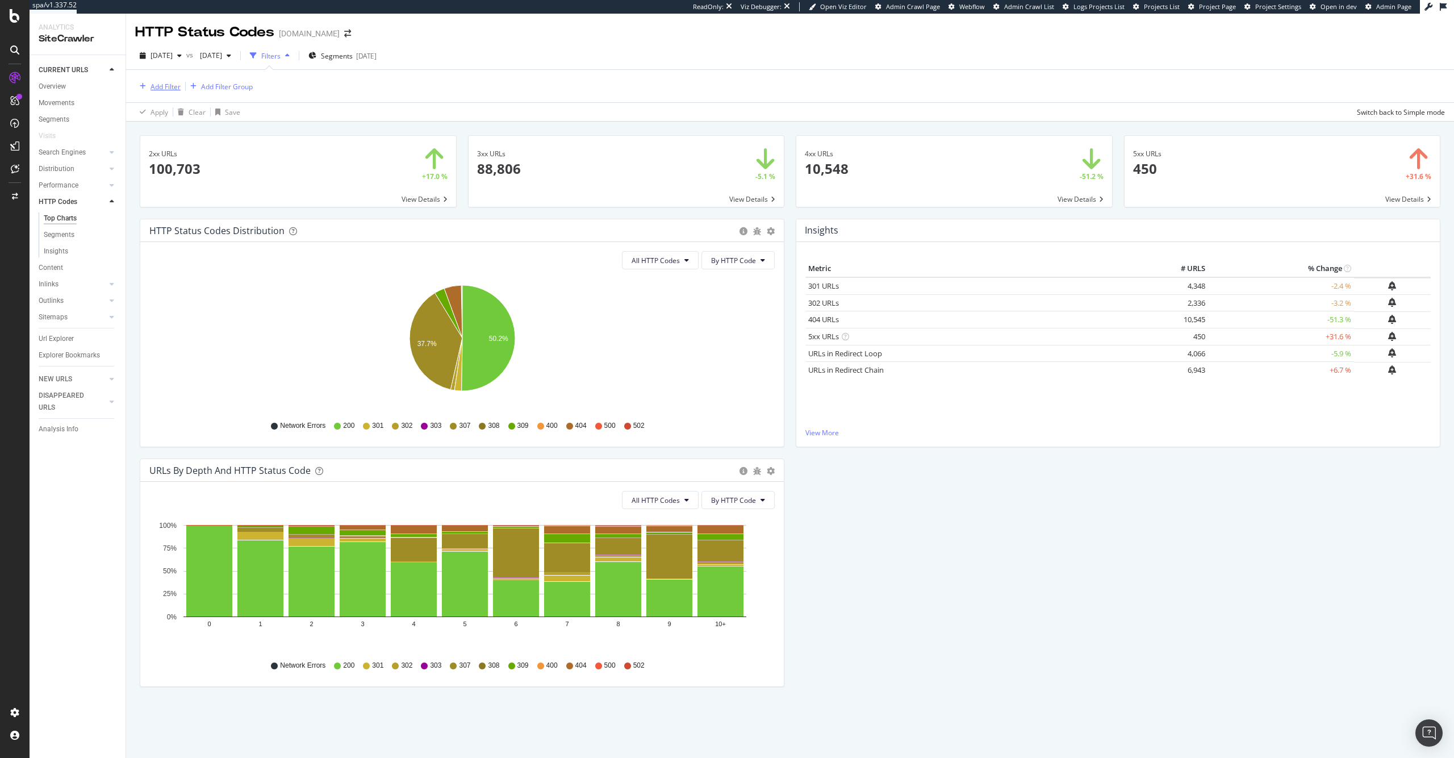
click at [156, 89] on div "Add Filter" at bounding box center [166, 87] width 30 height 10
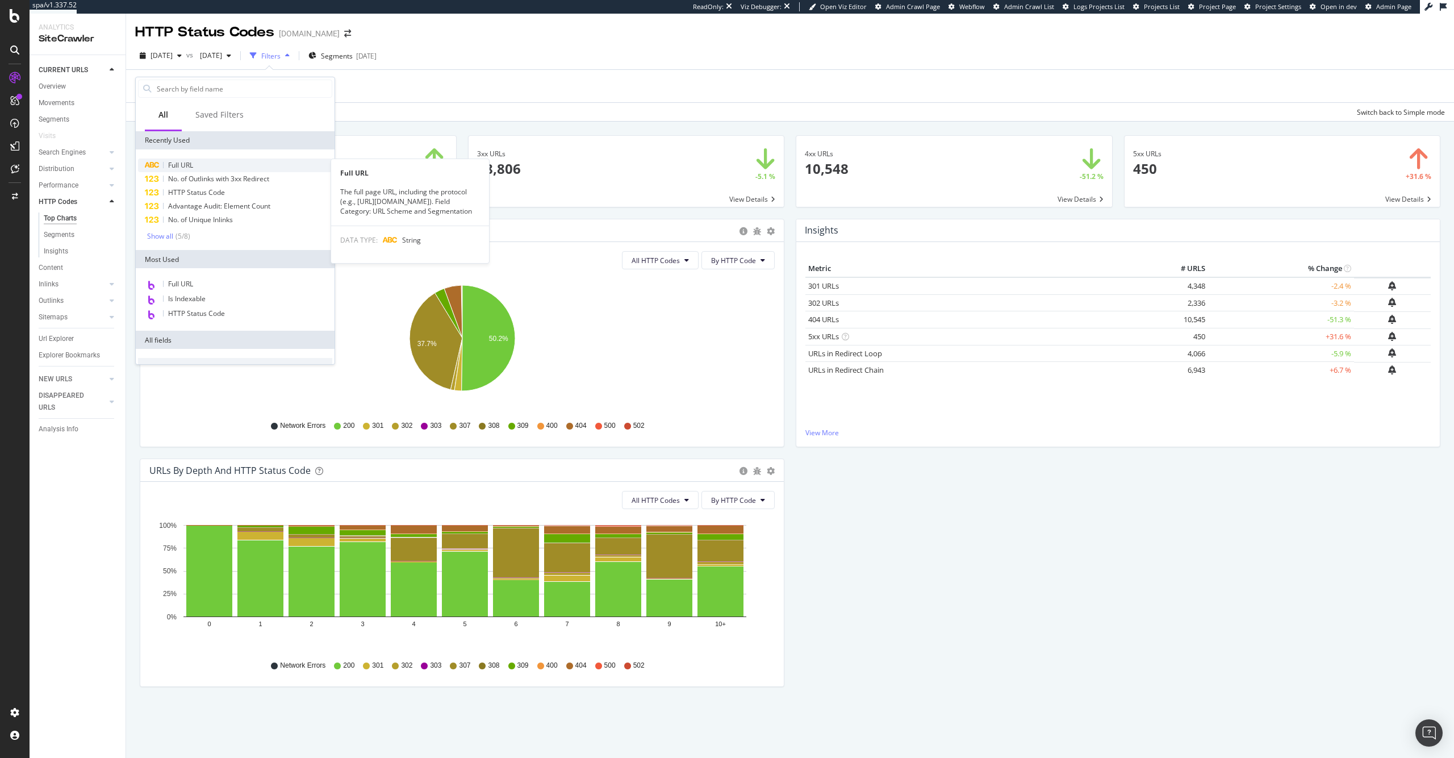
click at [191, 163] on span "Full URL" at bounding box center [180, 165] width 25 height 10
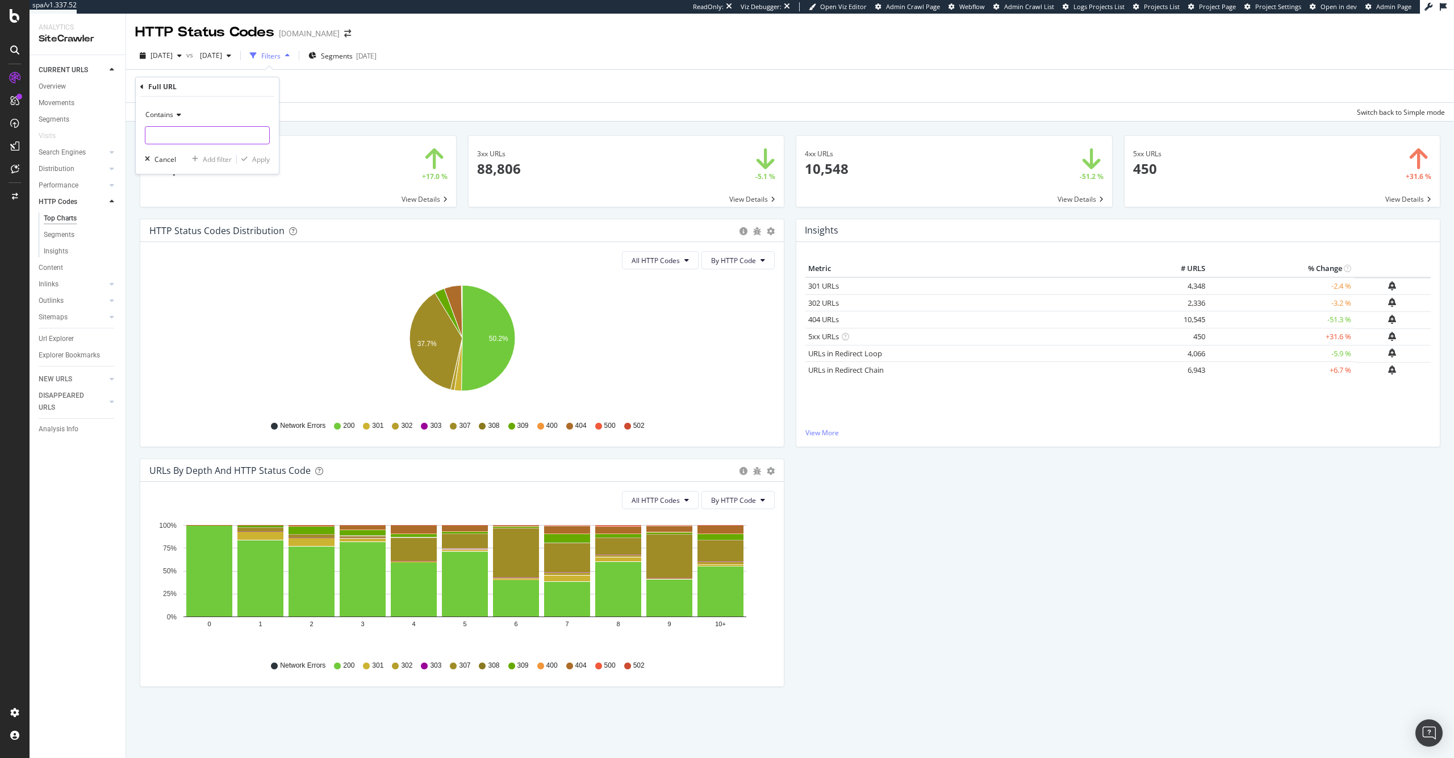
click at [236, 133] on input "text" at bounding box center [207, 135] width 124 height 18
type input "www.hyatt.com"
click at [258, 163] on div "Apply" at bounding box center [261, 159] width 18 height 10
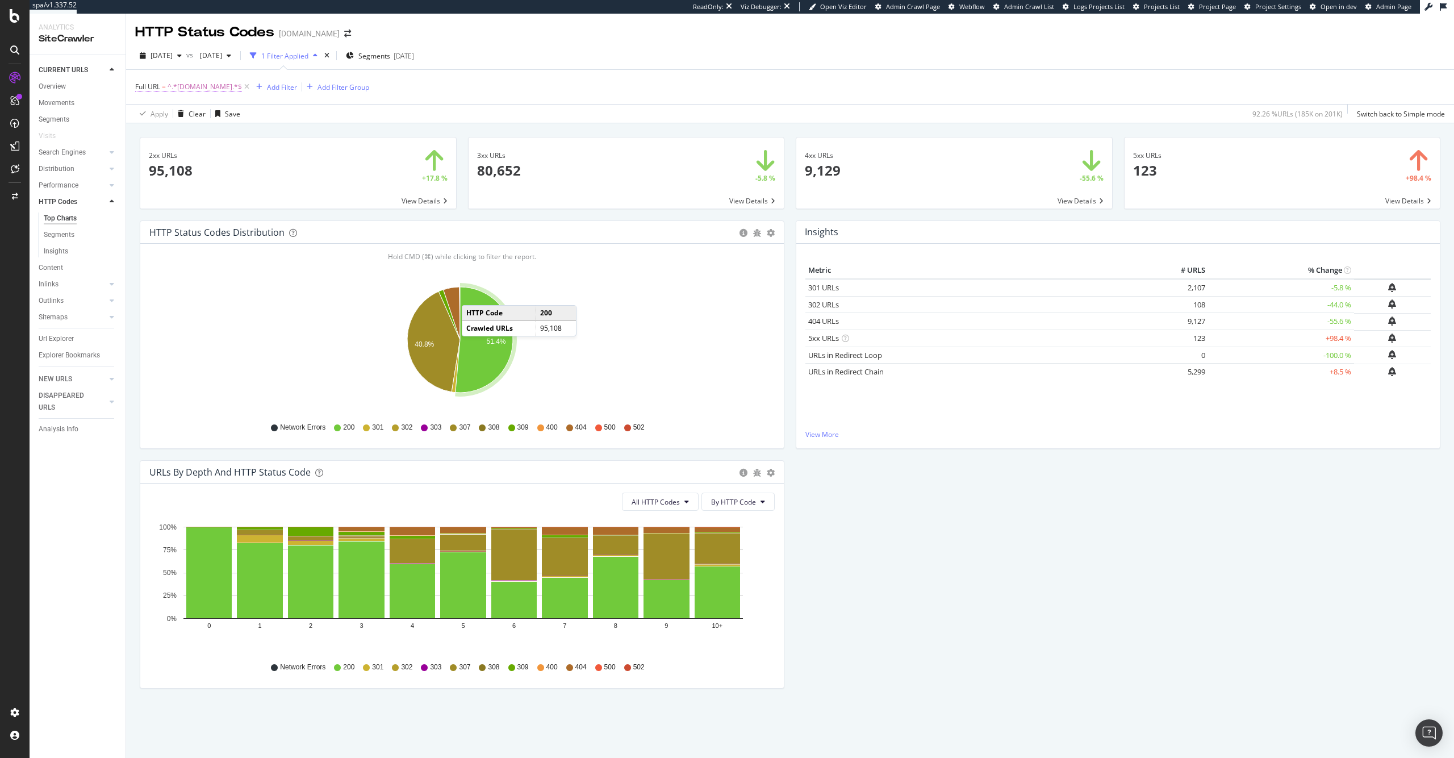
click at [202, 84] on span "^.*[DOMAIN_NAME].*$" at bounding box center [205, 87] width 74 height 16
click at [348, 112] on div "Apply Clear Save 92.26 % URLs ( 185K on 201K ) Switch back to Simple mode" at bounding box center [790, 113] width 1328 height 19
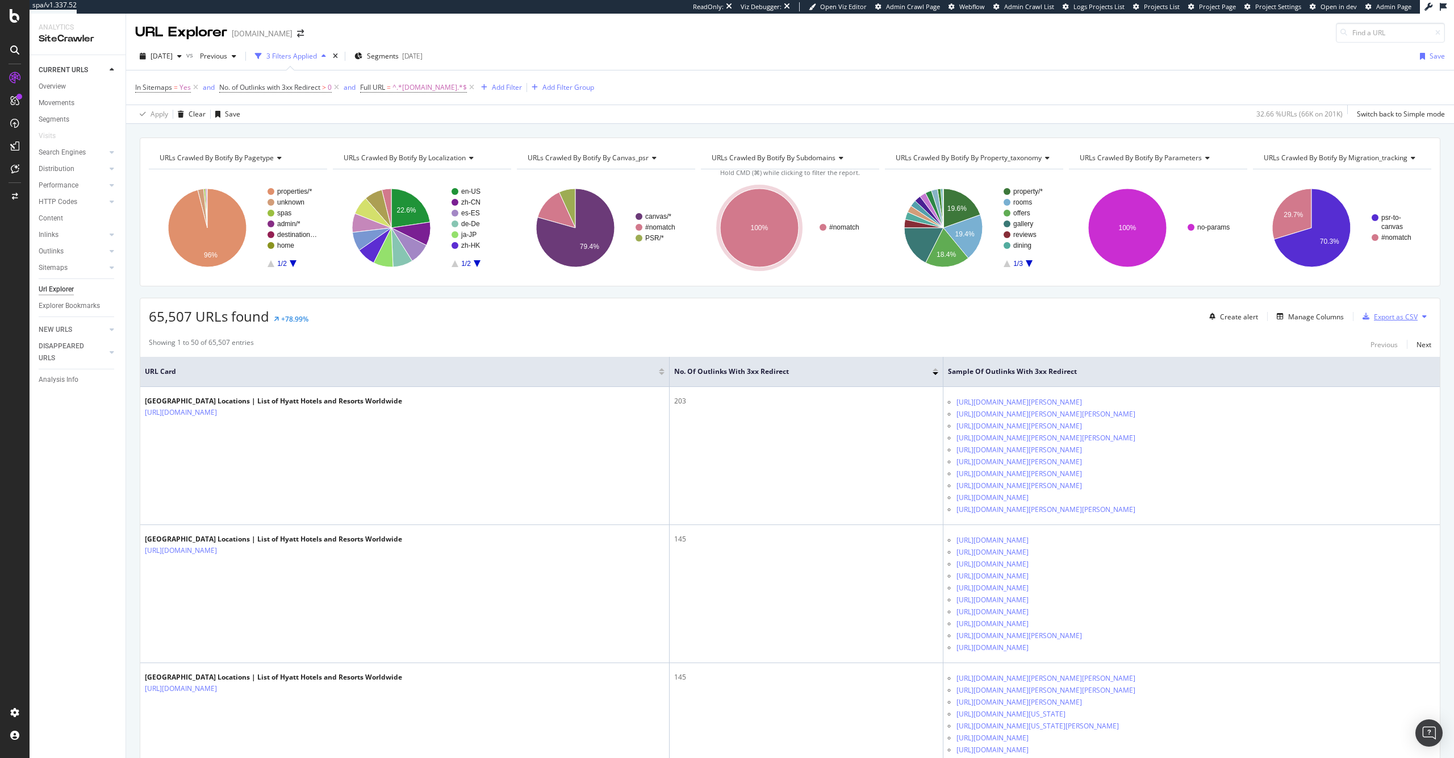
click at [1381, 314] on div "Export as CSV" at bounding box center [1396, 317] width 44 height 10
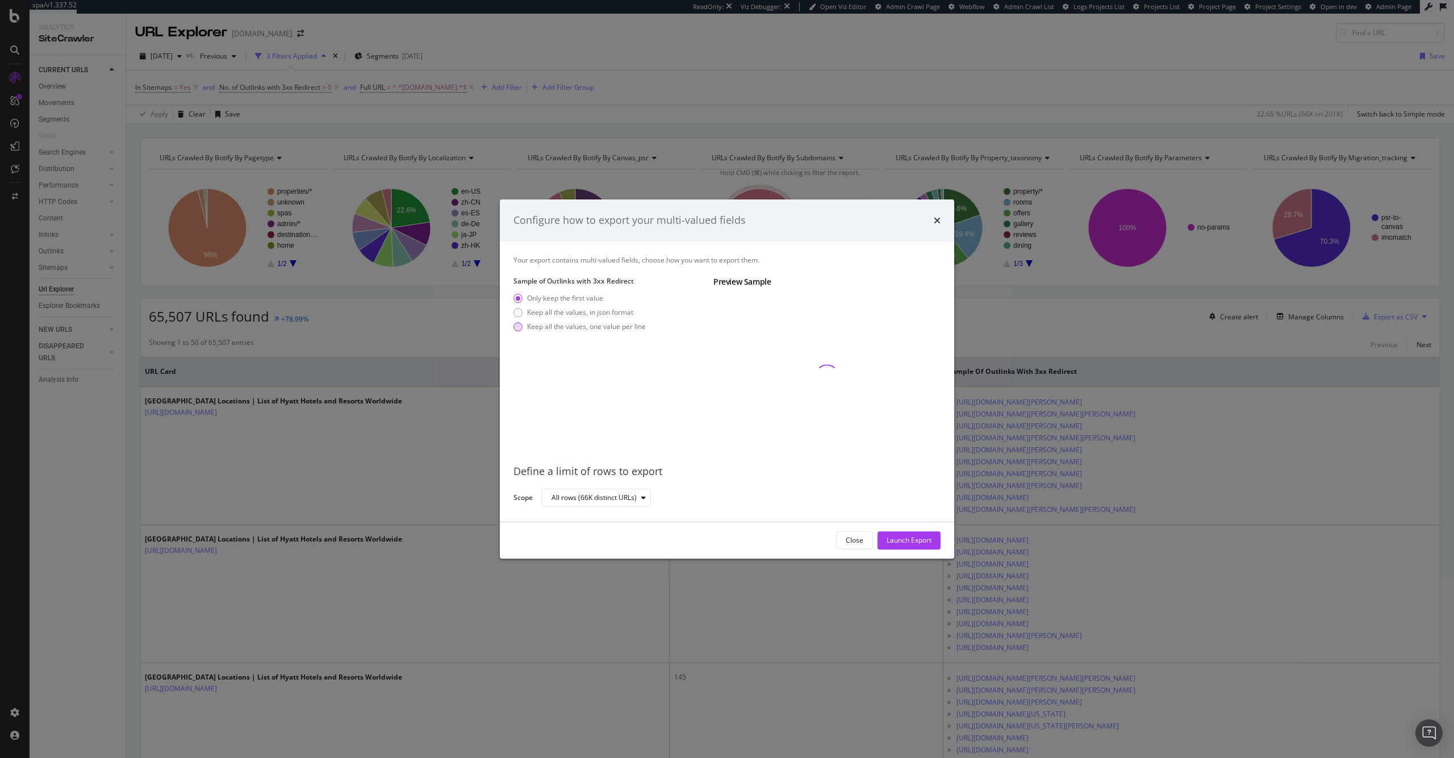
click at [606, 325] on div "Keep all the values, one value per line" at bounding box center [586, 326] width 119 height 10
click at [897, 539] on div "Launch Export" at bounding box center [909, 540] width 45 height 10
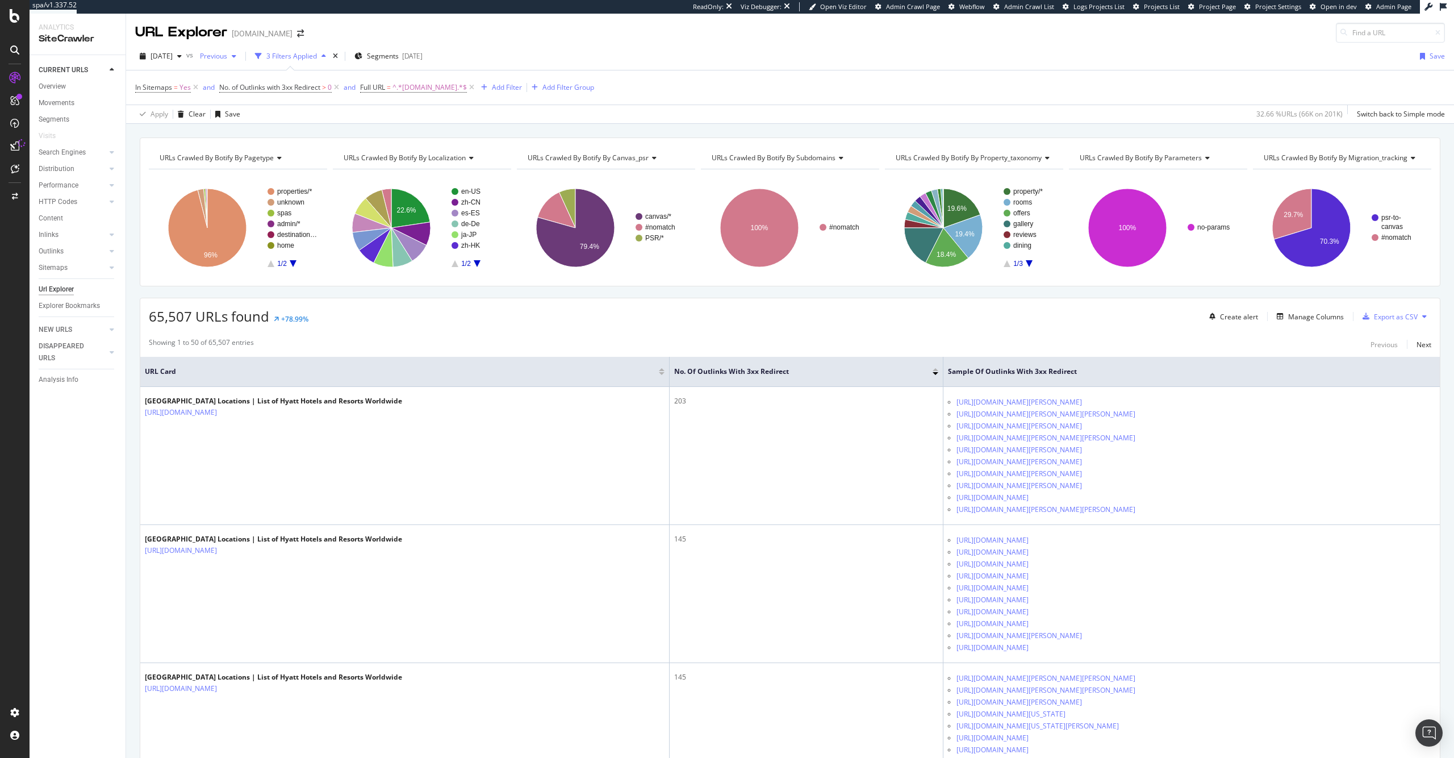
click at [227, 54] on span "Previous" at bounding box center [211, 56] width 32 height 10
click at [302, 128] on div "[DATE] 202K URLs" at bounding box center [279, 122] width 135 height 16
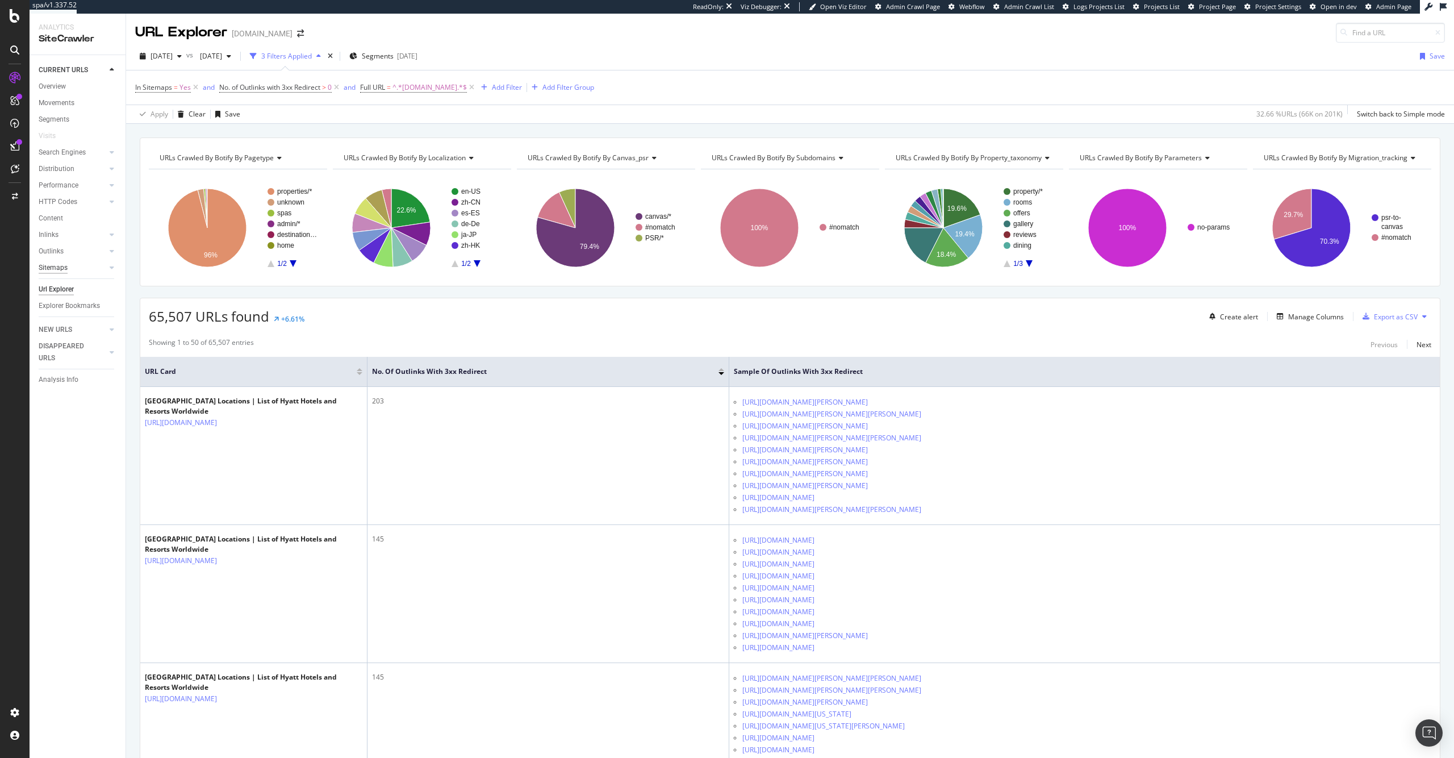
click at [57, 262] on div "Sitemaps" at bounding box center [53, 268] width 29 height 12
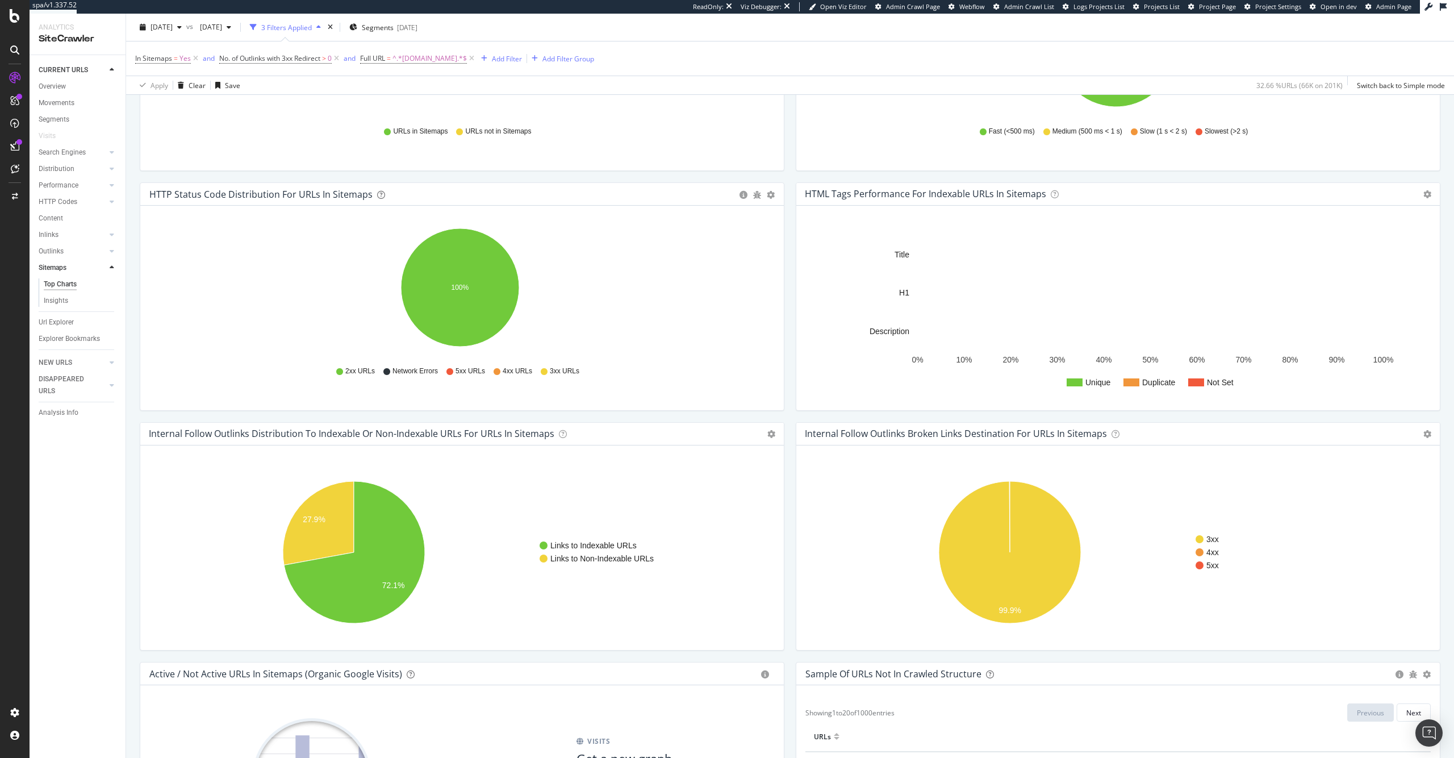
scroll to position [524, 0]
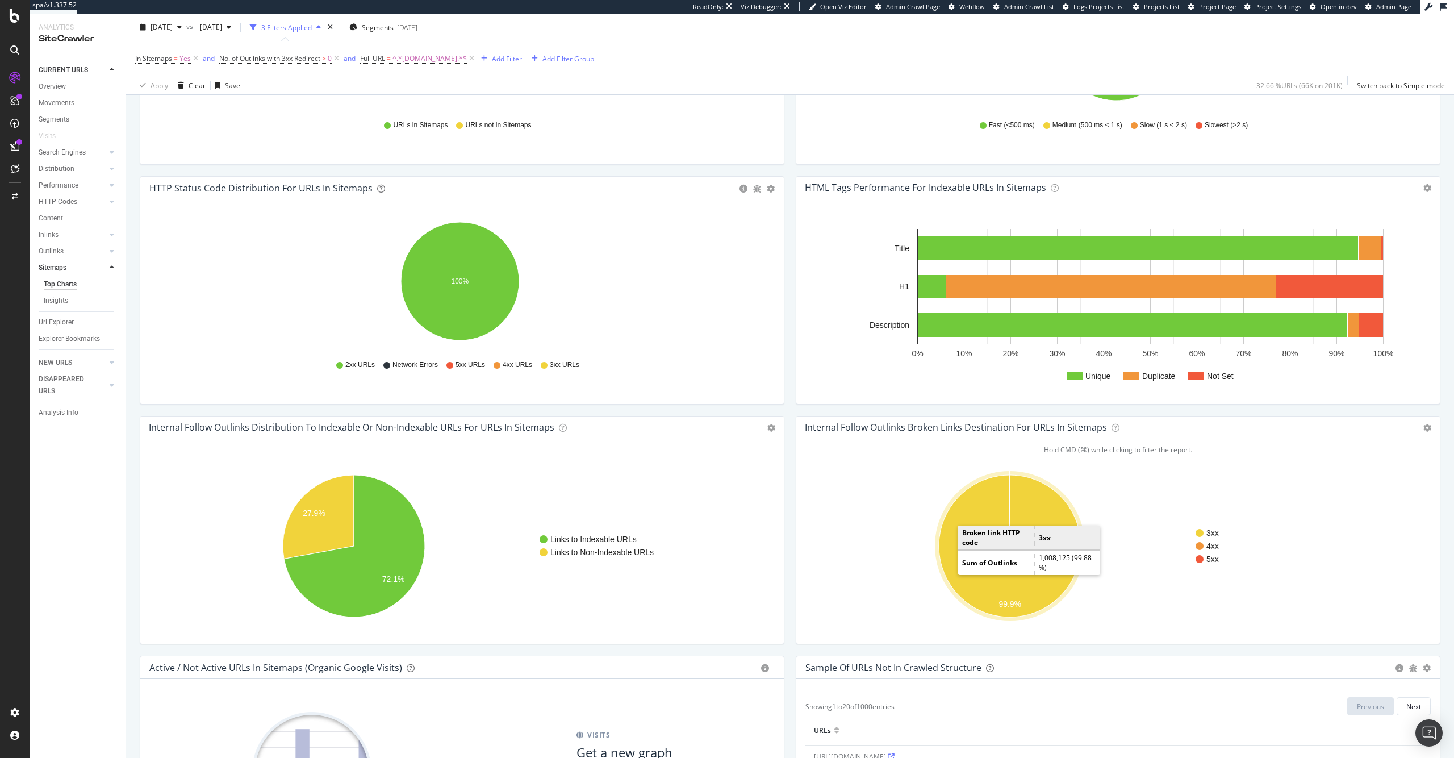
click at [951, 553] on icon "A chart." at bounding box center [1010, 546] width 142 height 142
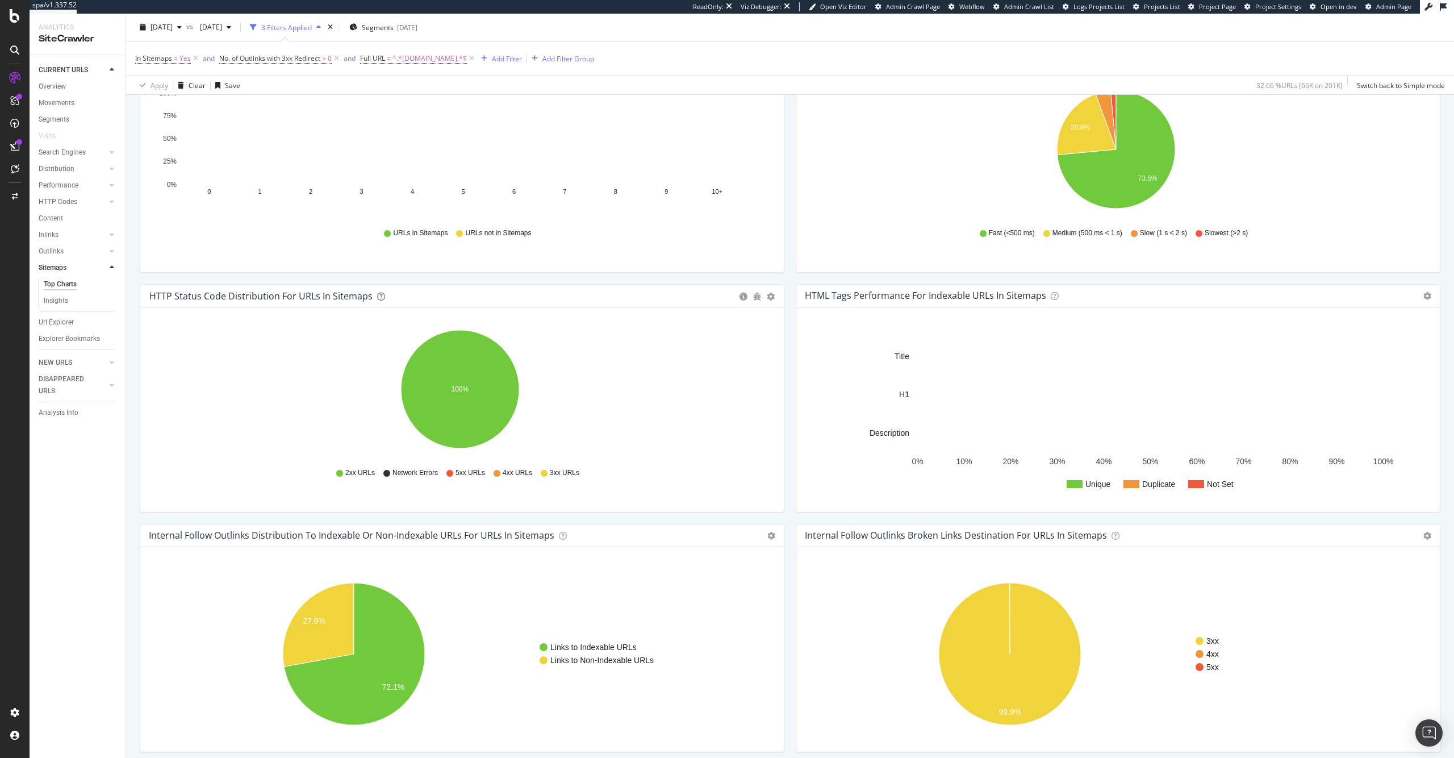
scroll to position [669, 0]
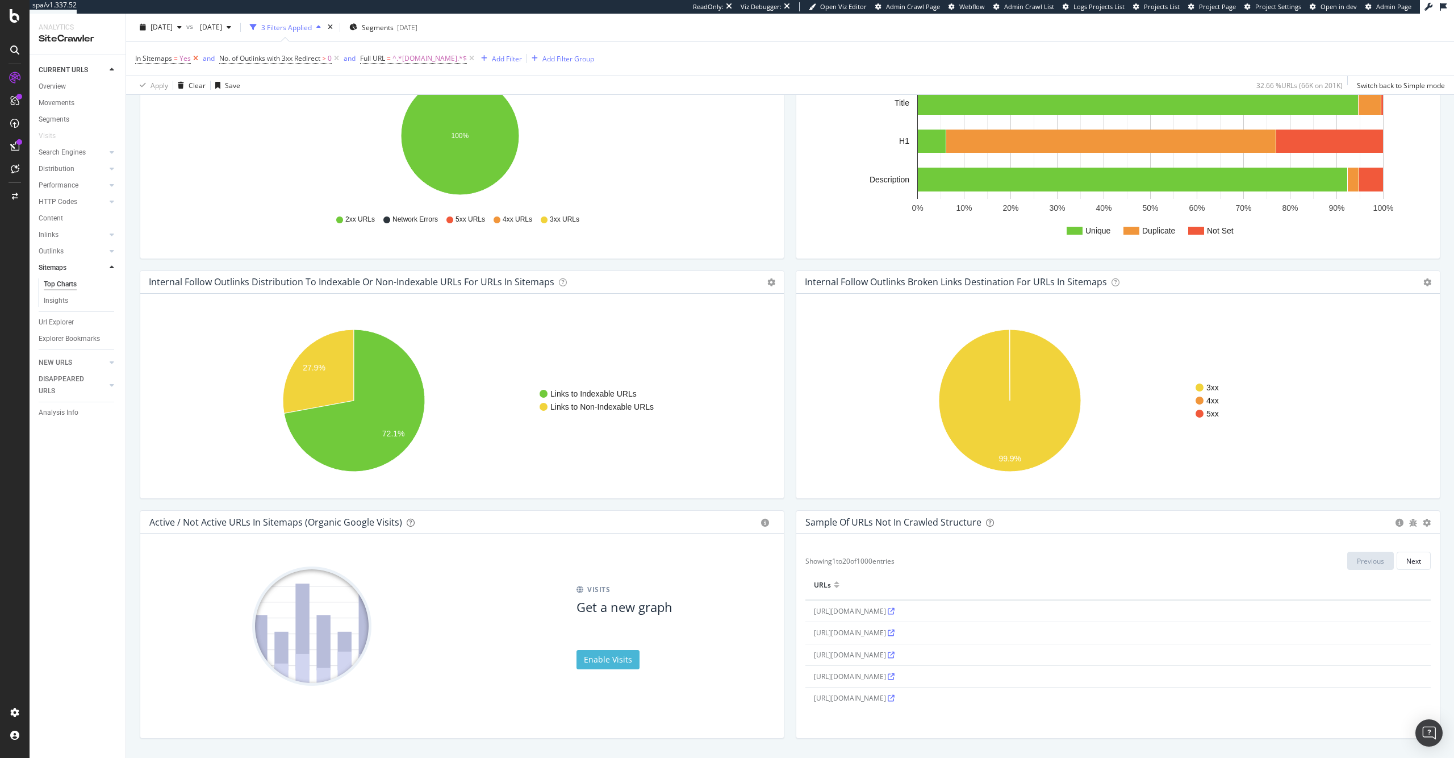
click at [194, 61] on icon at bounding box center [196, 58] width 10 height 11
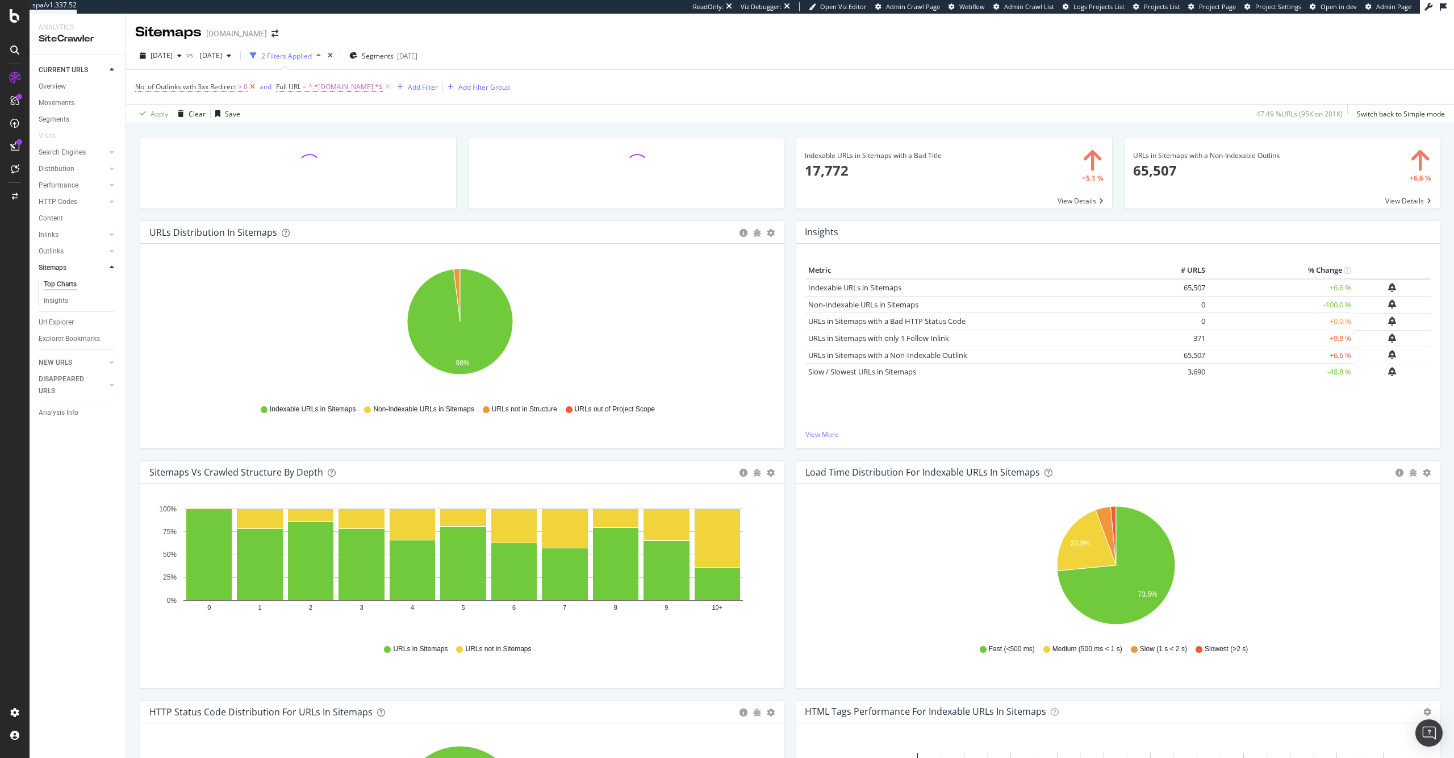
click at [255, 87] on icon at bounding box center [253, 86] width 10 height 11
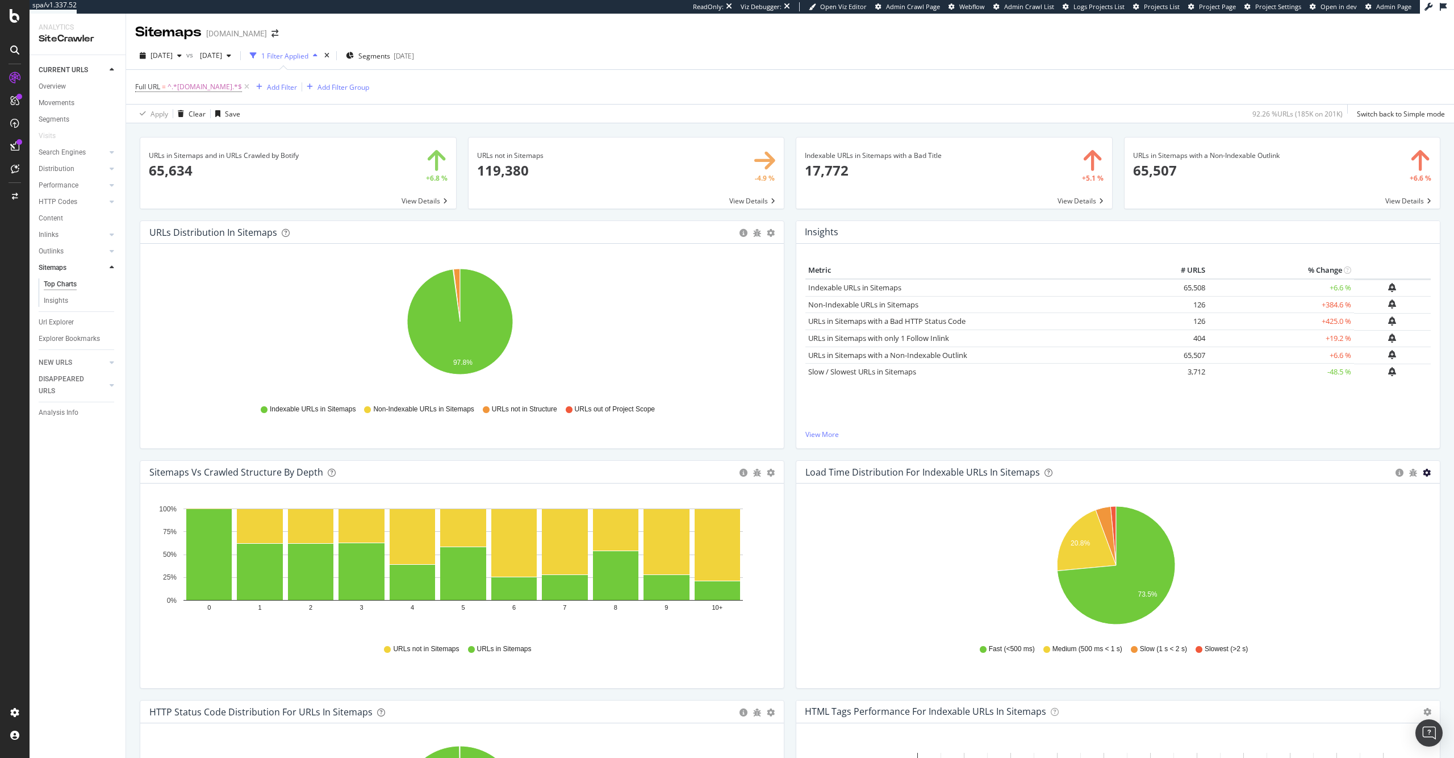
click at [1423, 475] on icon "gear" at bounding box center [1427, 473] width 8 height 8
click at [1189, 451] on div "Insights × Close Chart sitemaps-insight-panel - API Requests List Area Type Req…" at bounding box center [1118, 340] width 656 height 240
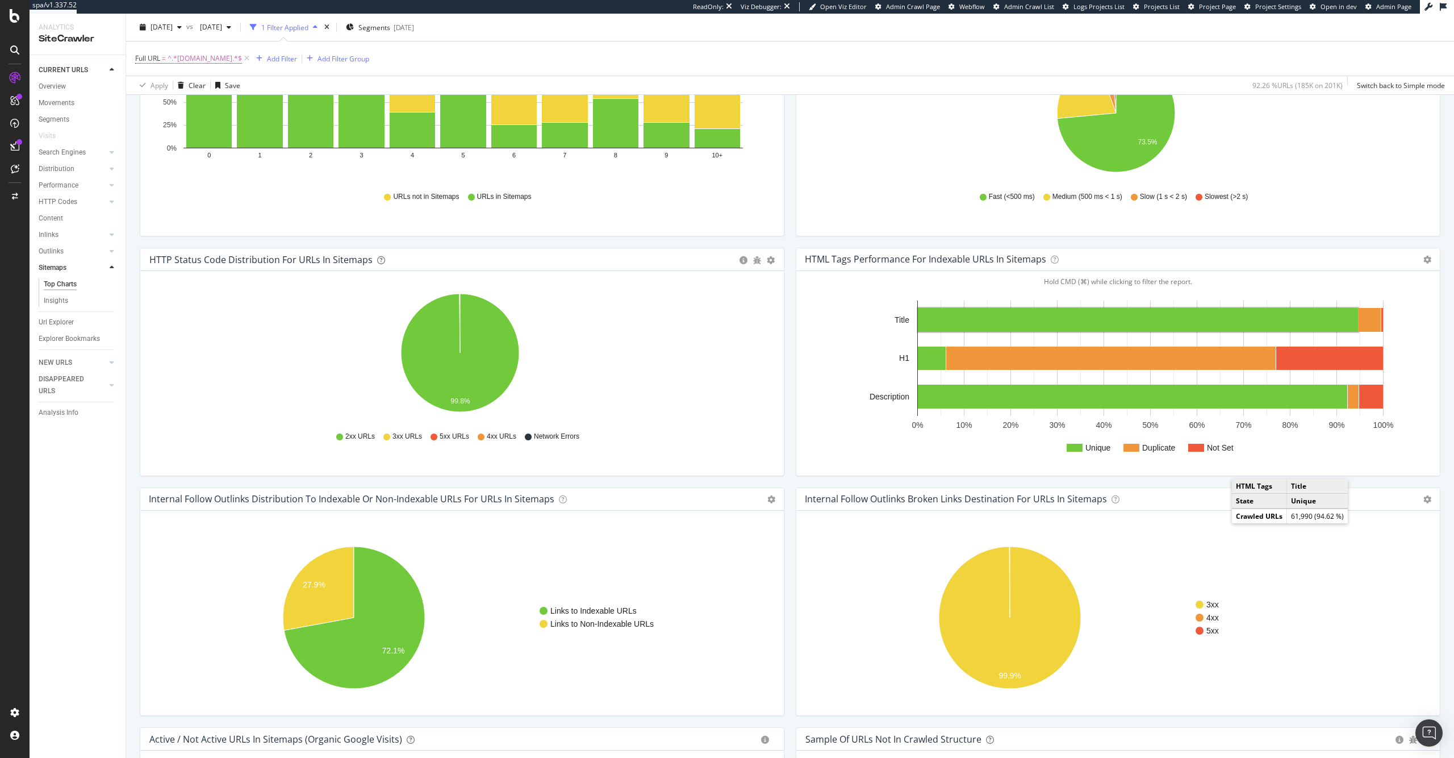
scroll to position [523, 0]
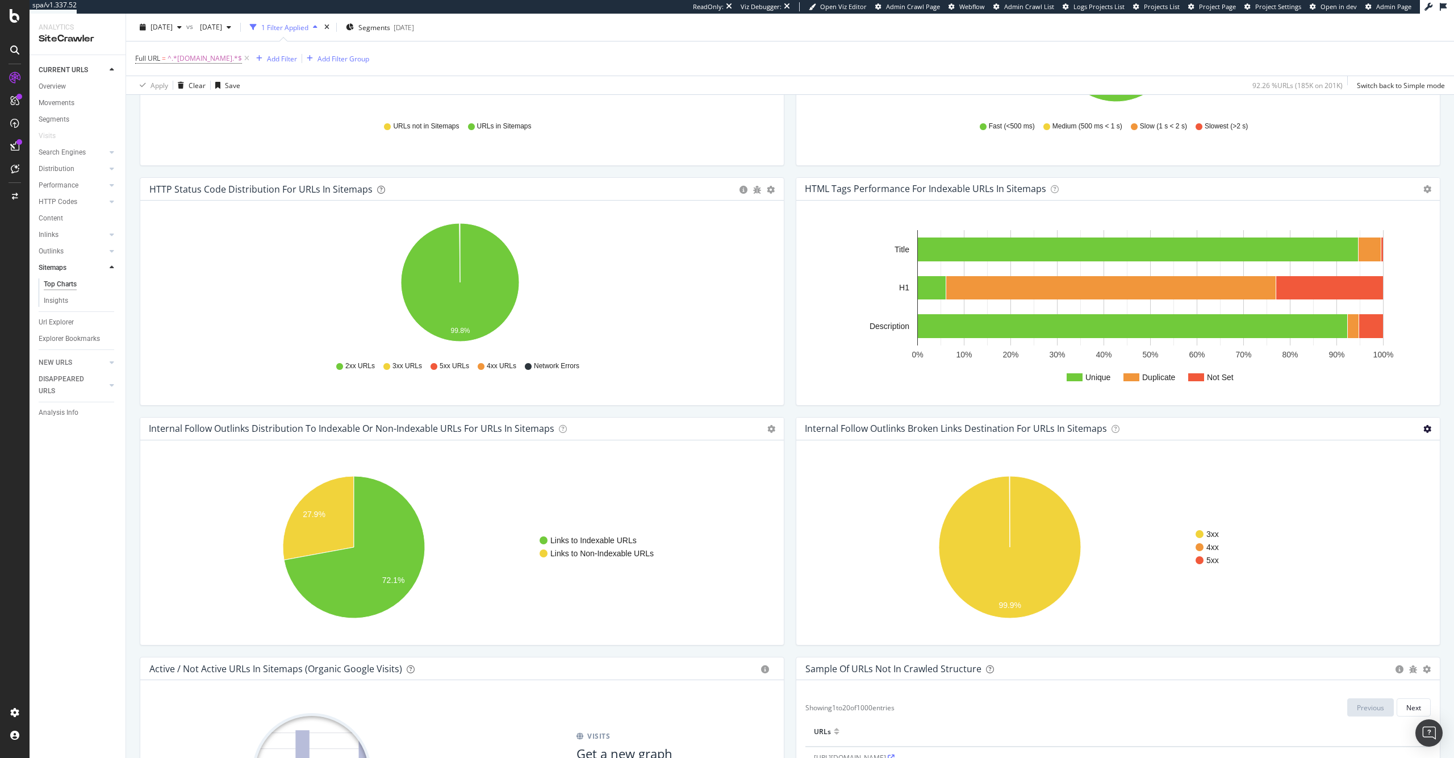
click at [1423, 429] on icon at bounding box center [1427, 429] width 8 height 8
click at [1407, 473] on span "Table" at bounding box center [1394, 469] width 91 height 15
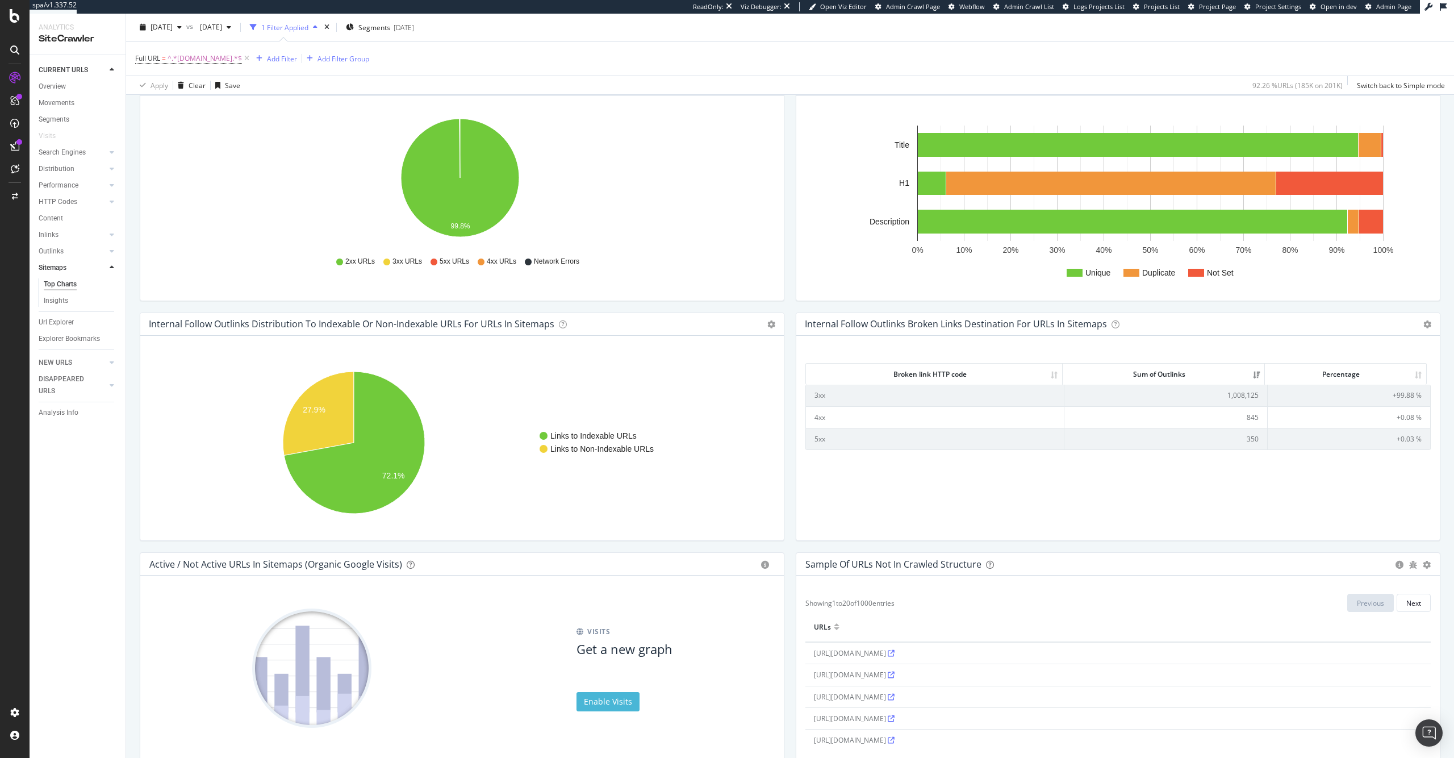
scroll to position [701, 0]
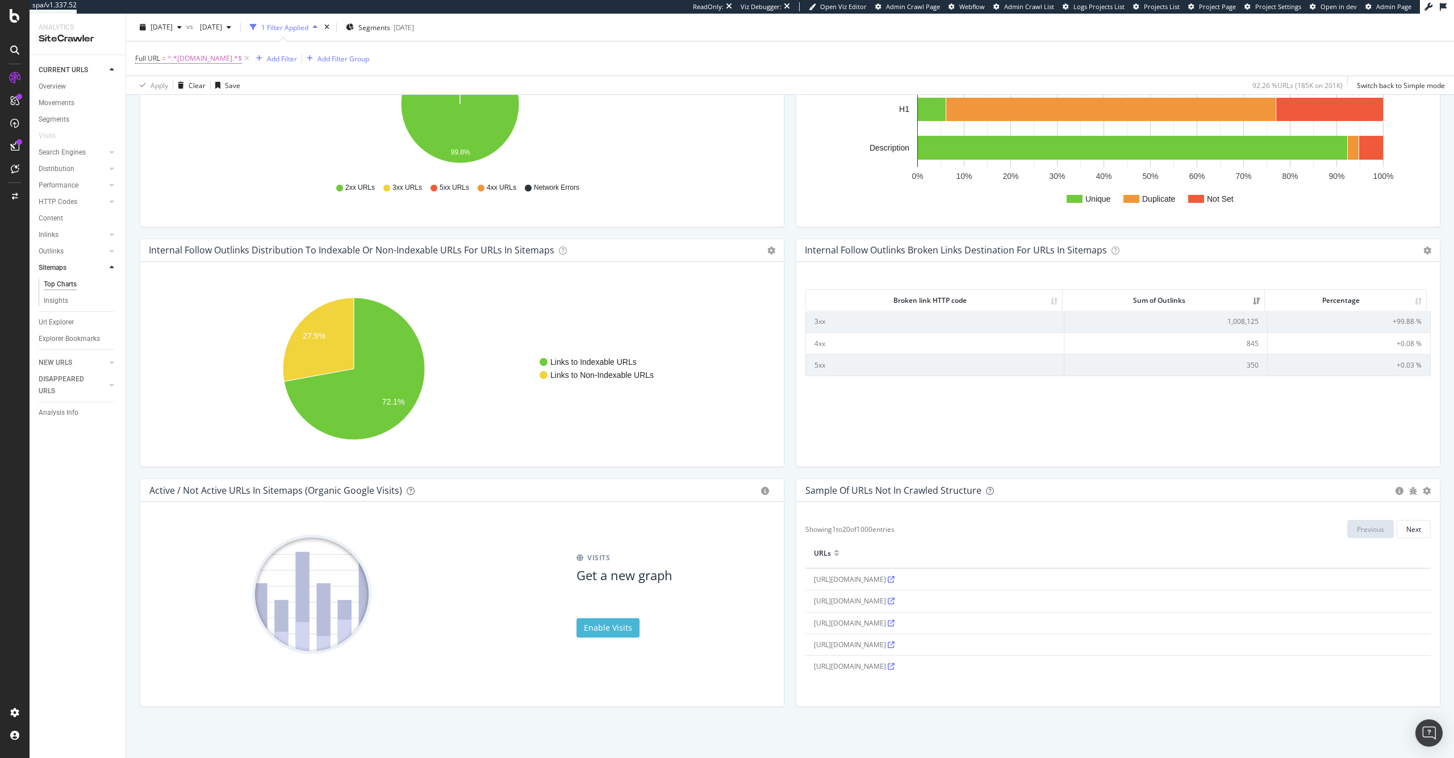
click at [1243, 320] on td "1,008,125" at bounding box center [1165, 321] width 203 height 21
click at [1238, 341] on td "845" at bounding box center [1165, 343] width 203 height 22
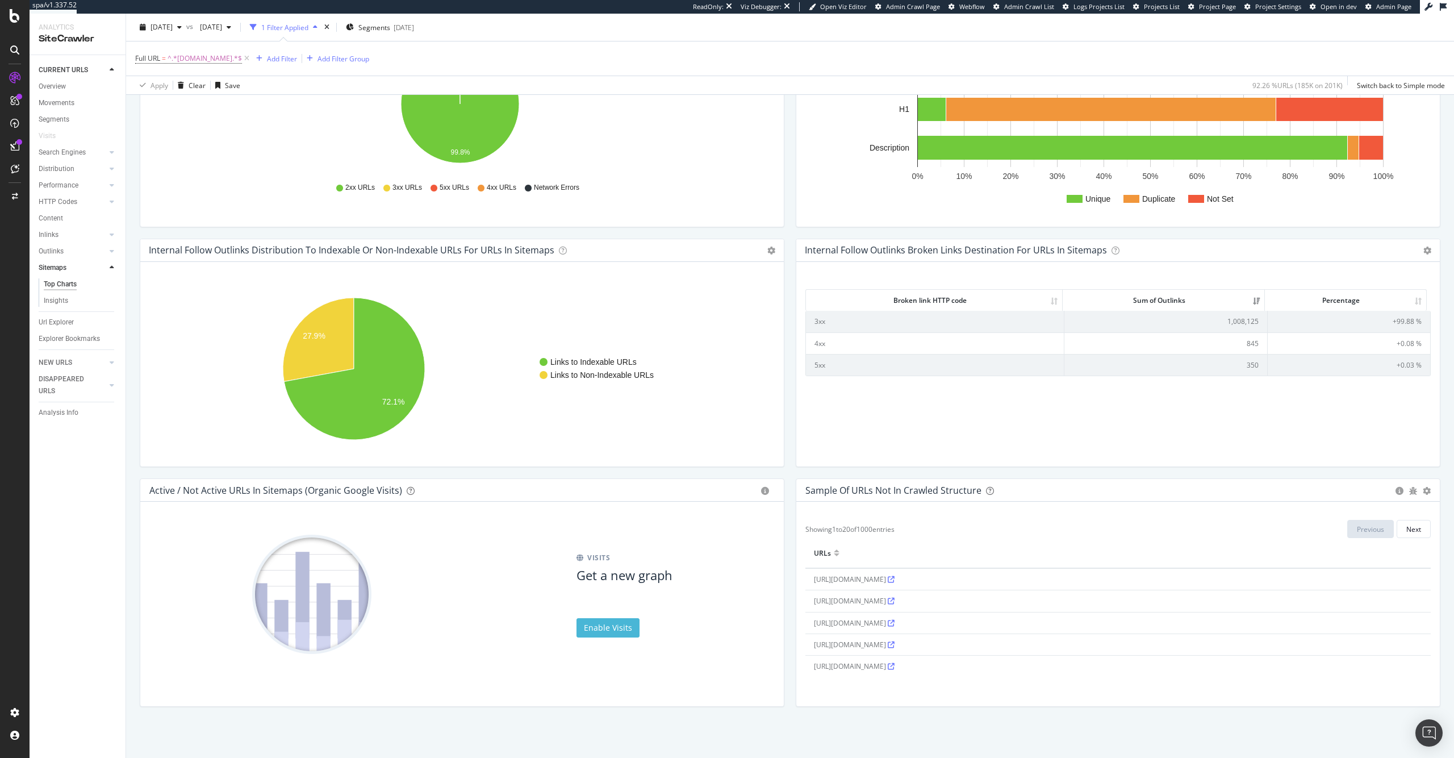
click at [1230, 364] on td "350" at bounding box center [1165, 365] width 203 height 22
click at [1223, 368] on td "350" at bounding box center [1165, 365] width 203 height 22
click at [1220, 324] on td "1,008,125" at bounding box center [1165, 321] width 203 height 21
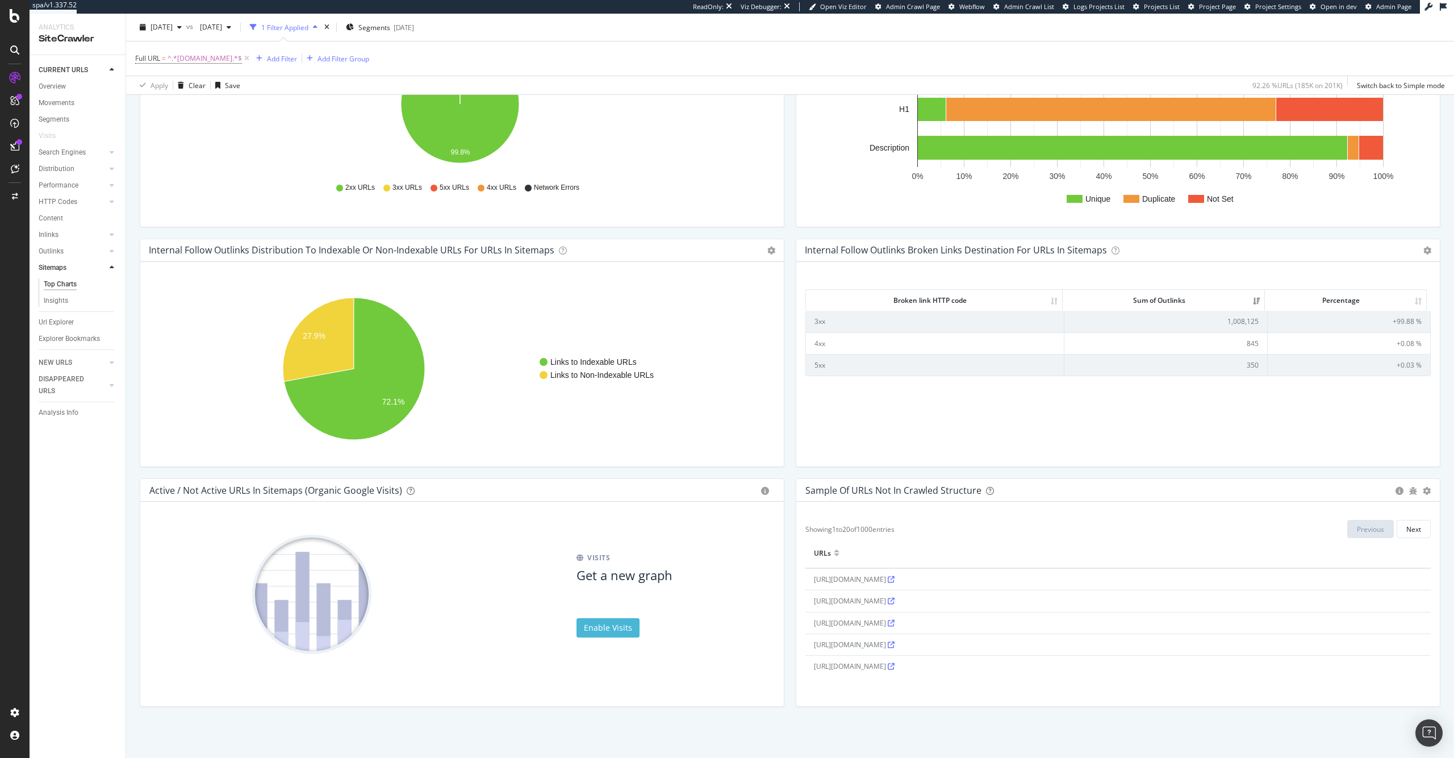
click at [1147, 333] on td "845" at bounding box center [1165, 343] width 203 height 22
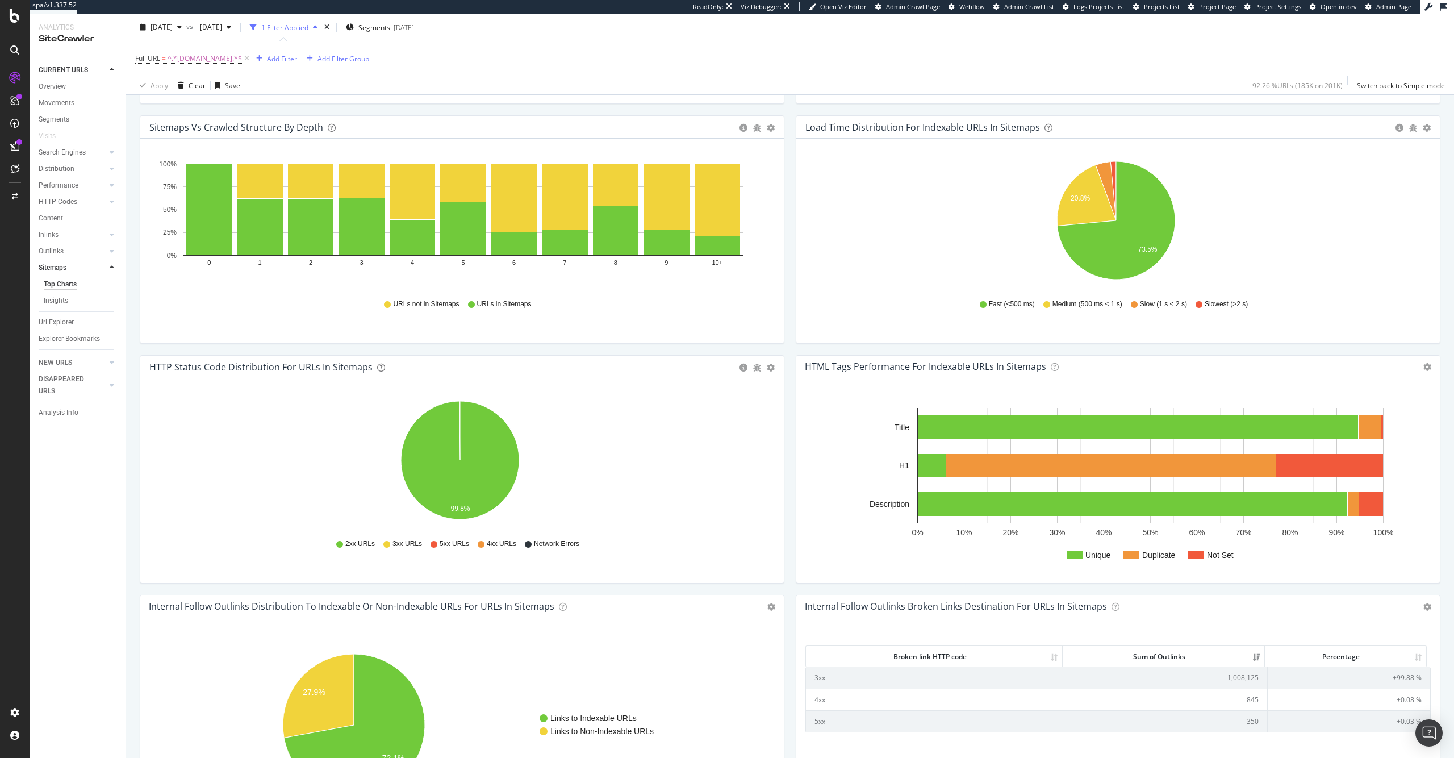
scroll to position [528, 0]
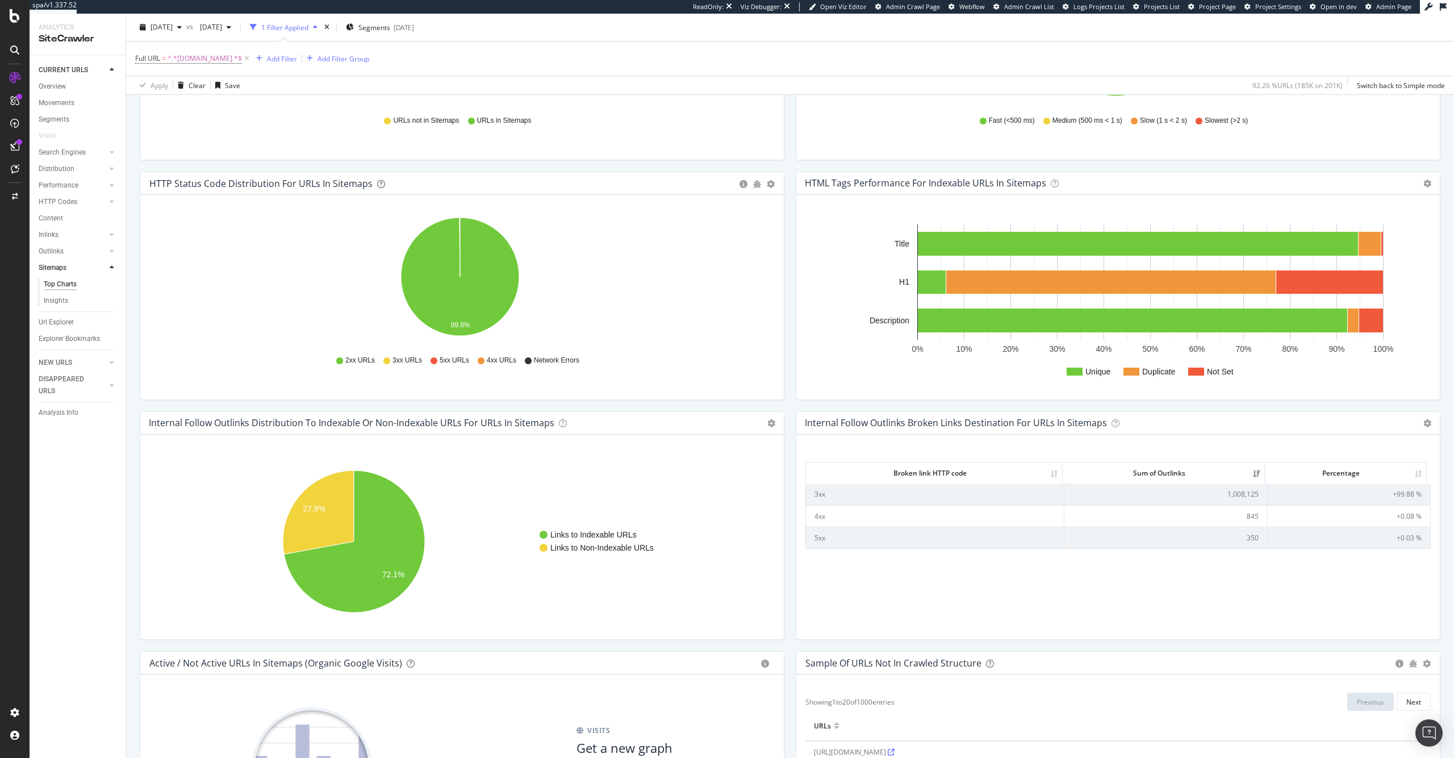
click at [1231, 489] on td "1,008,125" at bounding box center [1165, 493] width 203 height 21
click at [1229, 498] on td "1,008,125" at bounding box center [1165, 493] width 203 height 21
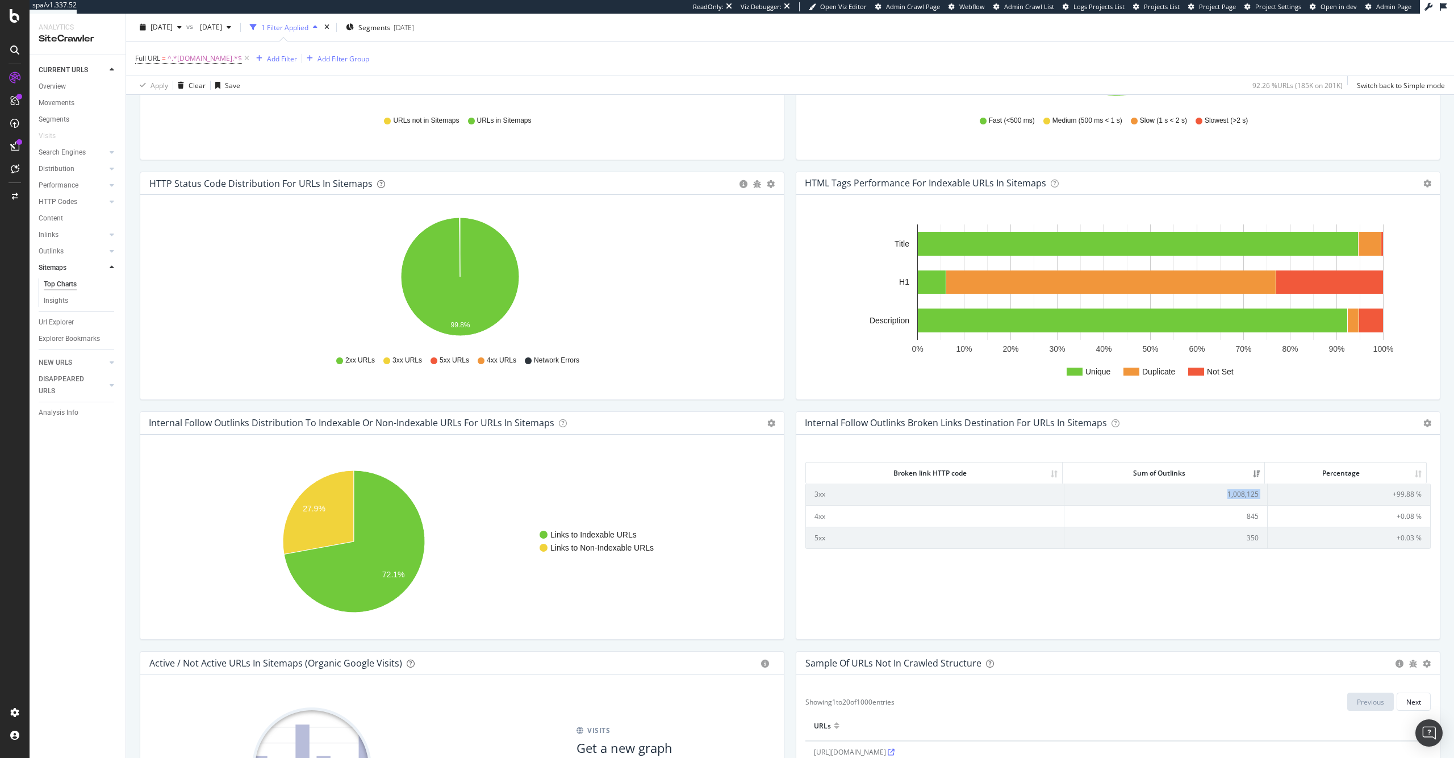
click at [1229, 498] on td "1,008,125" at bounding box center [1165, 493] width 203 height 21
click at [1231, 491] on td "1,008,125" at bounding box center [1165, 493] width 203 height 21
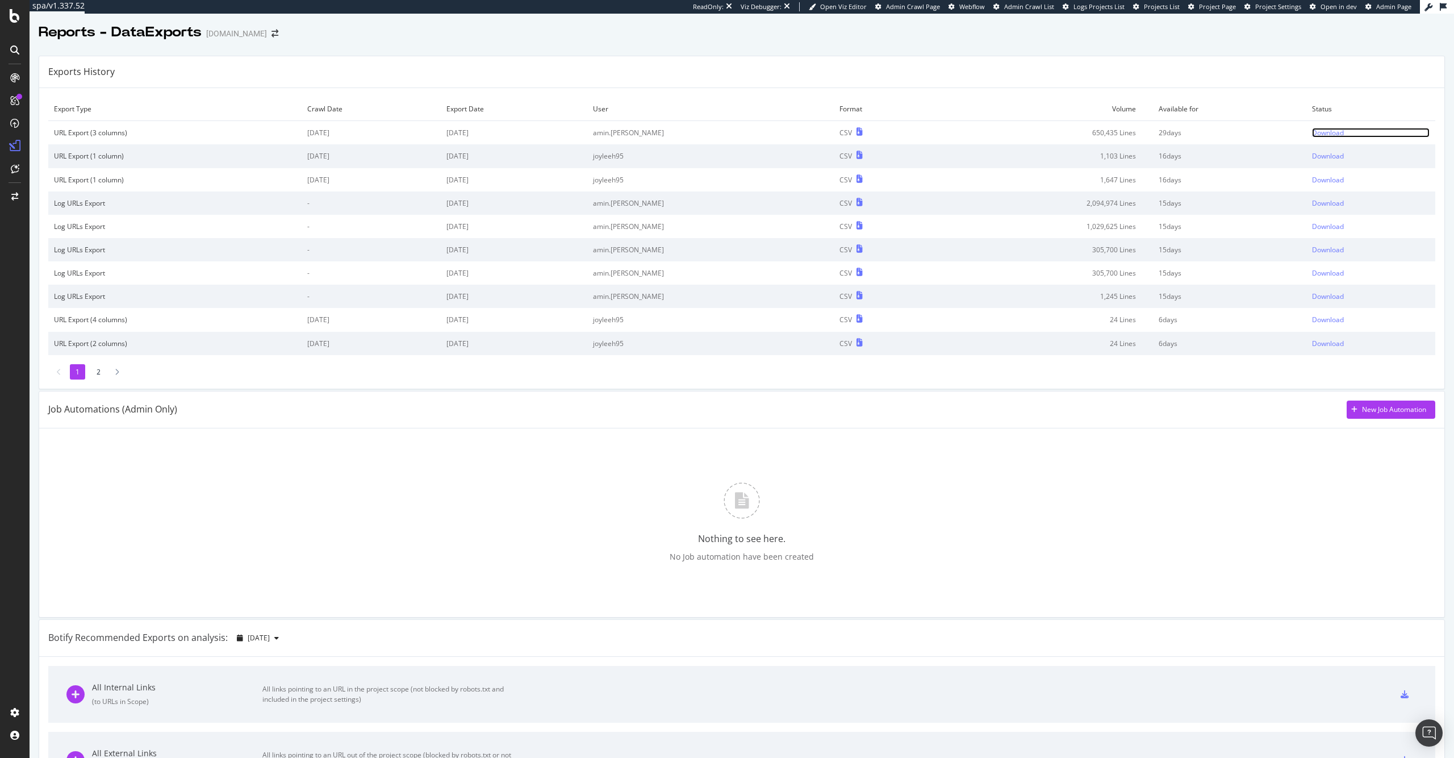
click at [1312, 129] on div "Download" at bounding box center [1328, 133] width 32 height 10
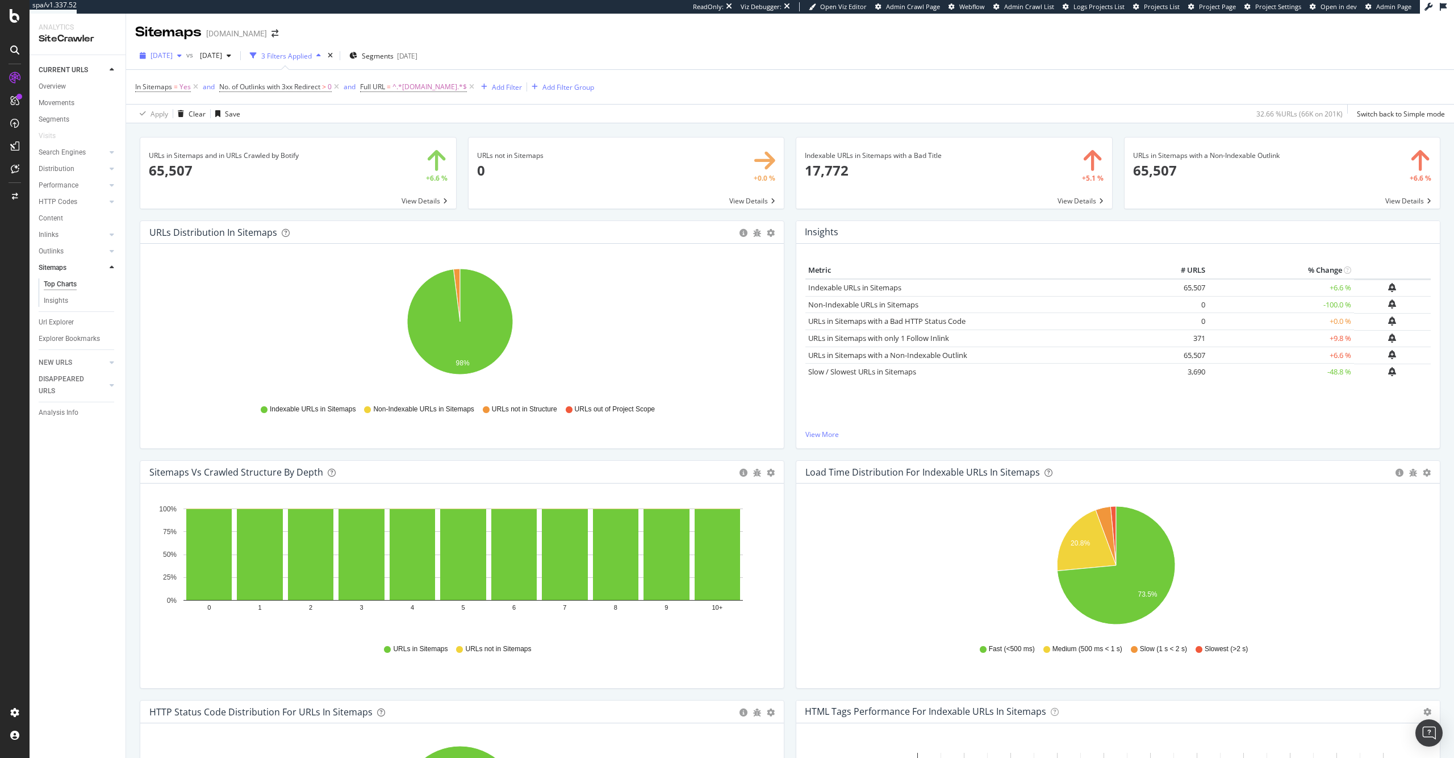
click at [179, 61] on div "[DATE]" at bounding box center [160, 55] width 51 height 17
click at [224, 154] on div "202K URLs" at bounding box center [236, 158] width 34 height 10
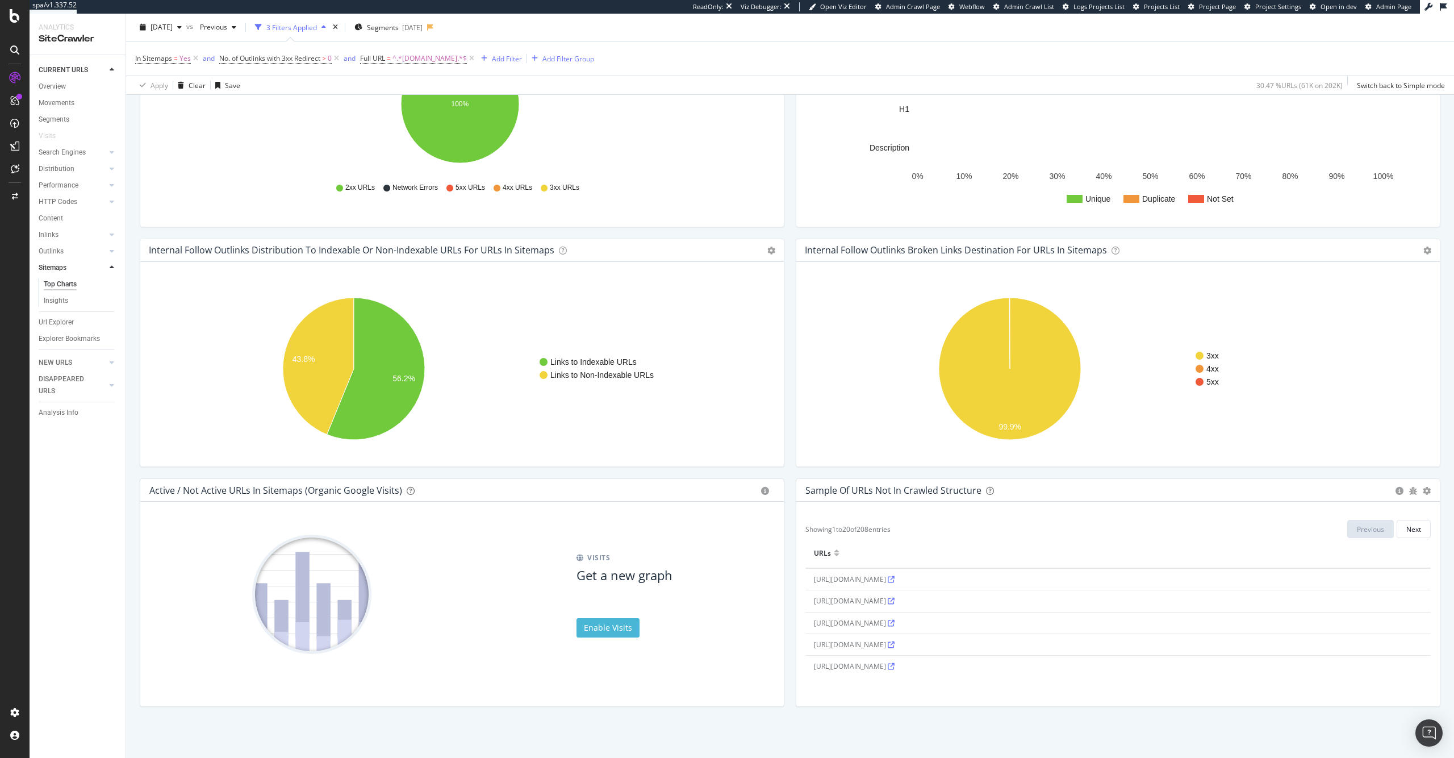
scroll to position [680, 0]
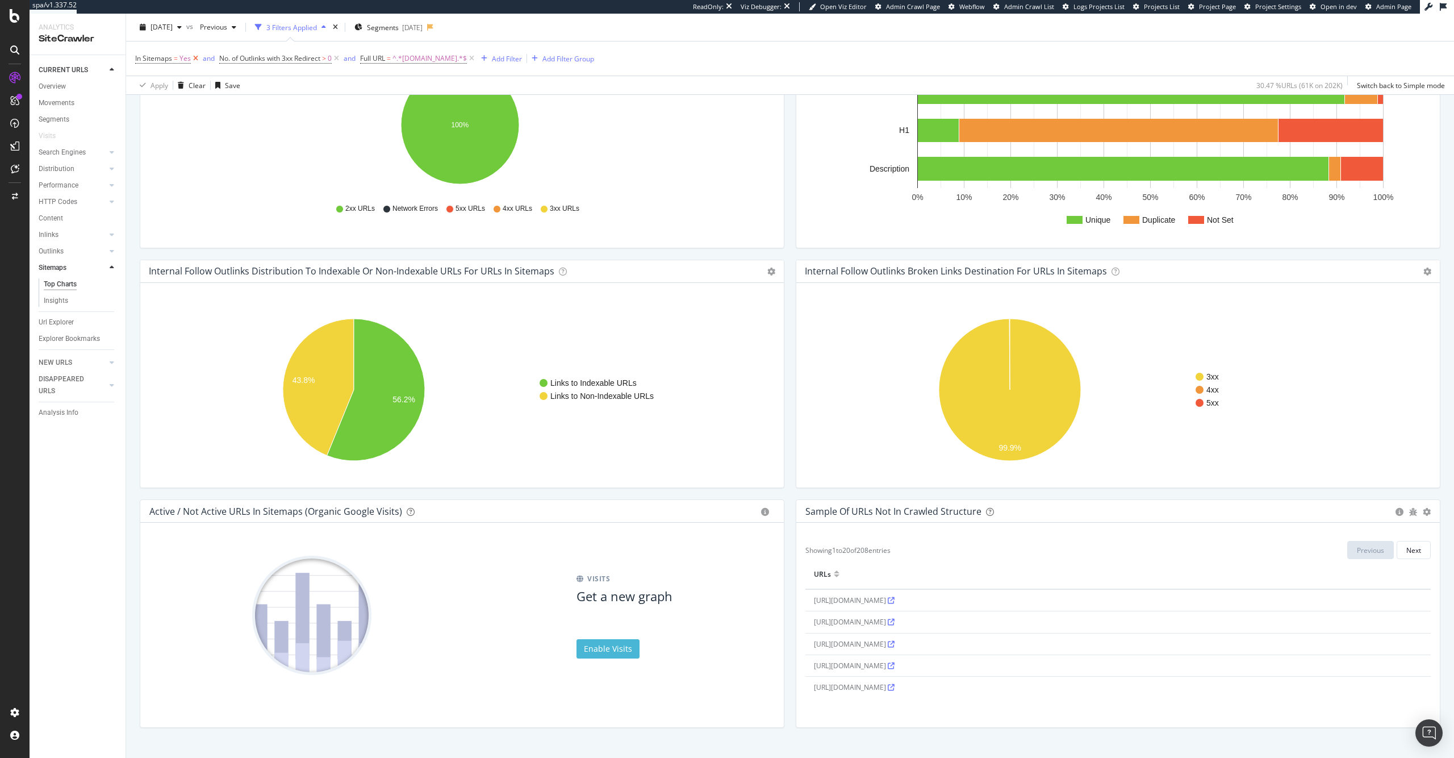
click at [194, 59] on icon at bounding box center [196, 58] width 10 height 11
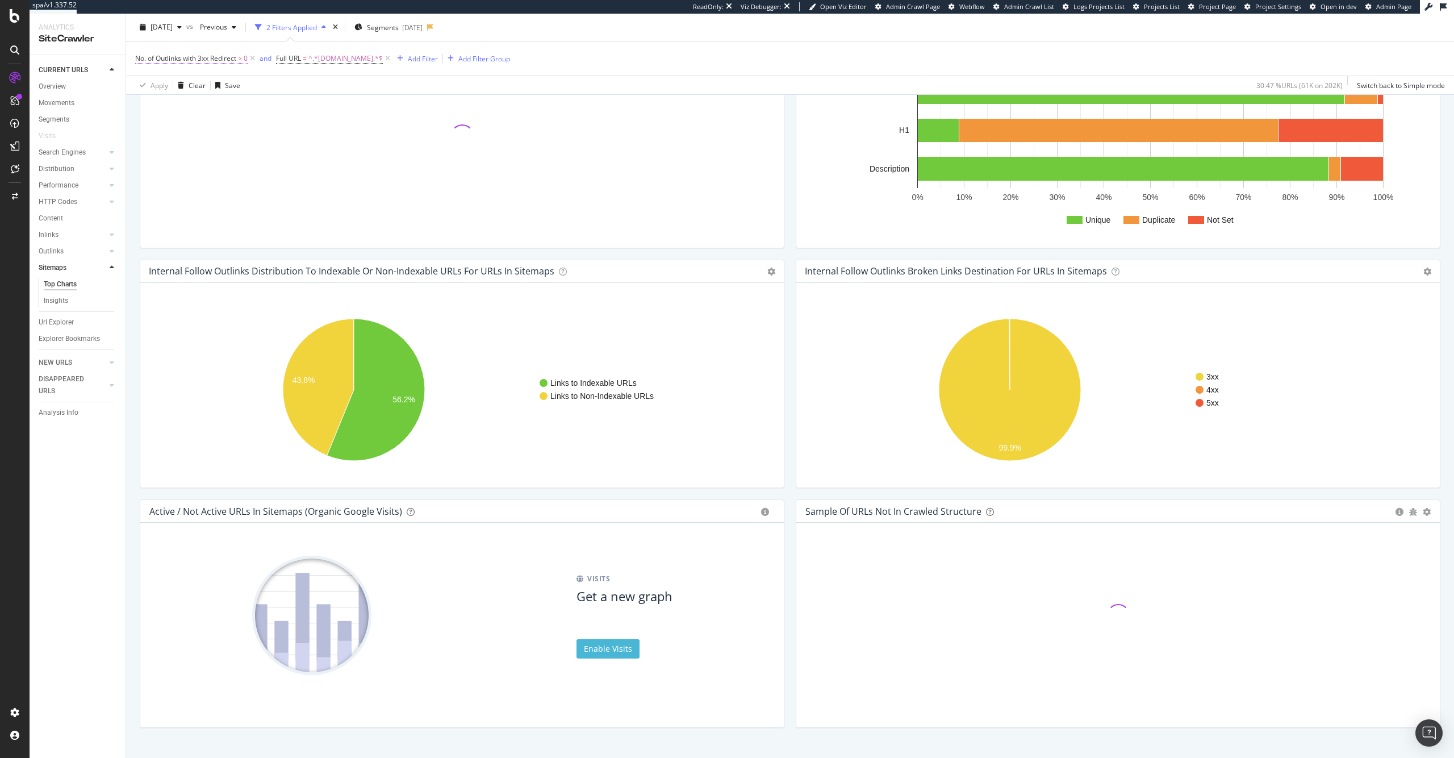
scroll to position [680, 0]
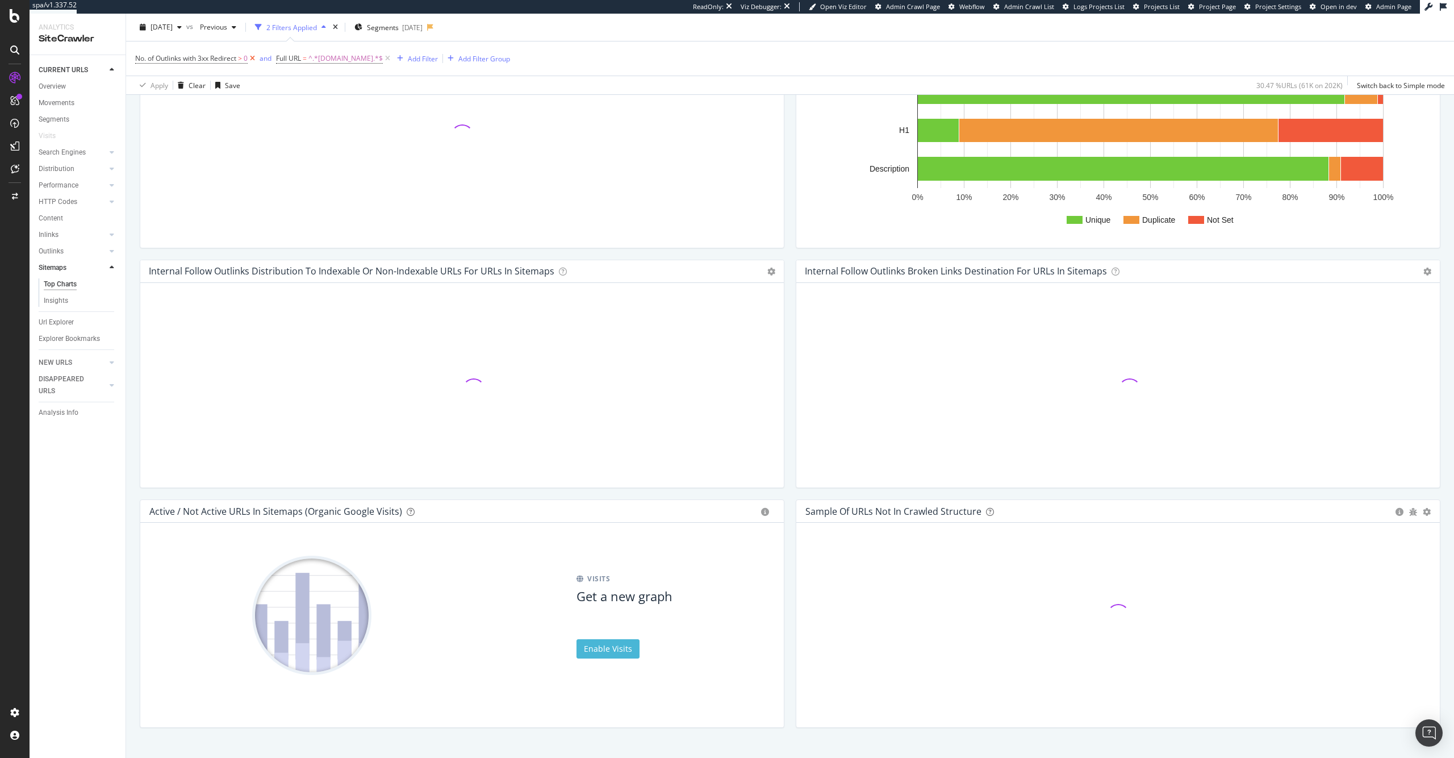
click at [255, 61] on icon at bounding box center [253, 58] width 10 height 11
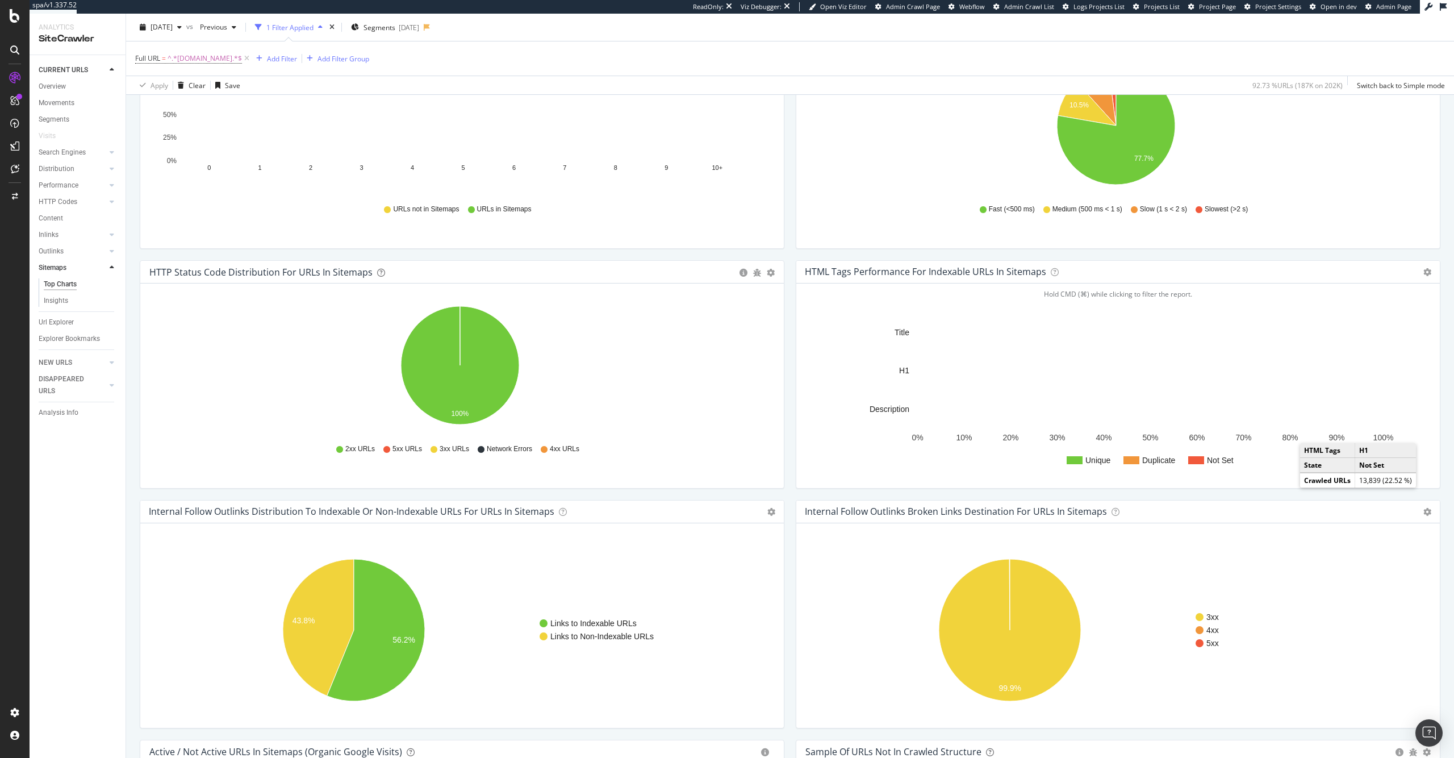
scroll to position [701, 0]
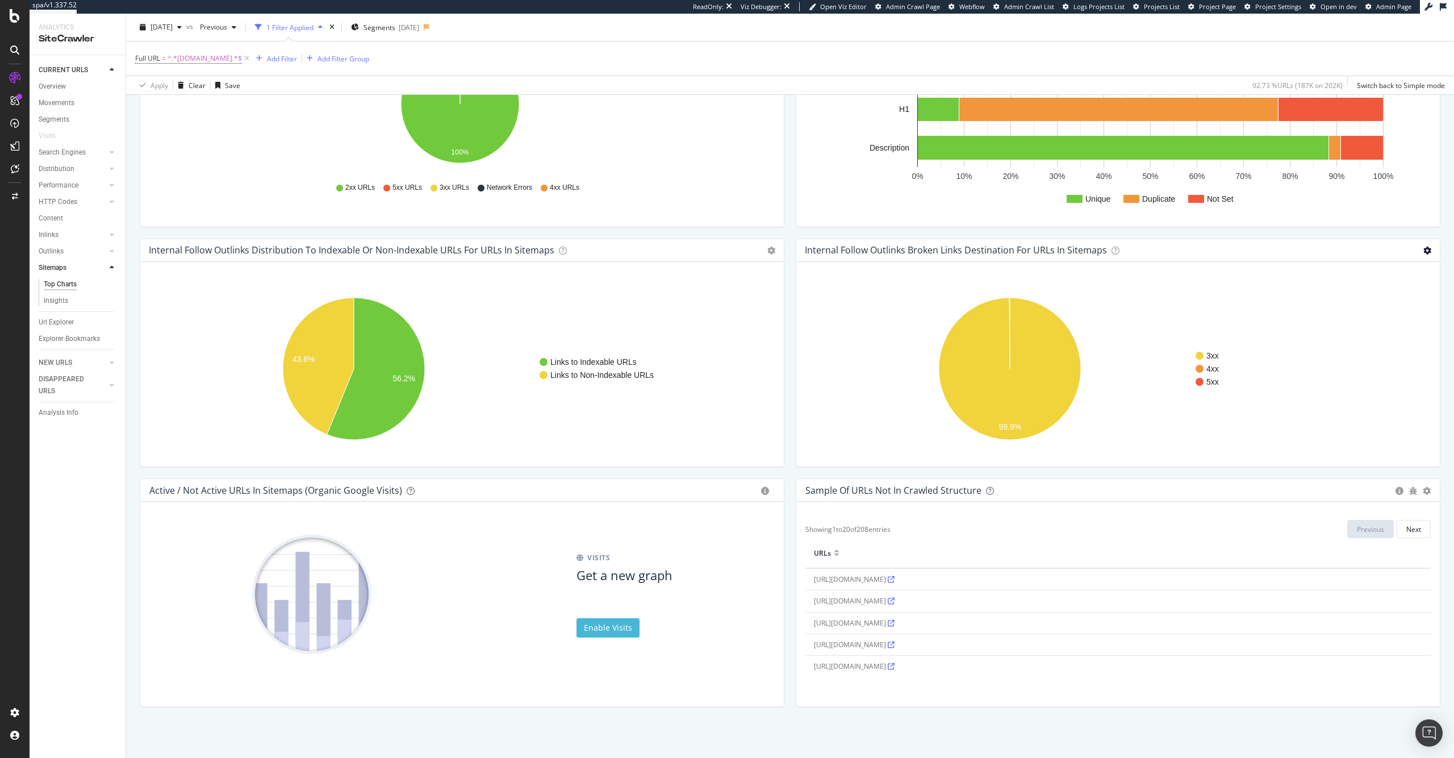
click at [1423, 247] on icon at bounding box center [1427, 251] width 8 height 8
click at [1401, 283] on span "Table" at bounding box center [1394, 290] width 91 height 15
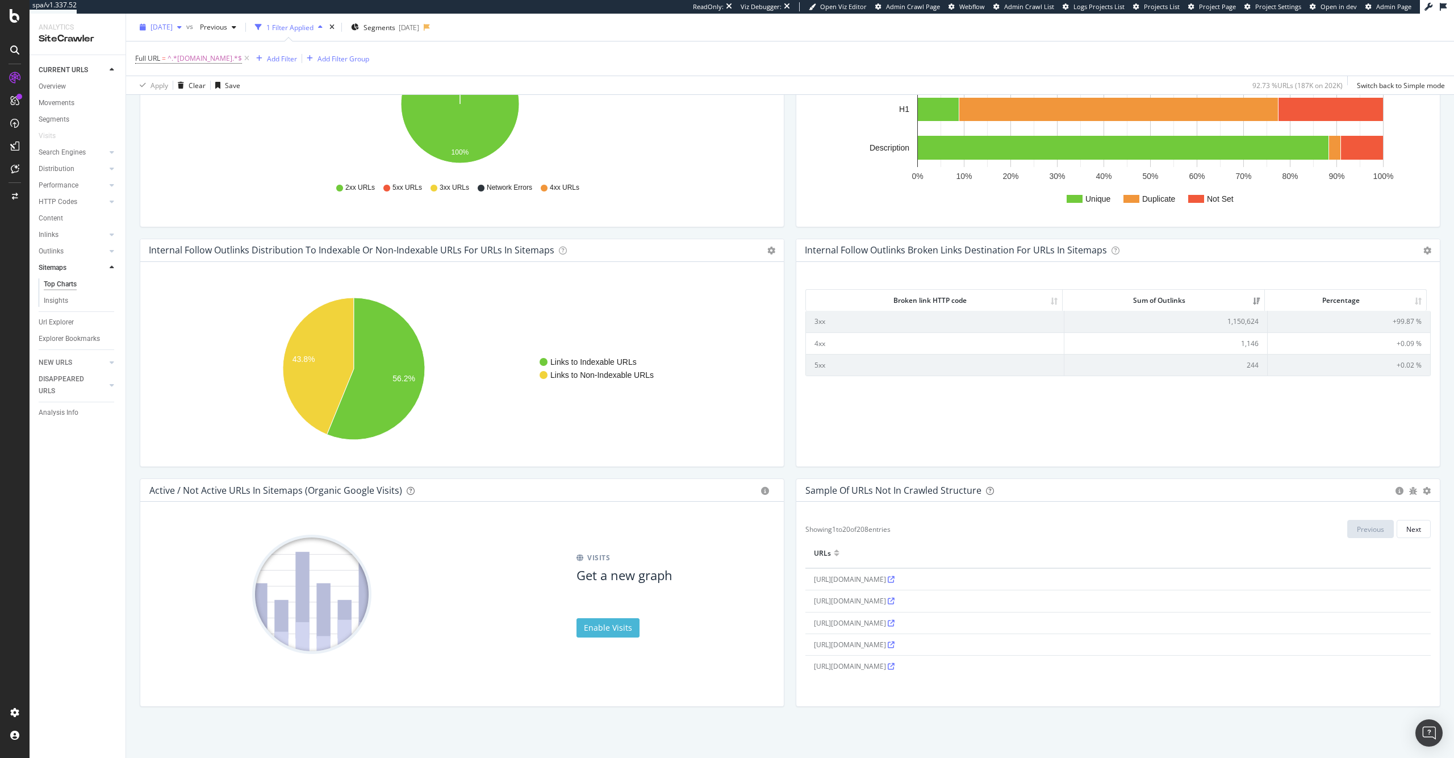
click at [173, 28] on span "[DATE]" at bounding box center [162, 27] width 22 height 10
click at [780, 366] on div "Internal Follow Outlinks Distribution to Indexable or Non-Indexable URLs for UR…" at bounding box center [462, 359] width 656 height 240
click at [173, 28] on span "[DATE]" at bounding box center [162, 27] width 22 height 10
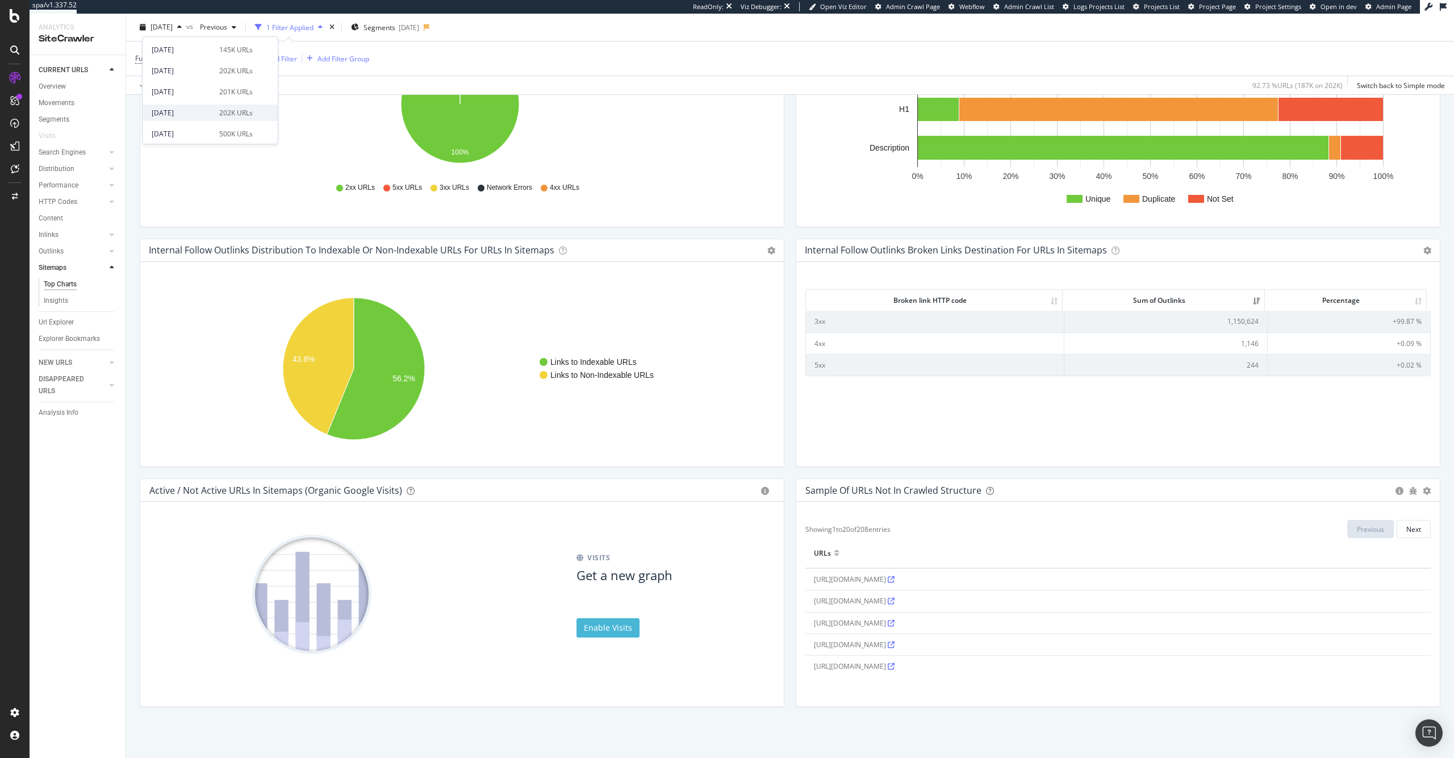
click at [247, 111] on div "202K URLs" at bounding box center [236, 113] width 34 height 10
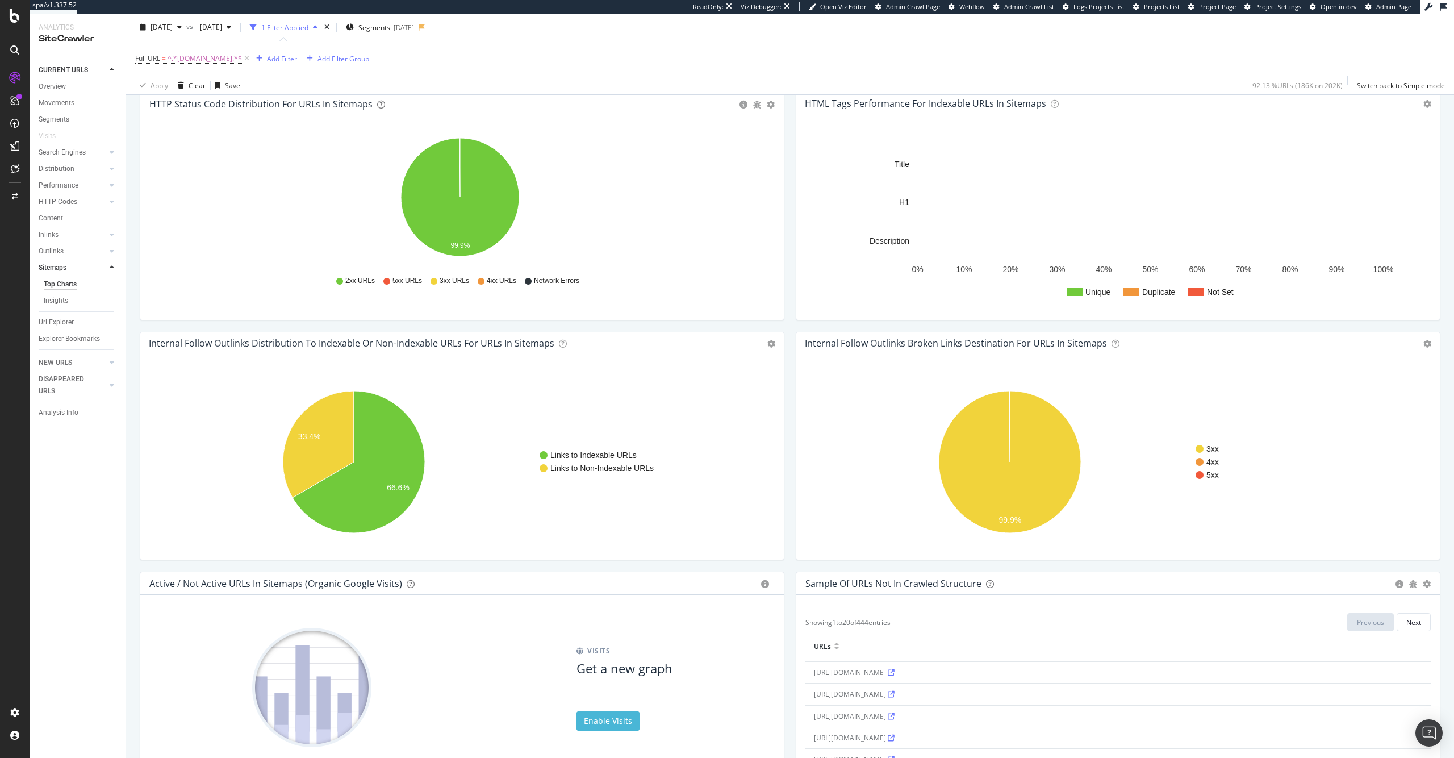
scroll to position [701, 0]
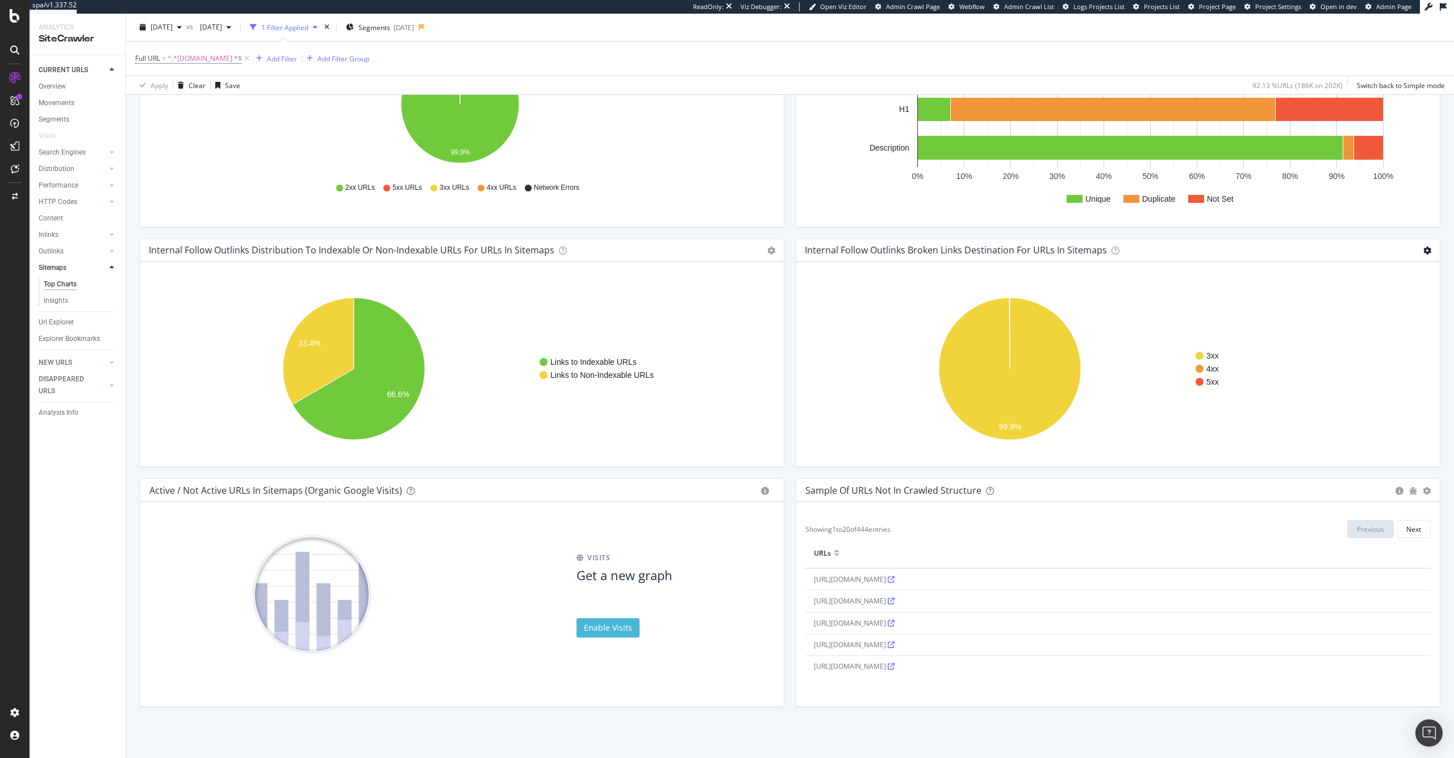
click at [1423, 252] on icon at bounding box center [1427, 251] width 8 height 8
click at [1393, 287] on span "Table" at bounding box center [1394, 290] width 91 height 15
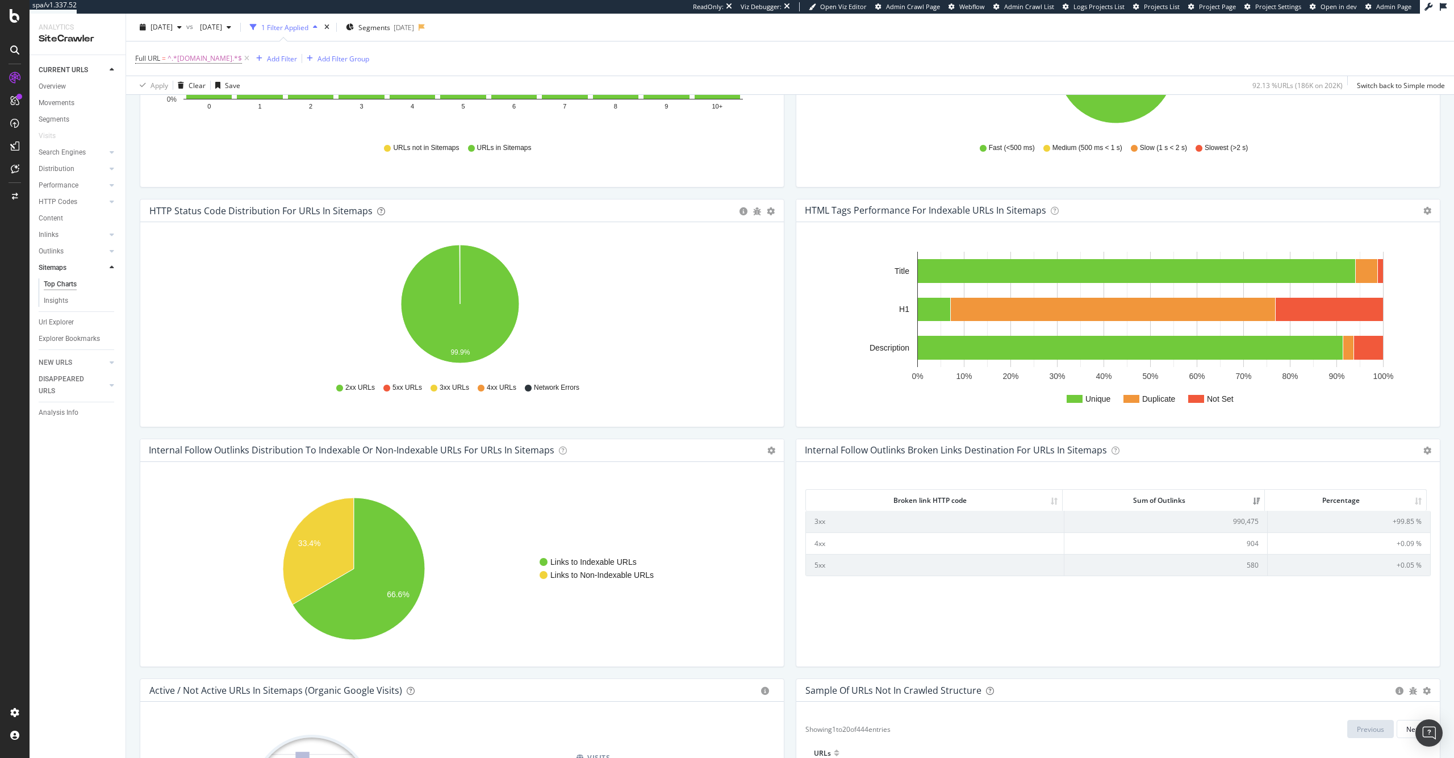
scroll to position [587, 0]
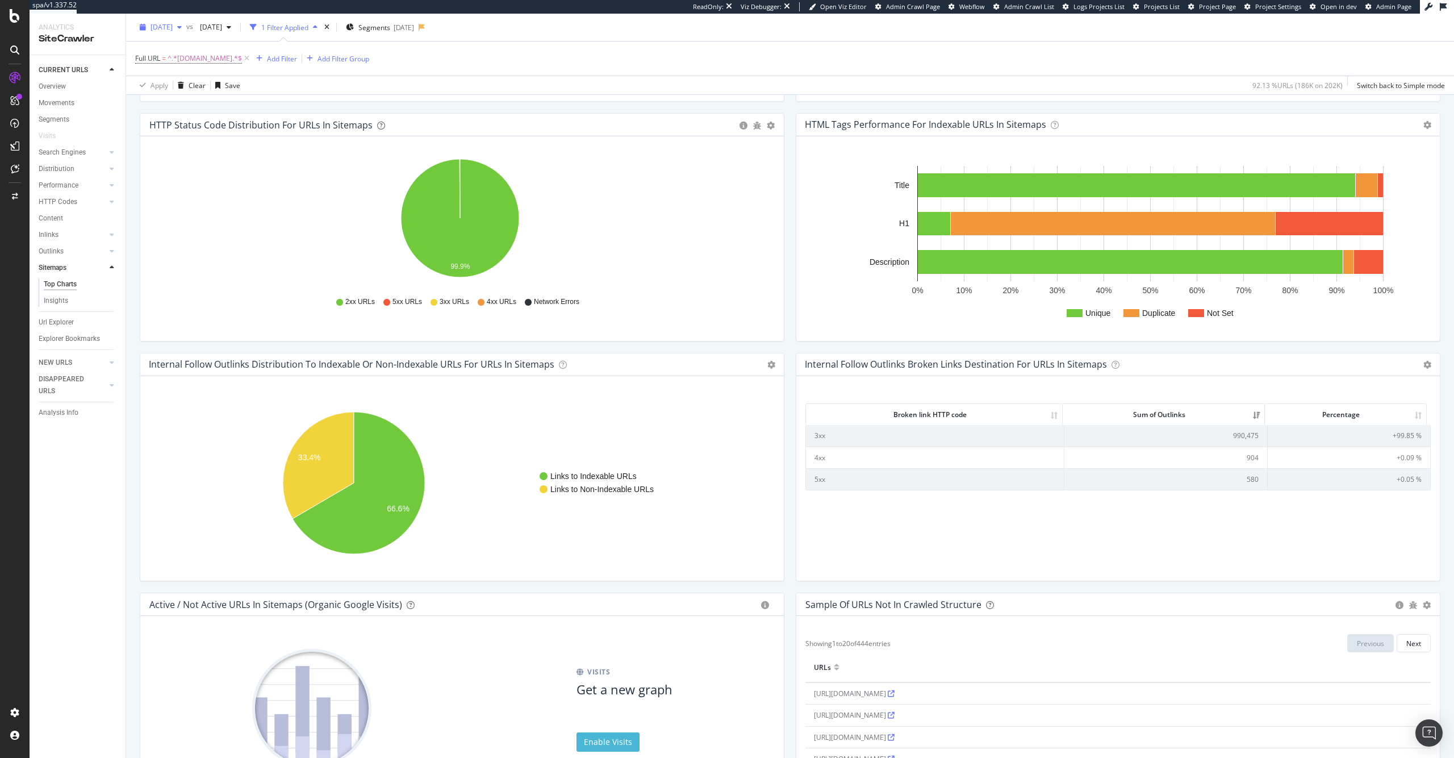
click at [186, 33] on div "2025 Sep. 5th" at bounding box center [160, 27] width 51 height 17
click at [246, 114] on div "201K URLs" at bounding box center [236, 119] width 34 height 10
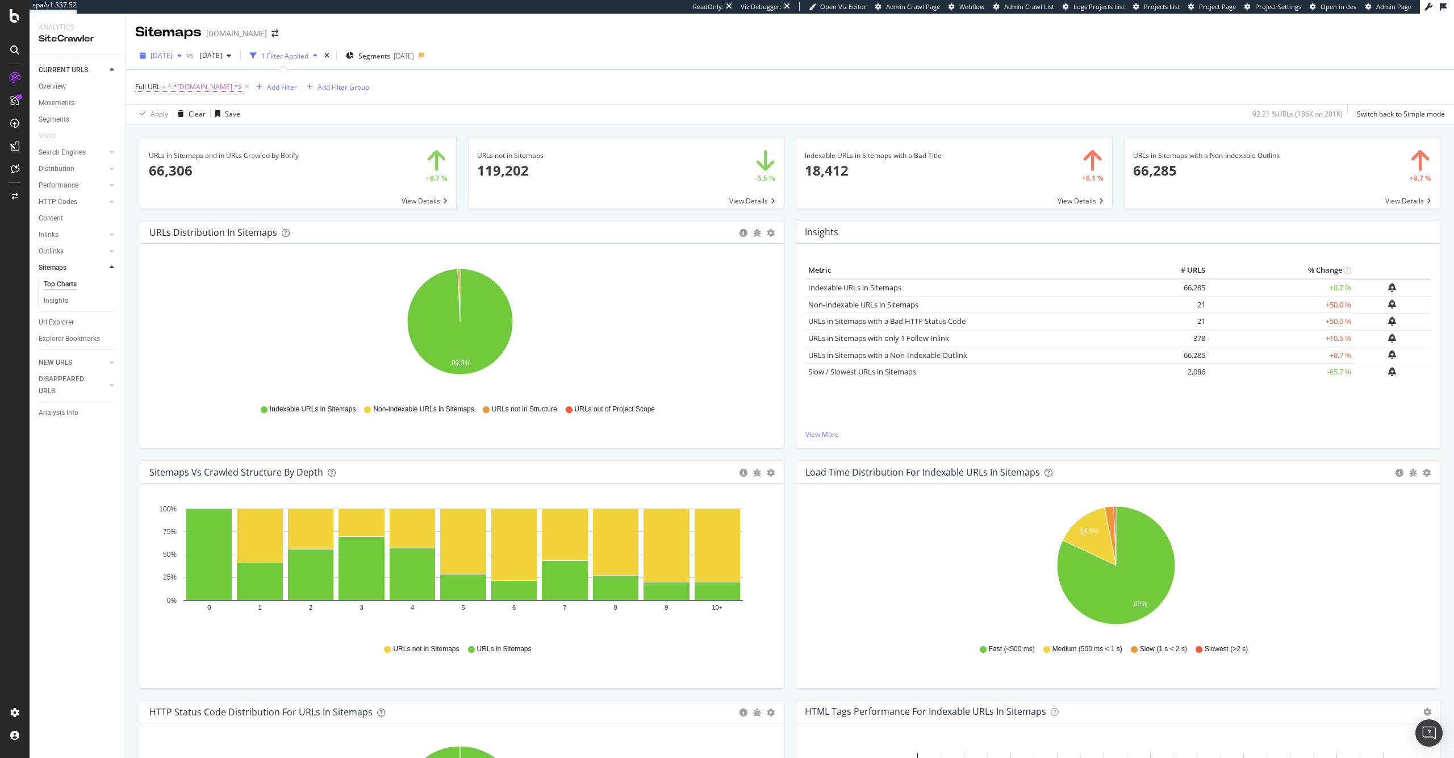
click at [173, 58] on span "2025 Sep. 9th" at bounding box center [162, 56] width 22 height 10
click at [209, 90] on div "2025 Mar. 11th 202K URLs" at bounding box center [210, 84] width 135 height 16
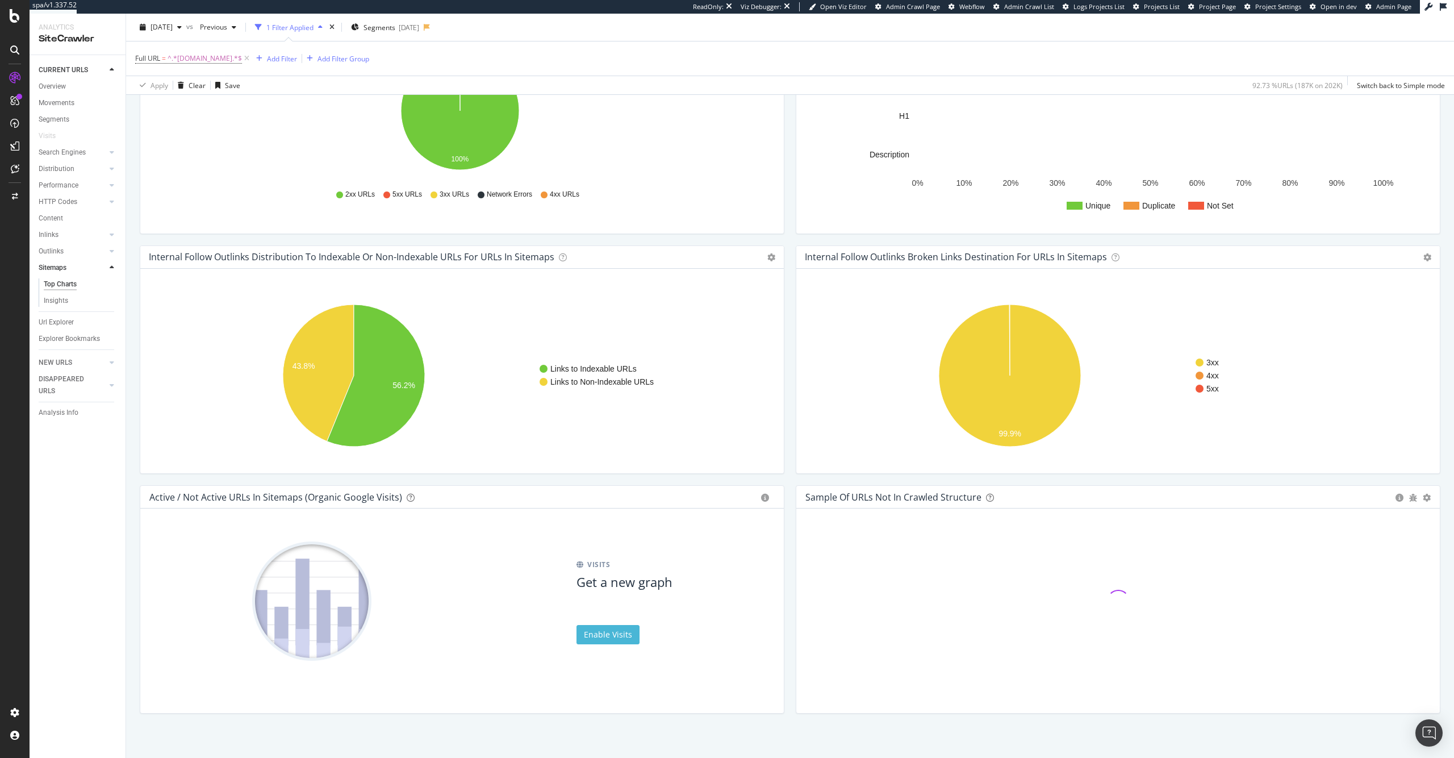
scroll to position [701, 0]
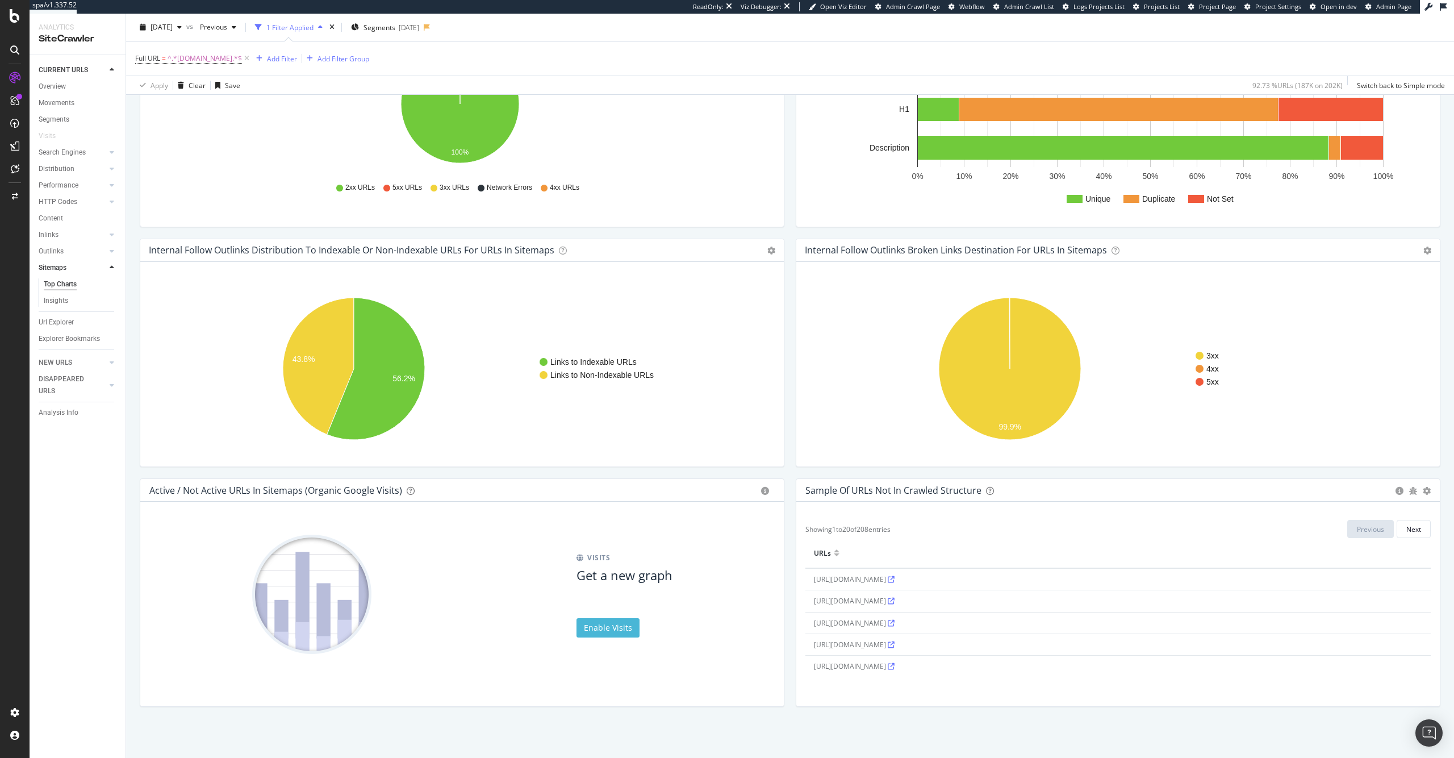
click at [1414, 251] on div "Internal Follow Outlinks Broken Links Destination for URLs in Sitemaps Chart (b…" at bounding box center [1118, 250] width 644 height 23
click at [1423, 251] on icon at bounding box center [1427, 251] width 8 height 8
click at [1384, 282] on link "Table" at bounding box center [1394, 291] width 91 height 21
click at [1423, 249] on icon at bounding box center [1427, 251] width 8 height 8
click at [1399, 289] on span "Table" at bounding box center [1394, 290] width 91 height 15
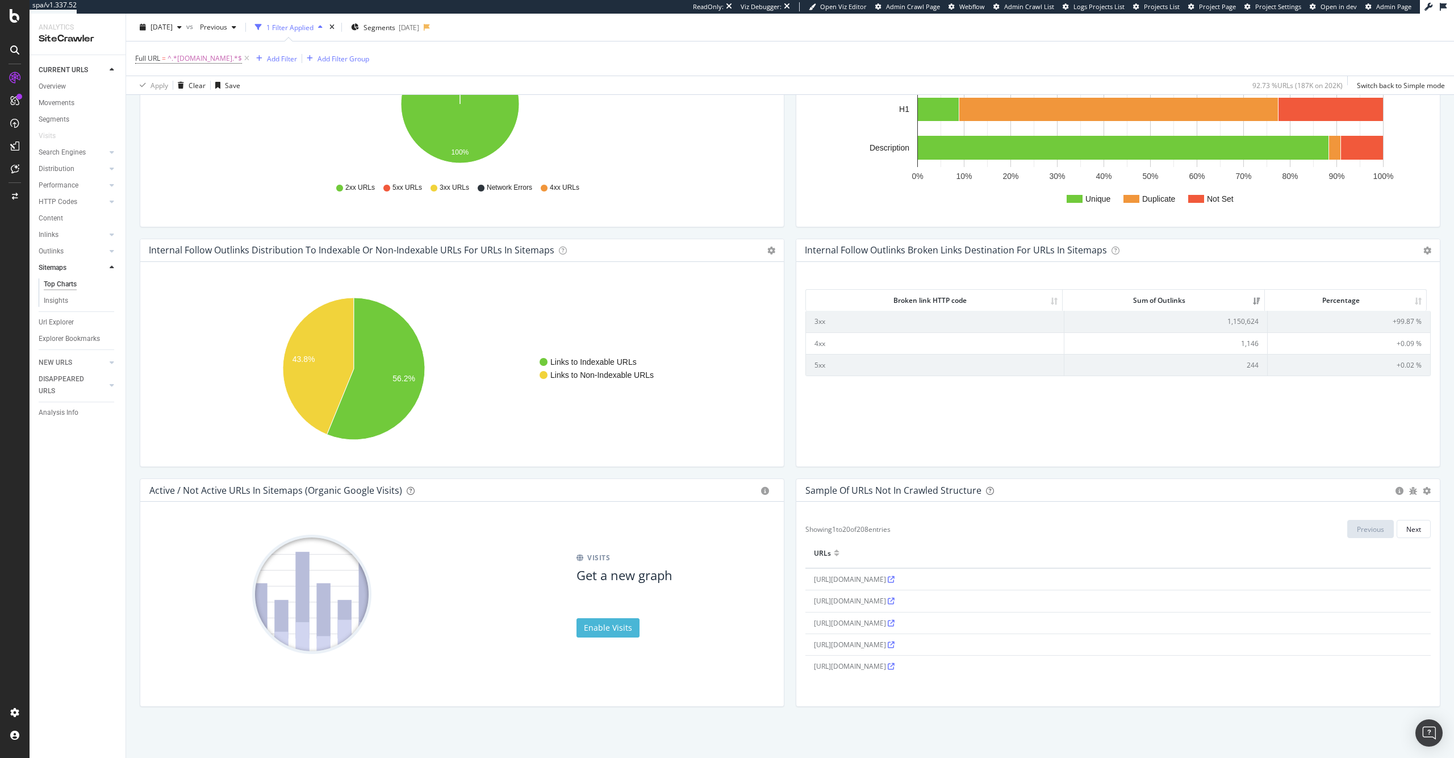
click at [1226, 320] on td "1,150,624" at bounding box center [1165, 321] width 203 height 21
click at [1196, 324] on td "1,150,624" at bounding box center [1165, 321] width 203 height 21
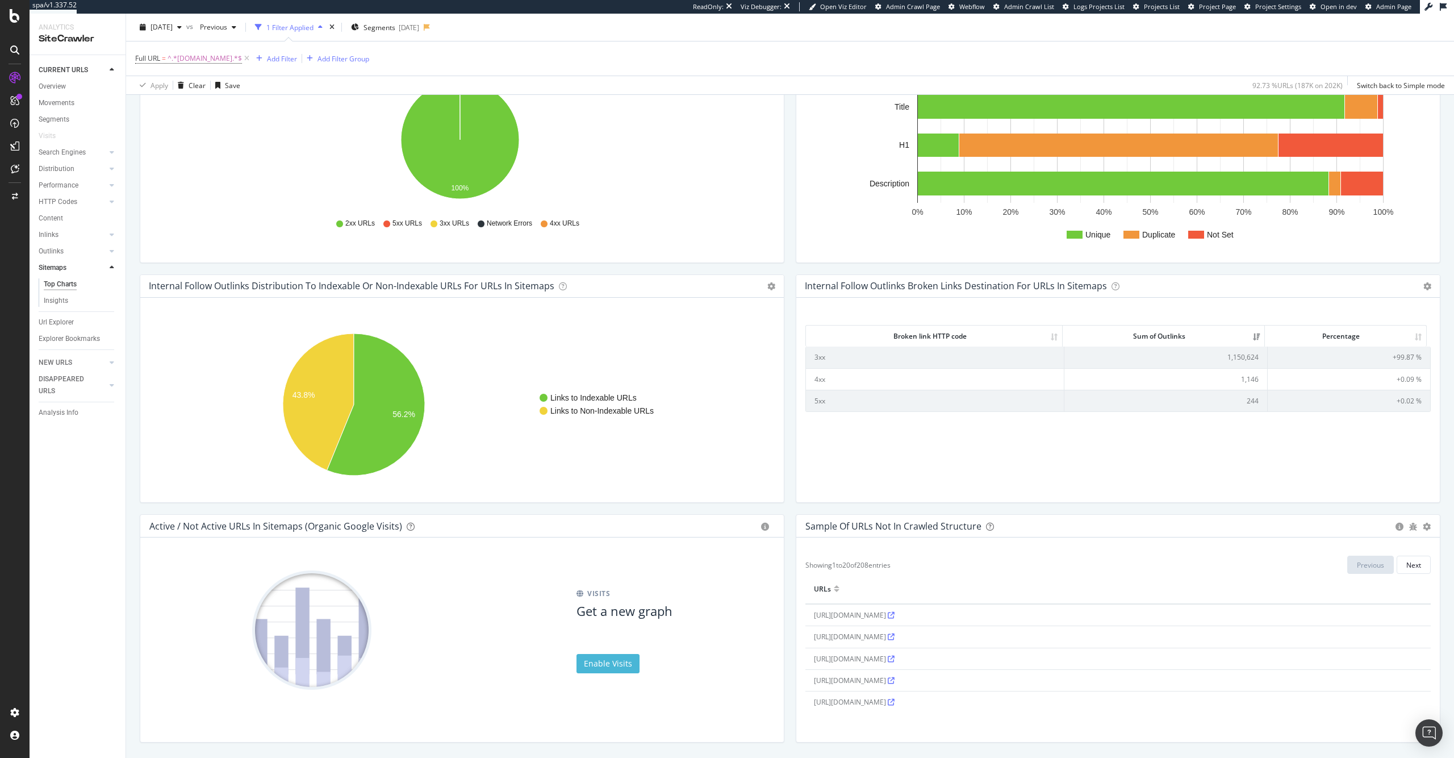
scroll to position [663, 0]
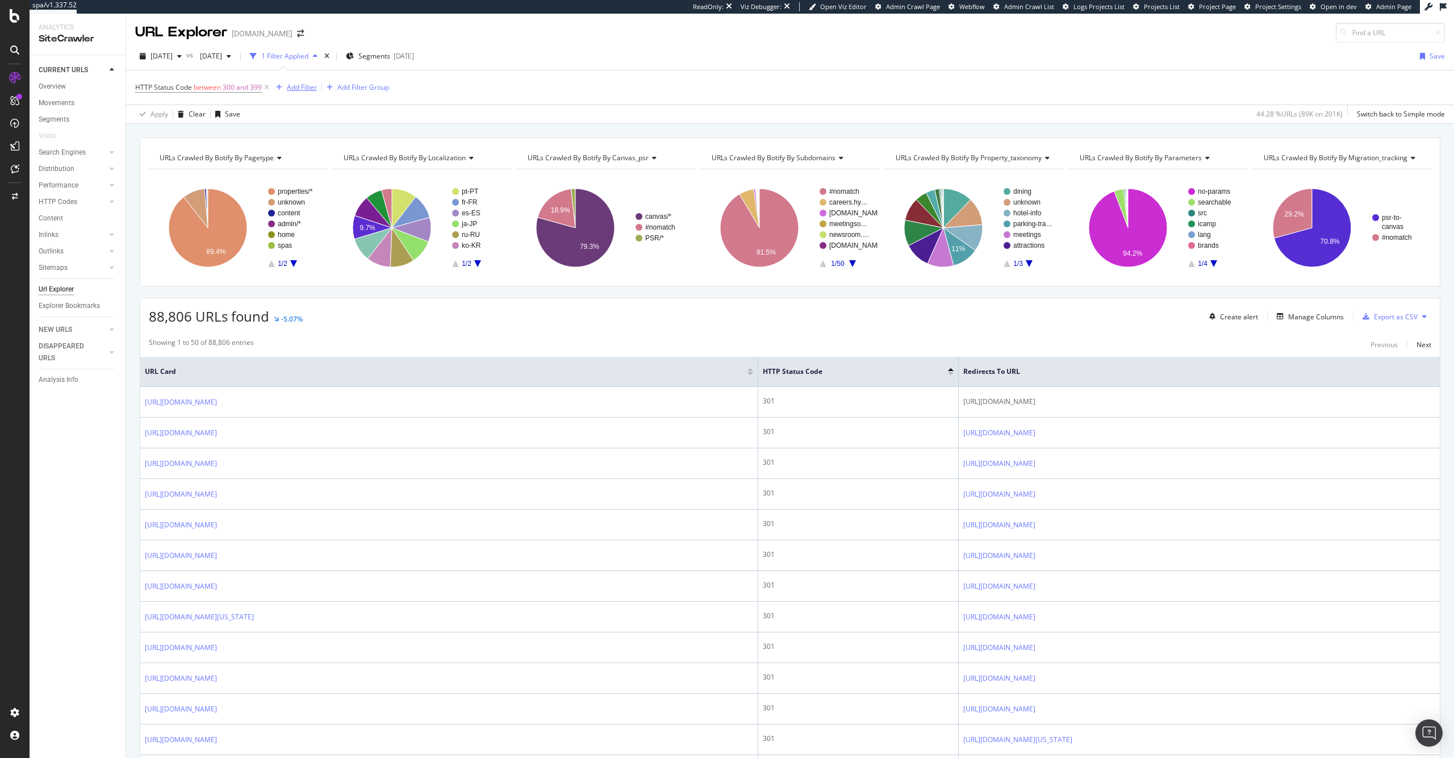
click at [310, 86] on div "Add Filter" at bounding box center [302, 87] width 30 height 10
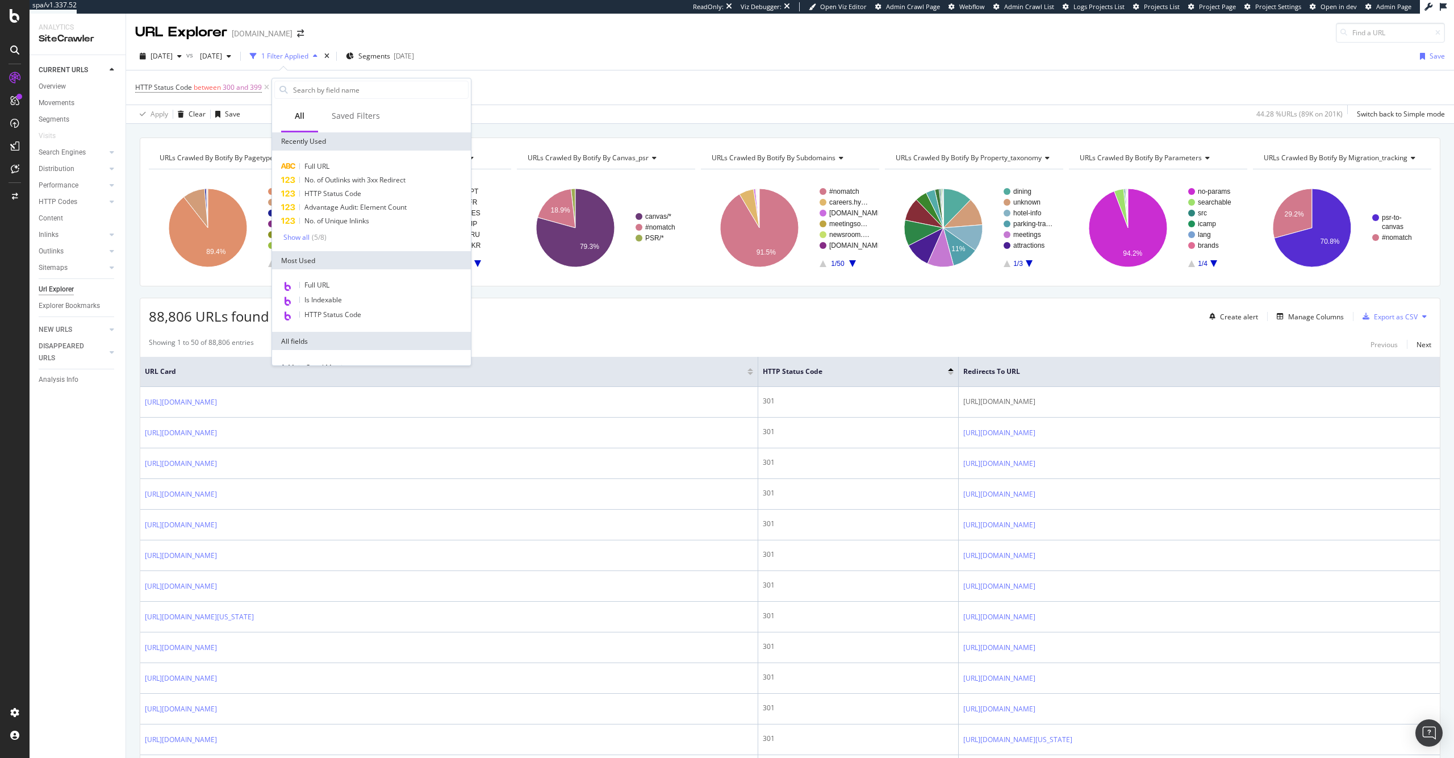
click at [666, 63] on div "[DATE] vs [DATE] 1 Filter Applied Segments [DATE] Save" at bounding box center [790, 58] width 1328 height 23
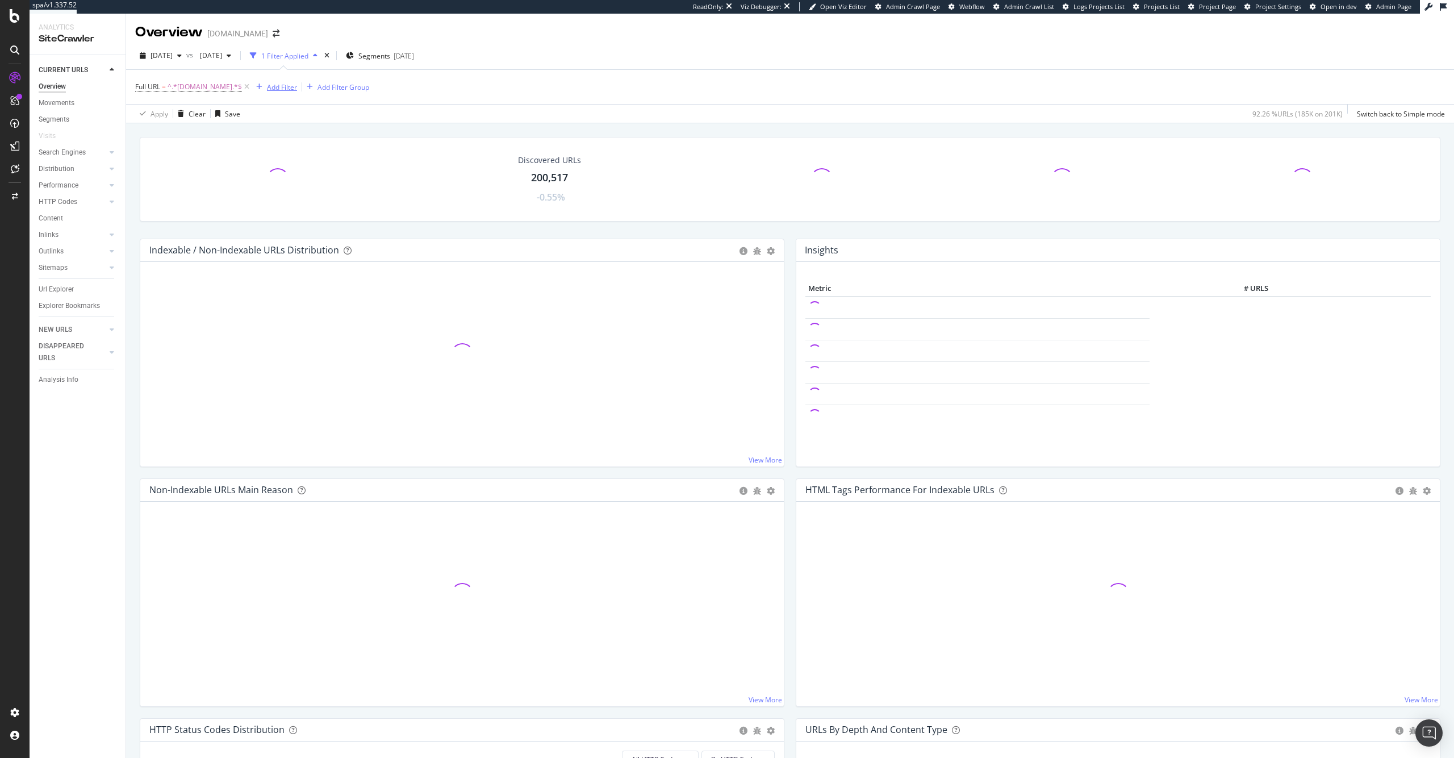
click at [267, 89] on div "Add Filter" at bounding box center [282, 87] width 30 height 10
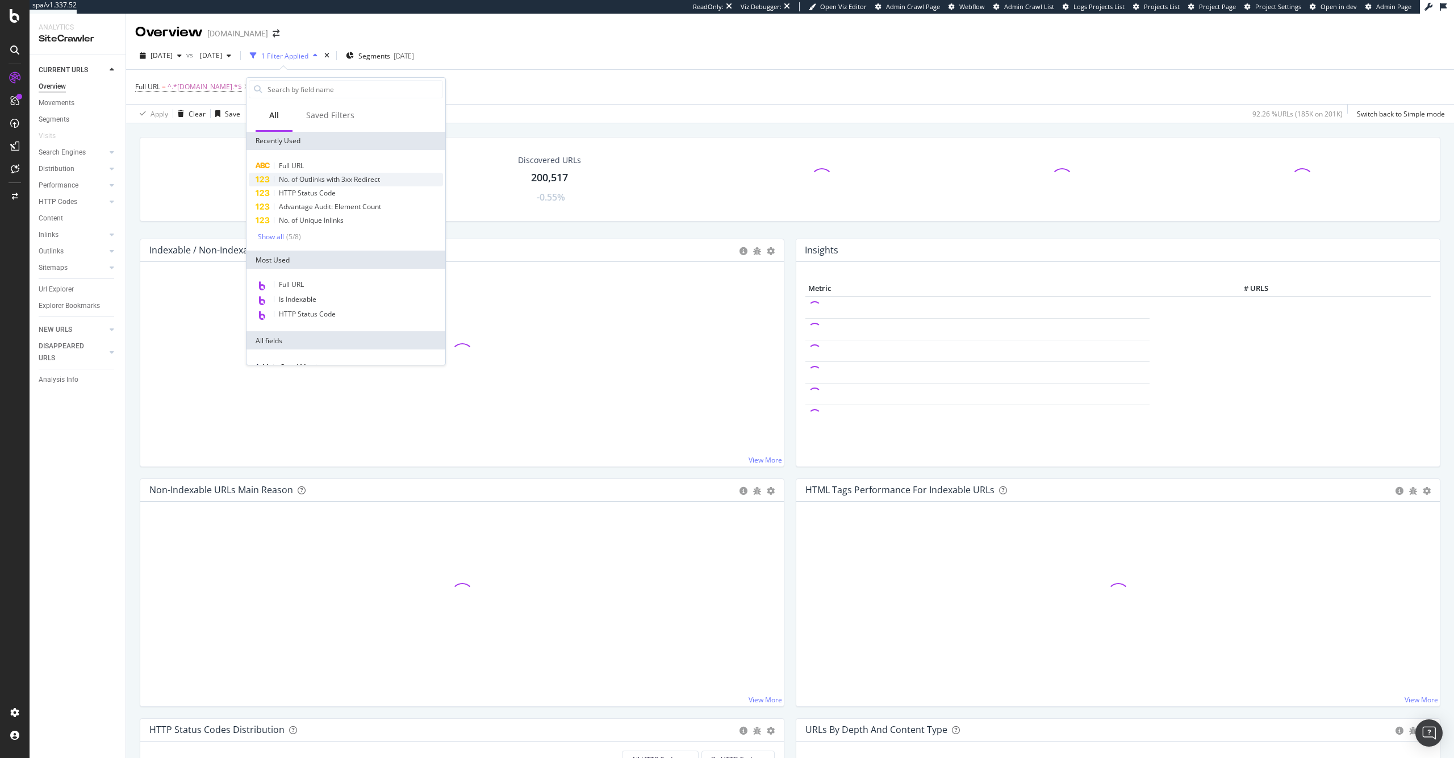
click at [313, 178] on span "No. of Outlinks with 3xx Redirect" at bounding box center [329, 179] width 101 height 10
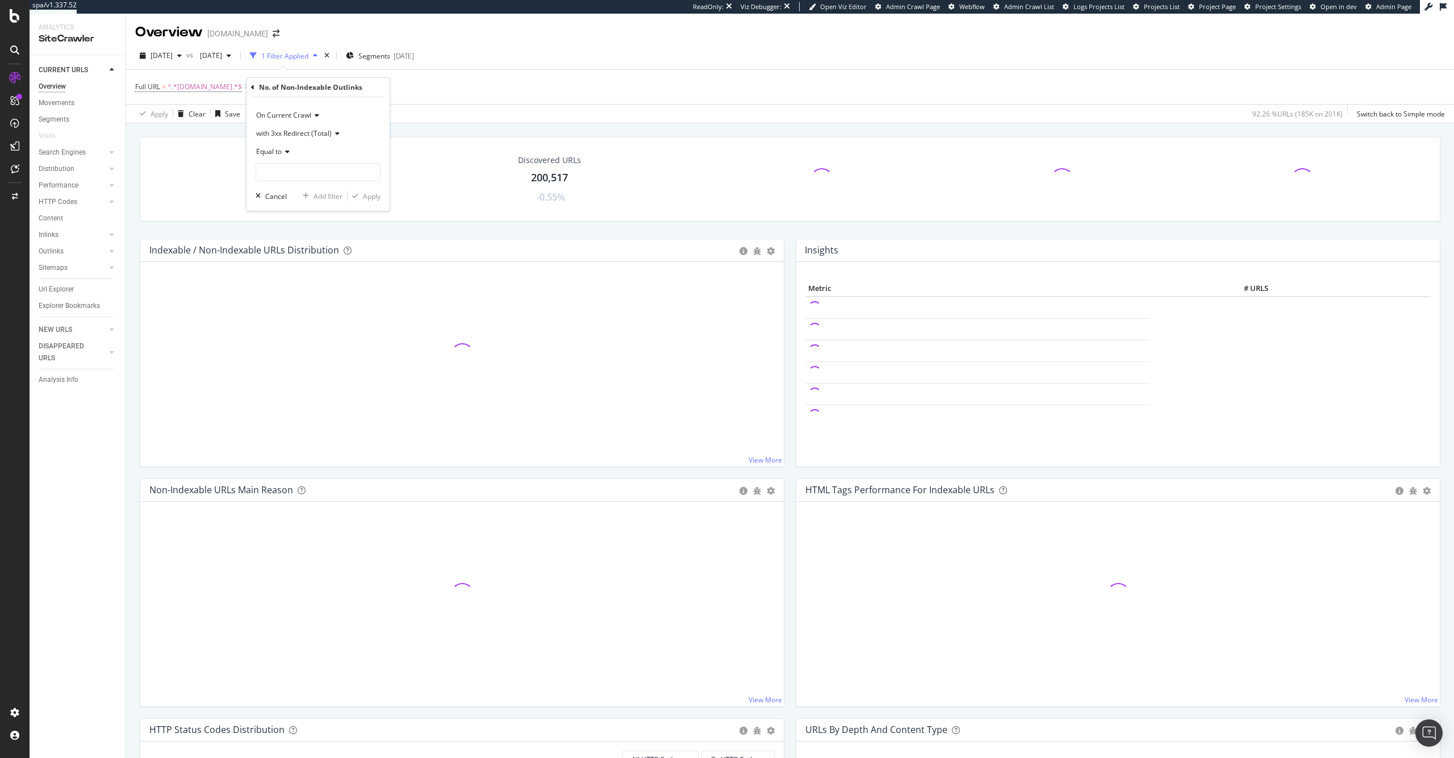
click at [477, 100] on div "Full URL = ^.*www.hyatt.com.*$ Add Filter Add Filter Group" at bounding box center [790, 87] width 1310 height 34
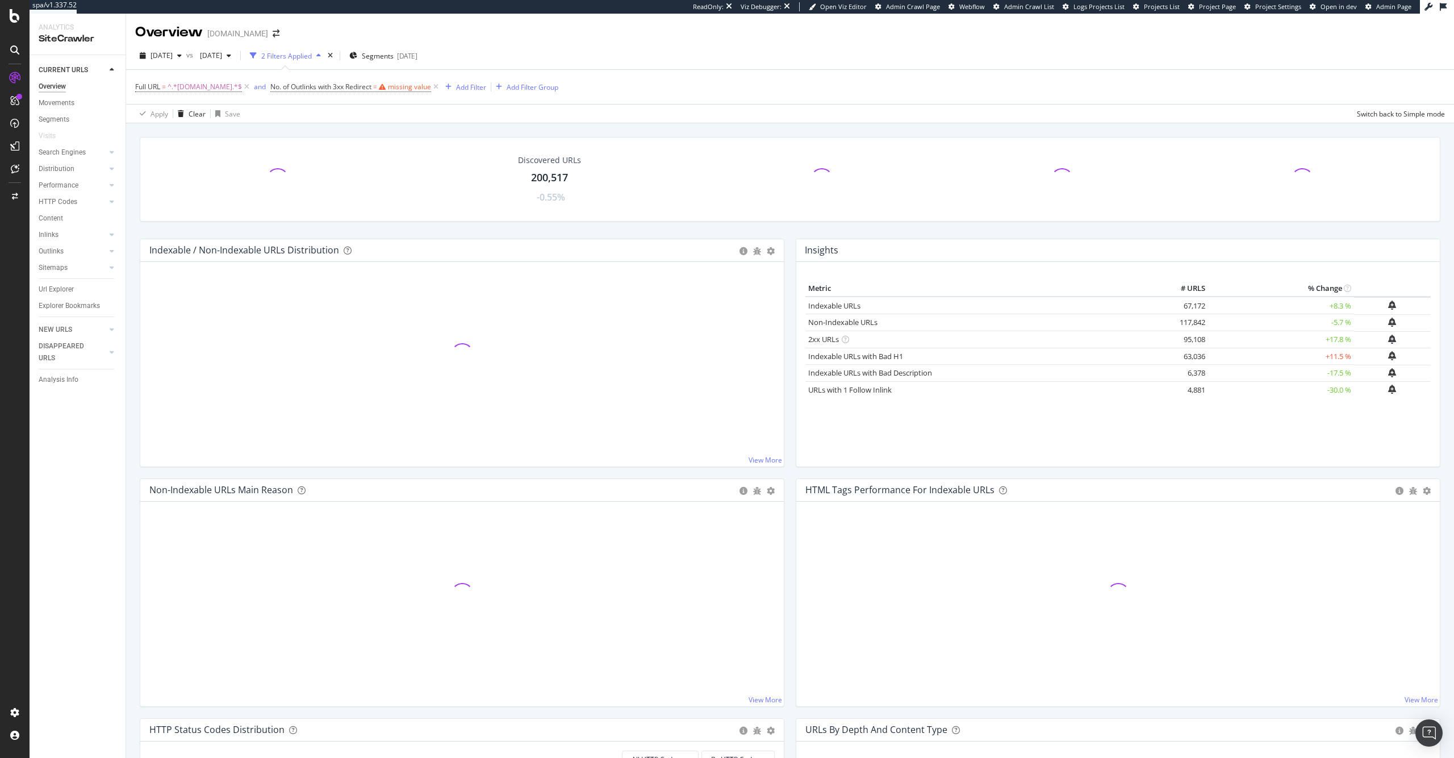
click at [434, 89] on icon at bounding box center [436, 86] width 10 height 11
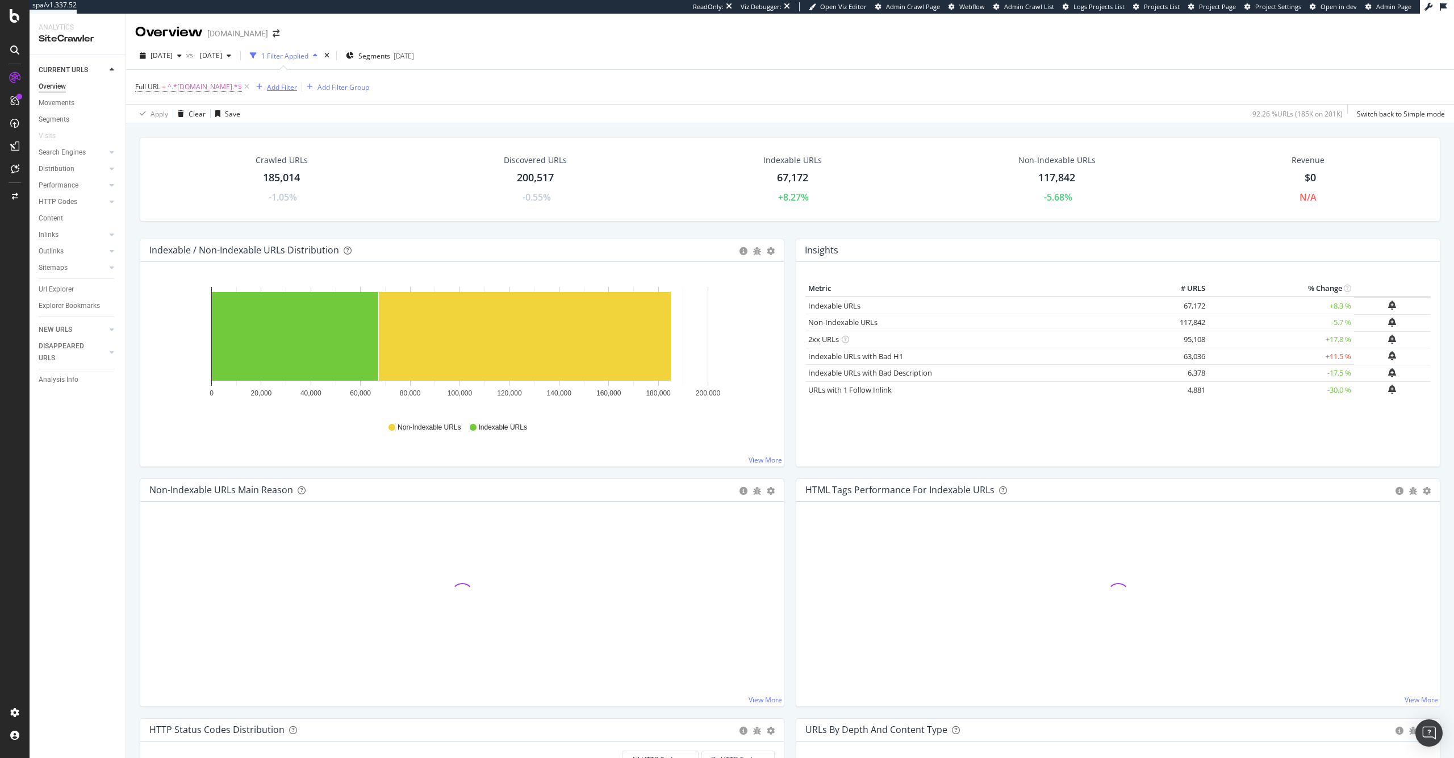
click at [273, 87] on div "Add Filter" at bounding box center [282, 87] width 30 height 10
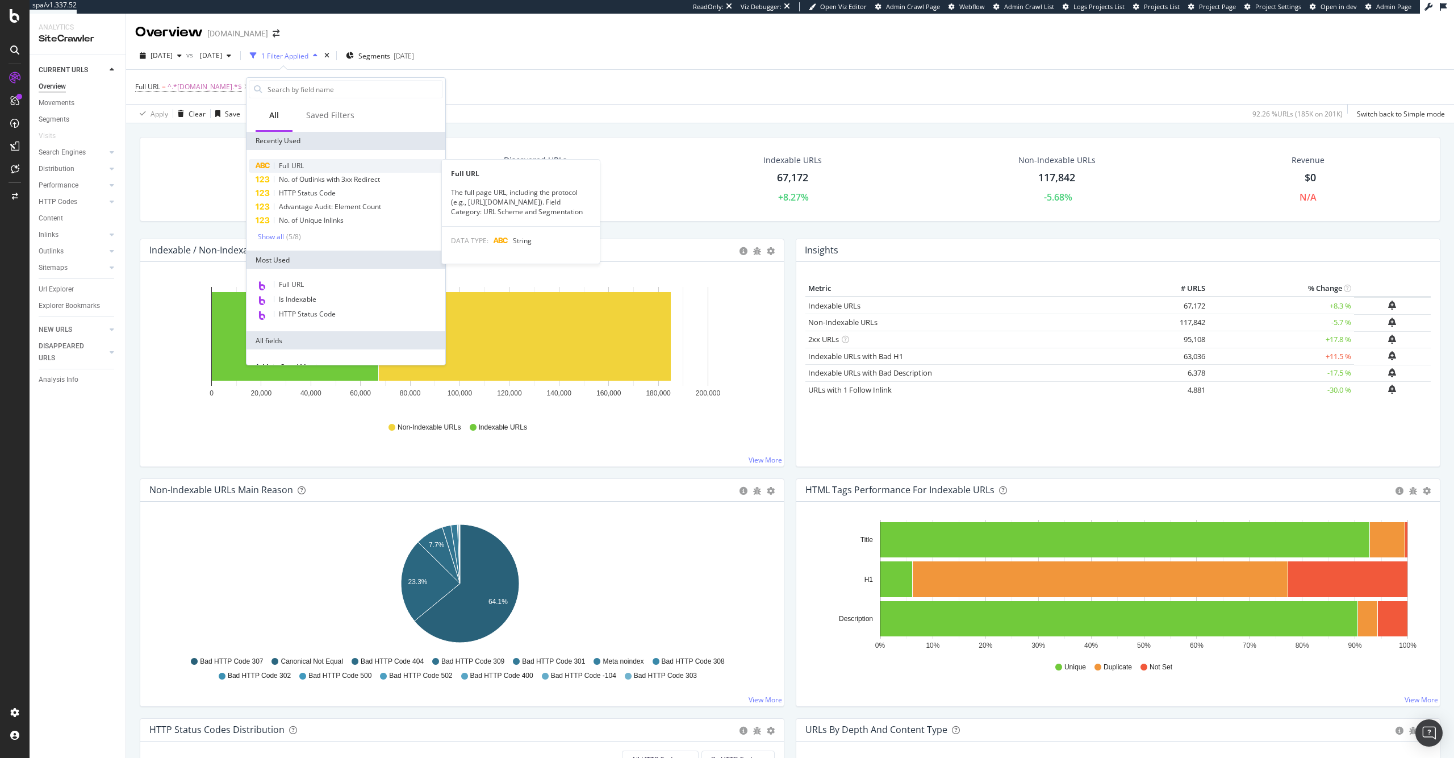
click at [307, 164] on div "Full URL" at bounding box center [346, 166] width 194 height 14
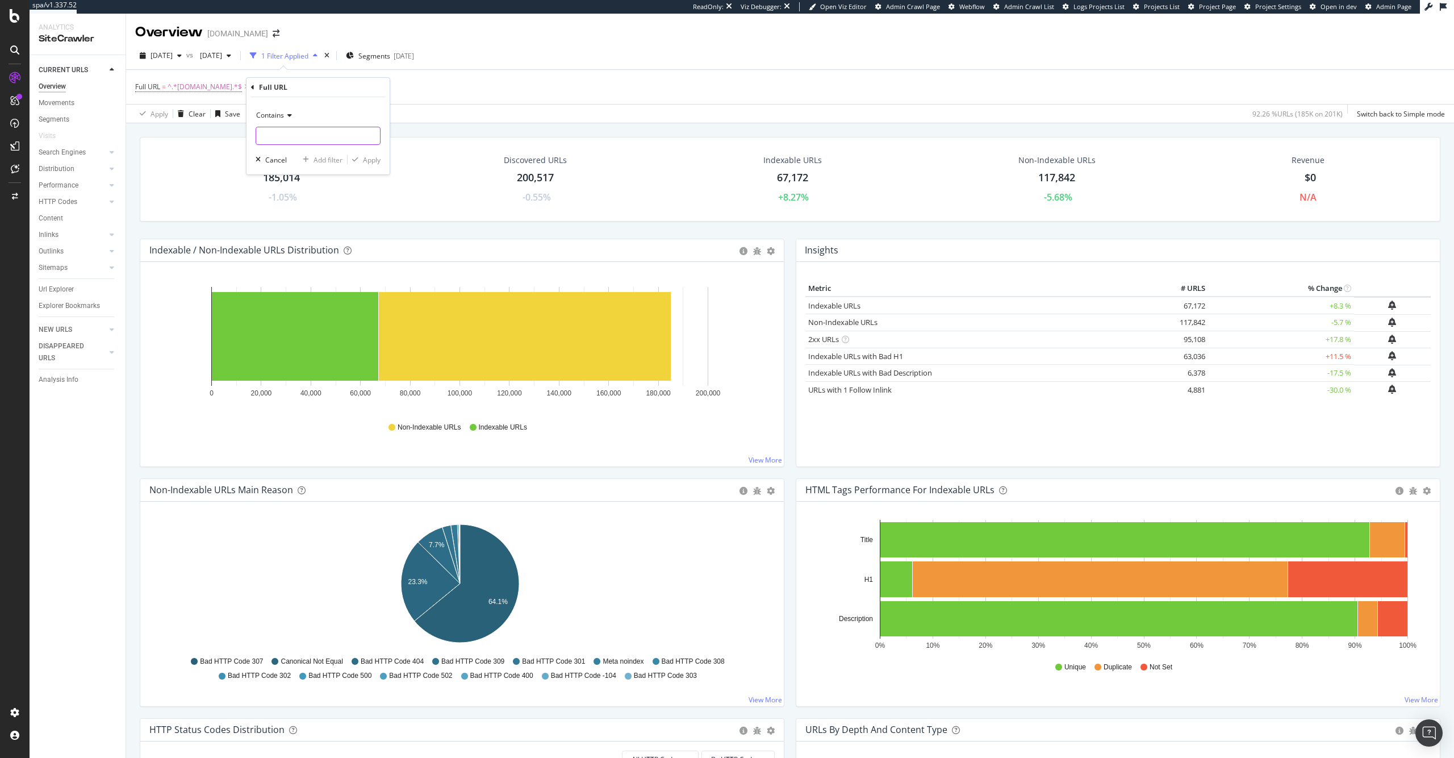
click at [306, 131] on input "text" at bounding box center [318, 136] width 124 height 18
paste input "https://www.hyatt.com/ru-RU/brands/alila-hotels-and-resorts"
type input "https://www.hyatt.com/ru-RU/brands/alila-hotels-and-resorts"
drag, startPoint x: 374, startPoint y: 156, endPoint x: 367, endPoint y: 155, distance: 6.8
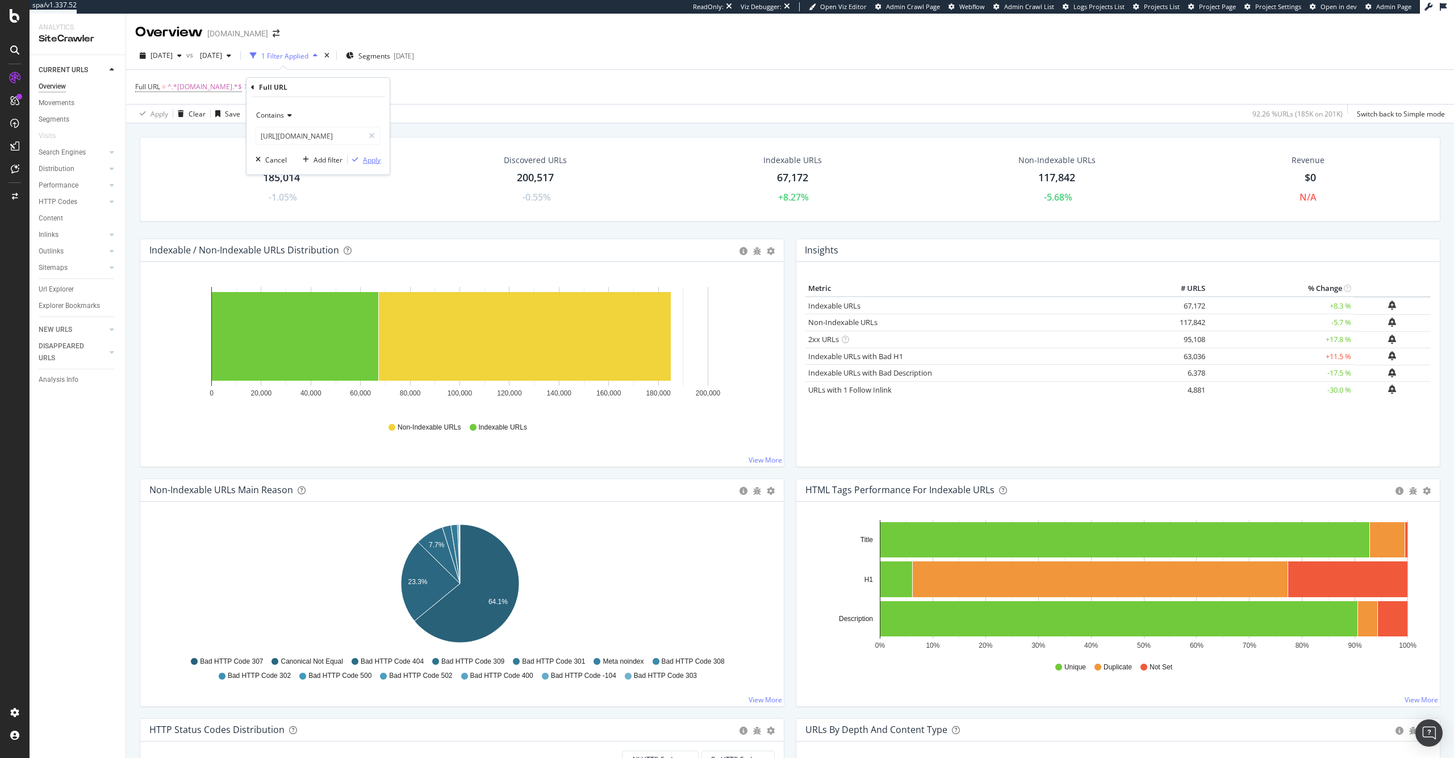
click at [374, 156] on div "Apply" at bounding box center [372, 160] width 18 height 10
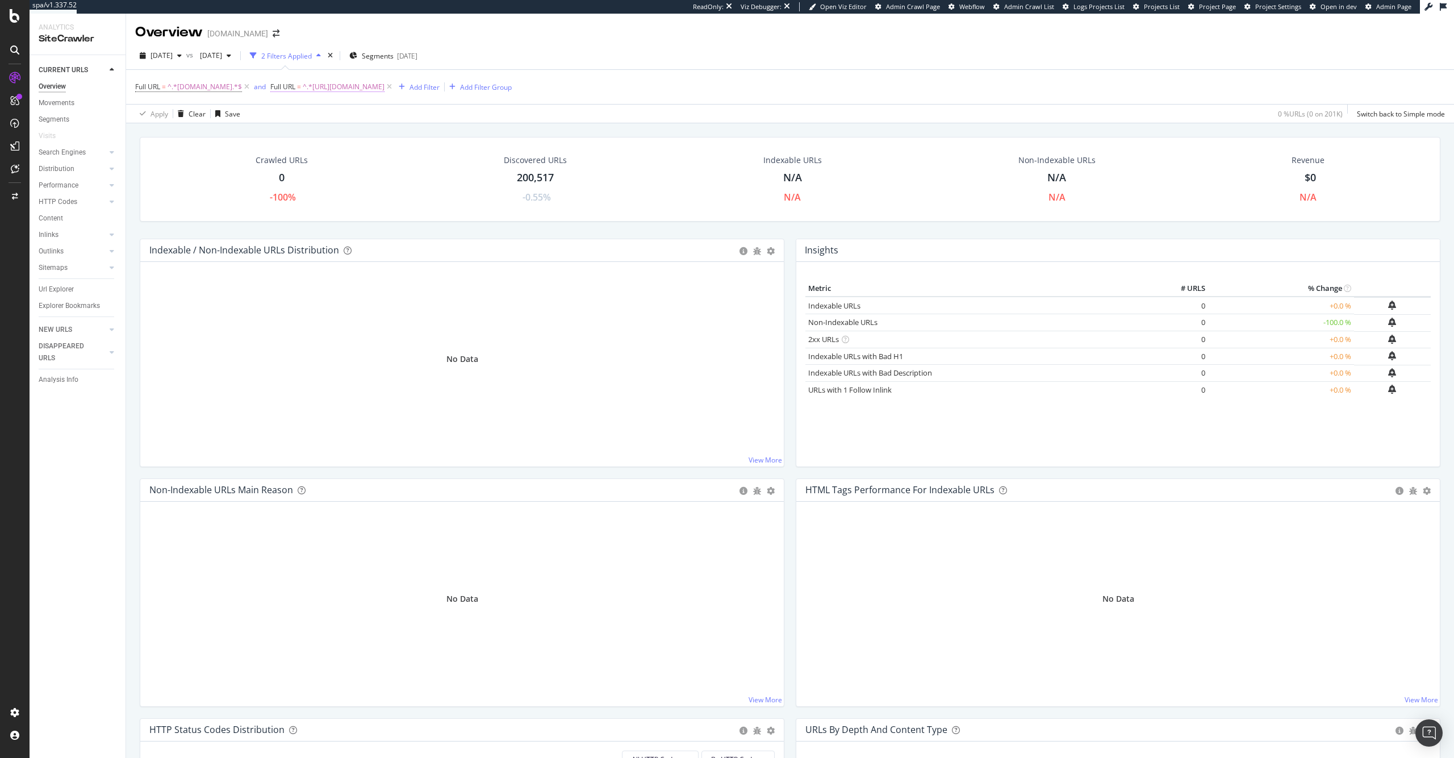
click at [385, 82] on span "^.*https://www.hyatt.com/ru-RU/brands/alila-hotels-and-resorts.*$" at bounding box center [344, 87] width 82 height 16
click at [369, 139] on input "https://www.hyatt.com/ru-RU/brands/alila-hotels-and-resorts" at bounding box center [328, 134] width 107 height 18
paste input "thompson-hotels/ru-RU"
type input "https://www.hyatt.com/thompson-hotels/ru-RU"
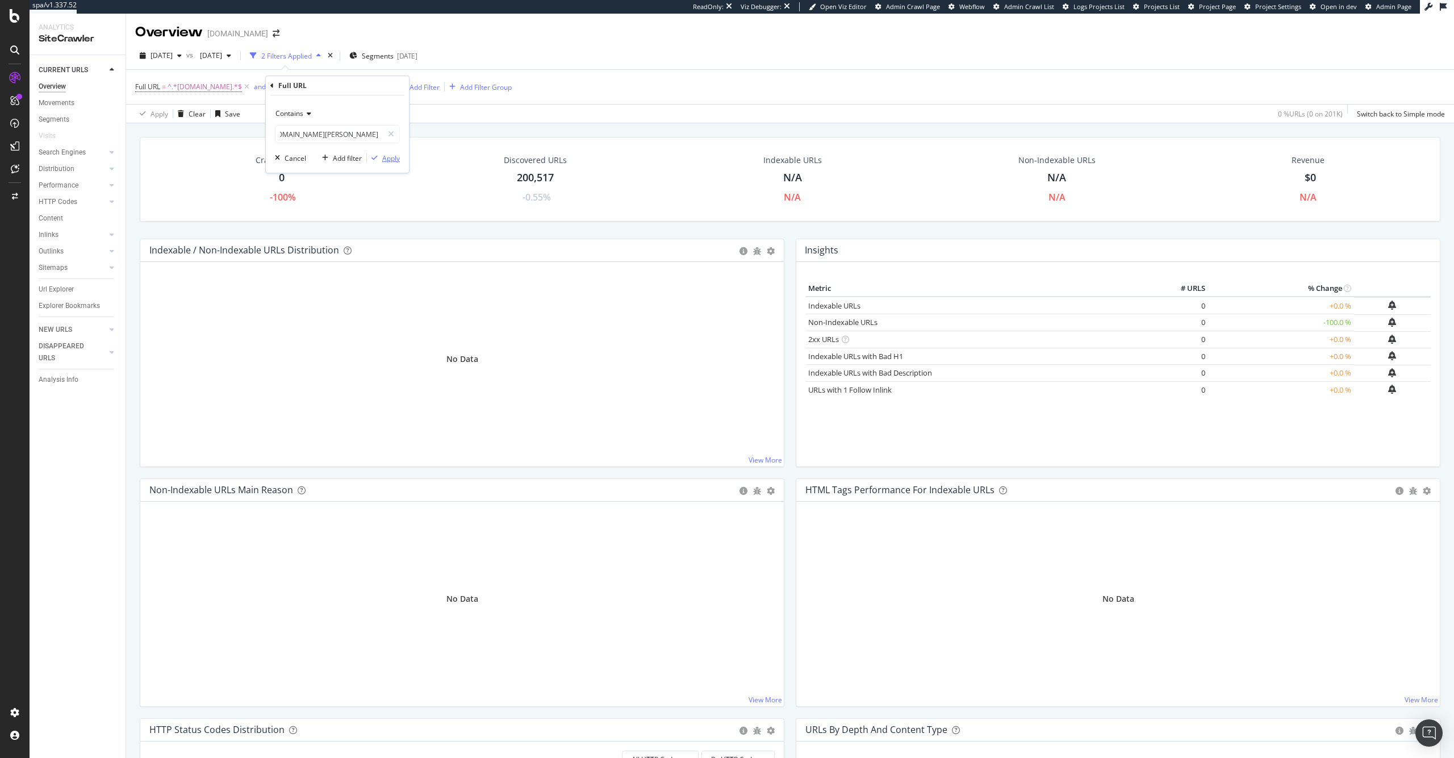
click at [388, 158] on div "Apply" at bounding box center [391, 158] width 18 height 10
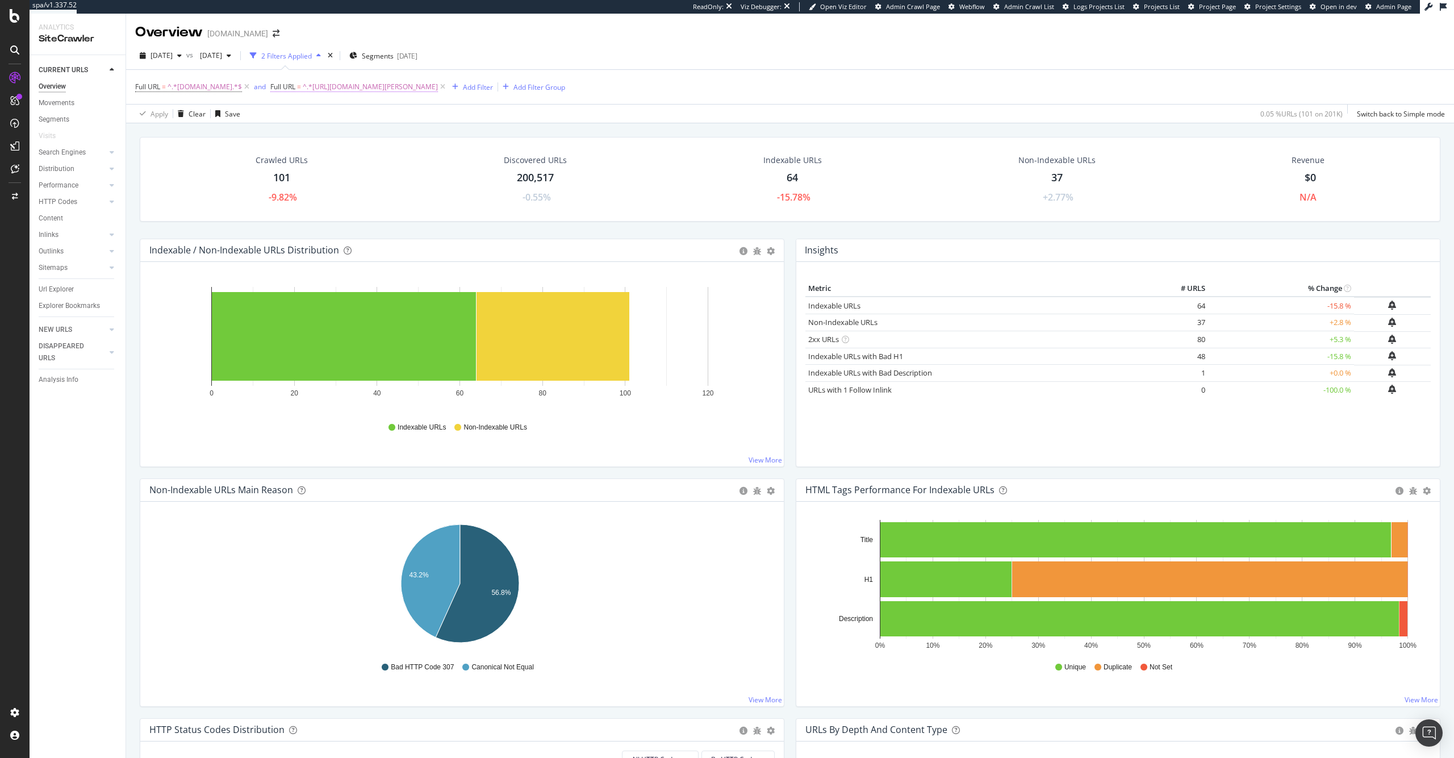
click at [413, 89] on span "^.*https://www.hyatt.com/thompson-hotels/ru-RU.*$" at bounding box center [370, 87] width 135 height 16
click at [300, 111] on span "Contains" at bounding box center [289, 113] width 28 height 10
click at [319, 141] on div "Equal to" at bounding box center [339, 137] width 122 height 15
click at [403, 153] on div "Equal to https://www.hyatt.com/thompson-hotels/ru-RU Cancel Add filter Apply" at bounding box center [337, 133] width 143 height 77
click at [396, 154] on div "Apply" at bounding box center [391, 158] width 18 height 10
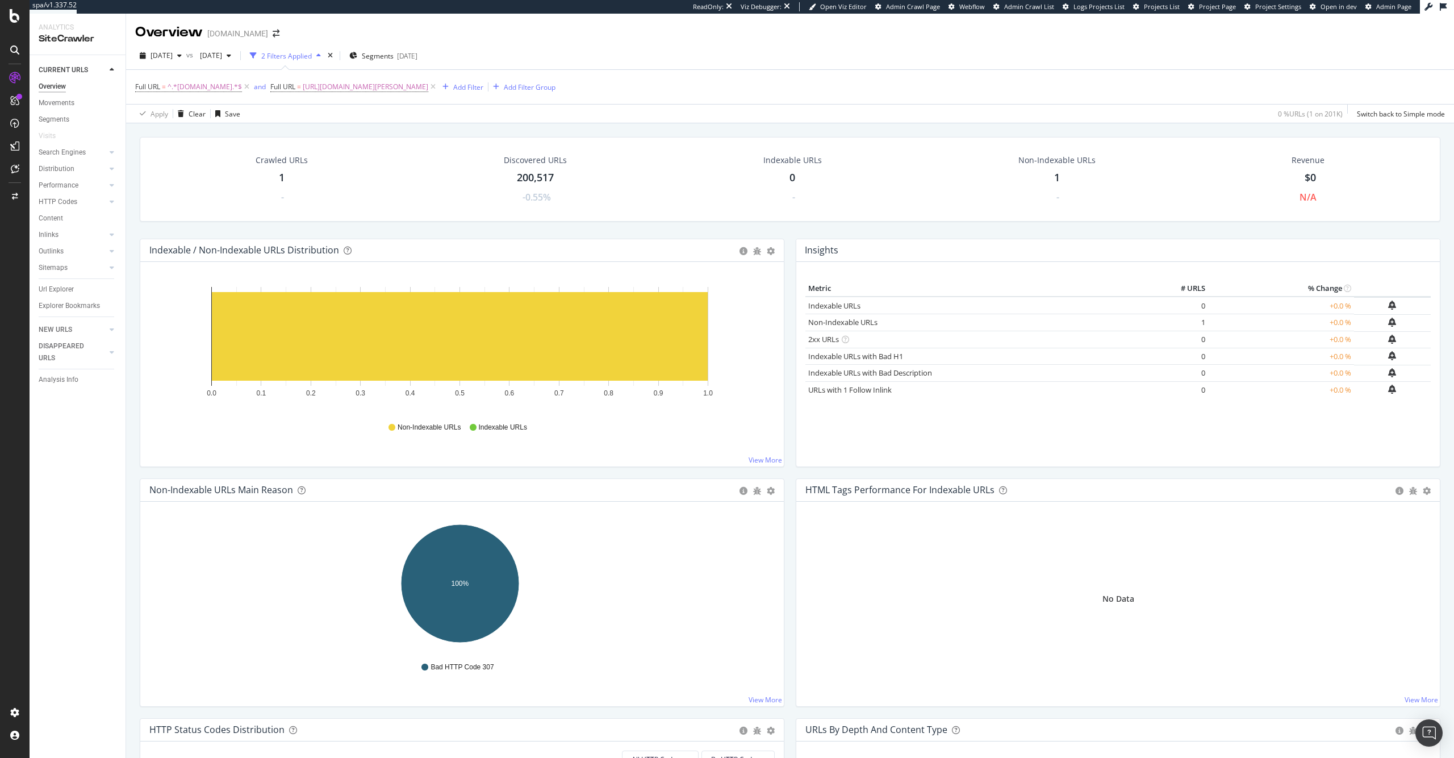
click at [281, 178] on div "1" at bounding box center [282, 177] width 6 height 15
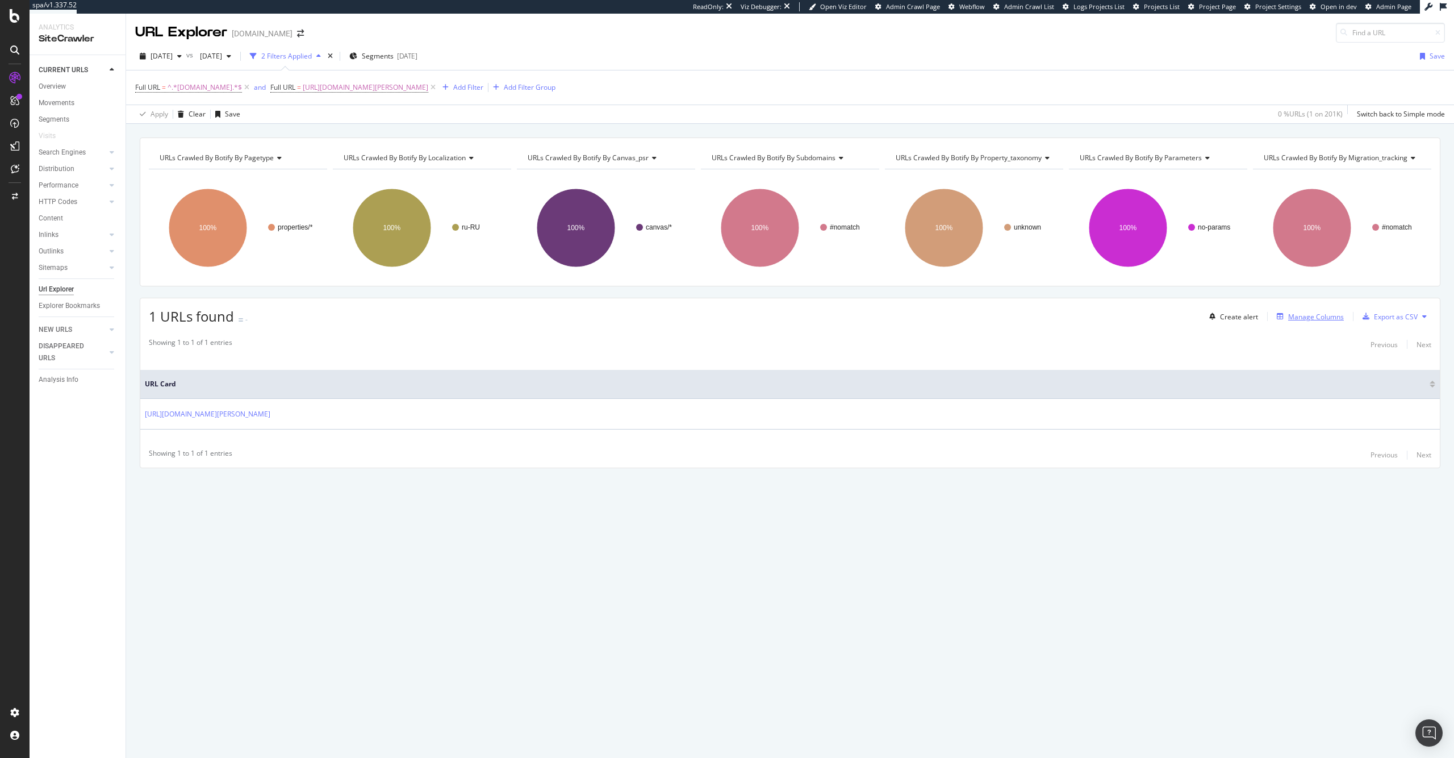
click at [1328, 322] on div "Manage Columns" at bounding box center [1308, 316] width 72 height 12
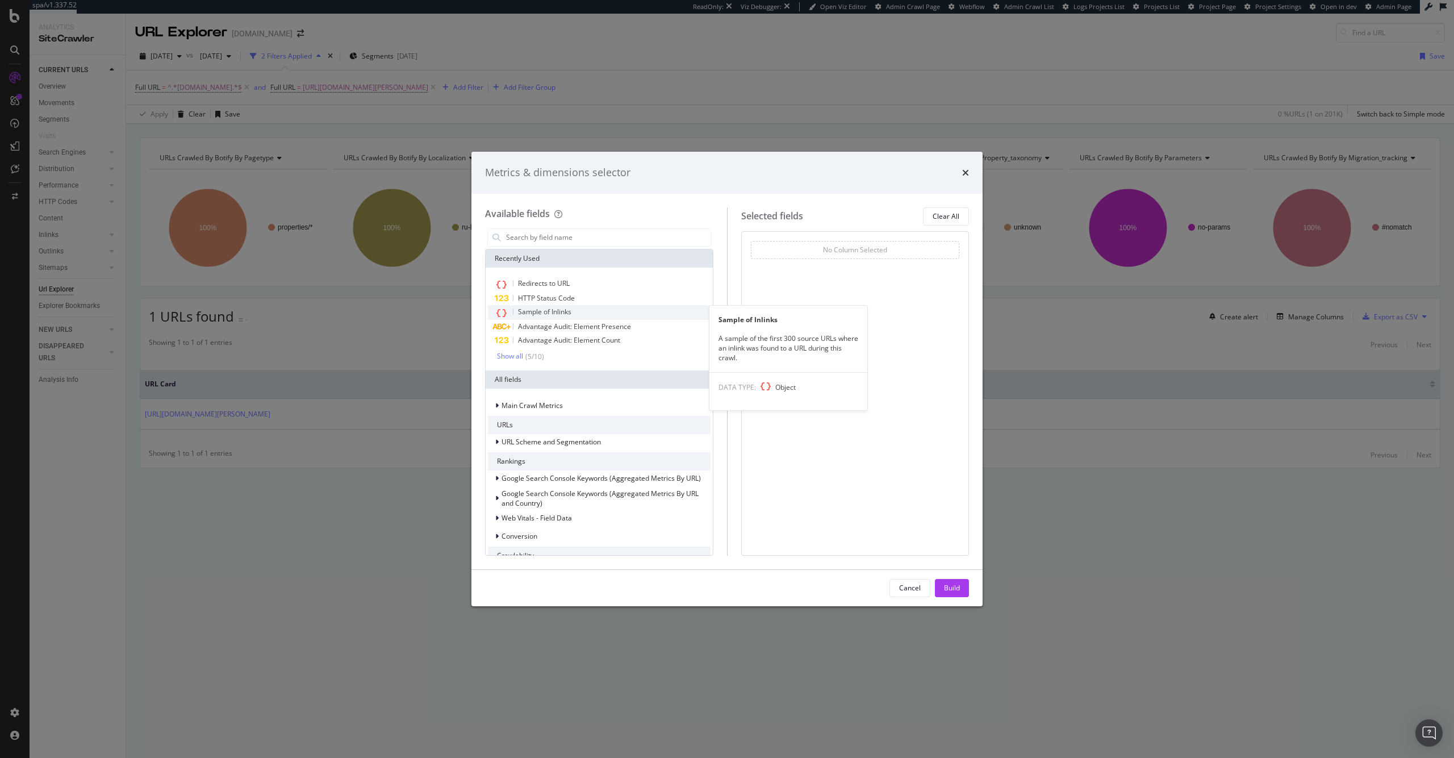
click at [636, 316] on div "Sample of Inlinks" at bounding box center [599, 312] width 223 height 15
click at [953, 585] on div "Build" at bounding box center [952, 588] width 16 height 10
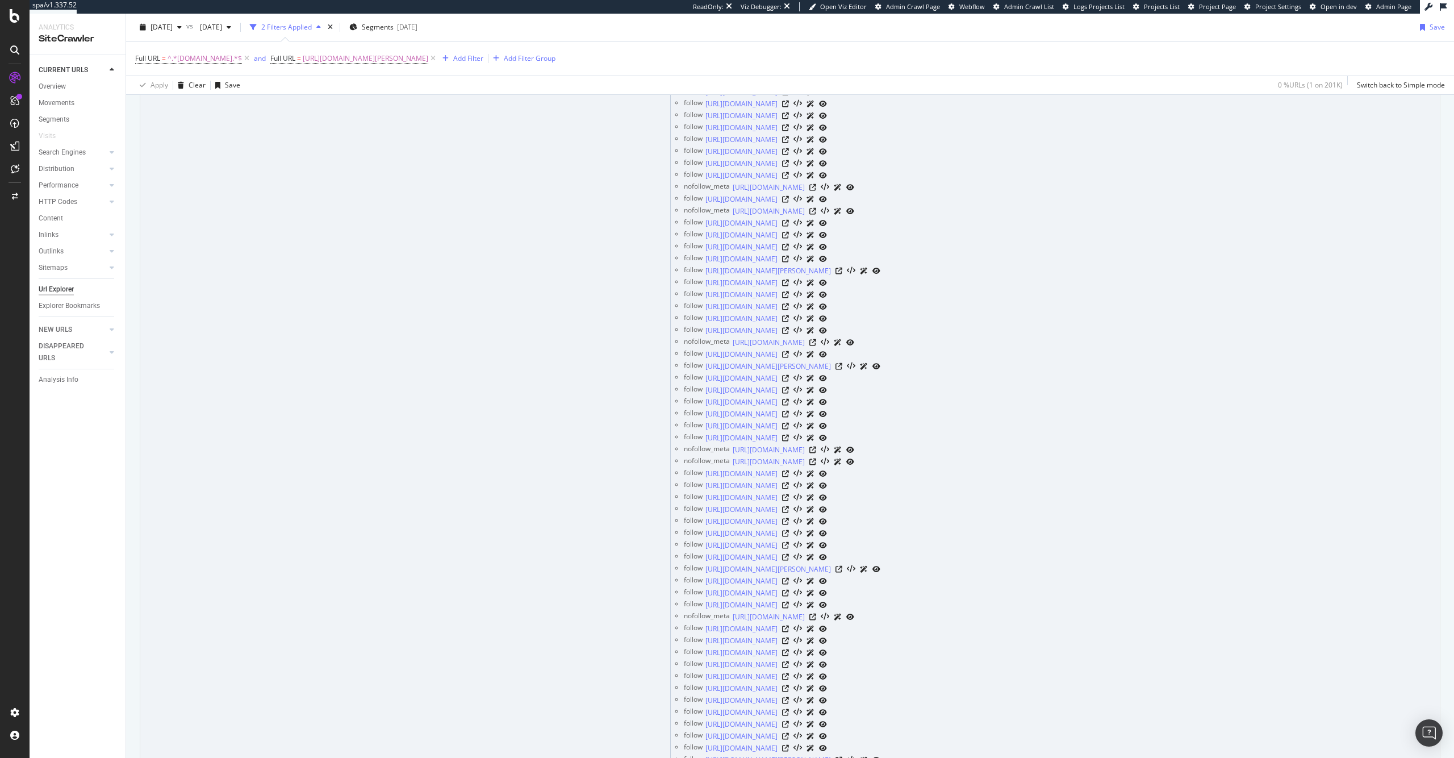
scroll to position [189, 0]
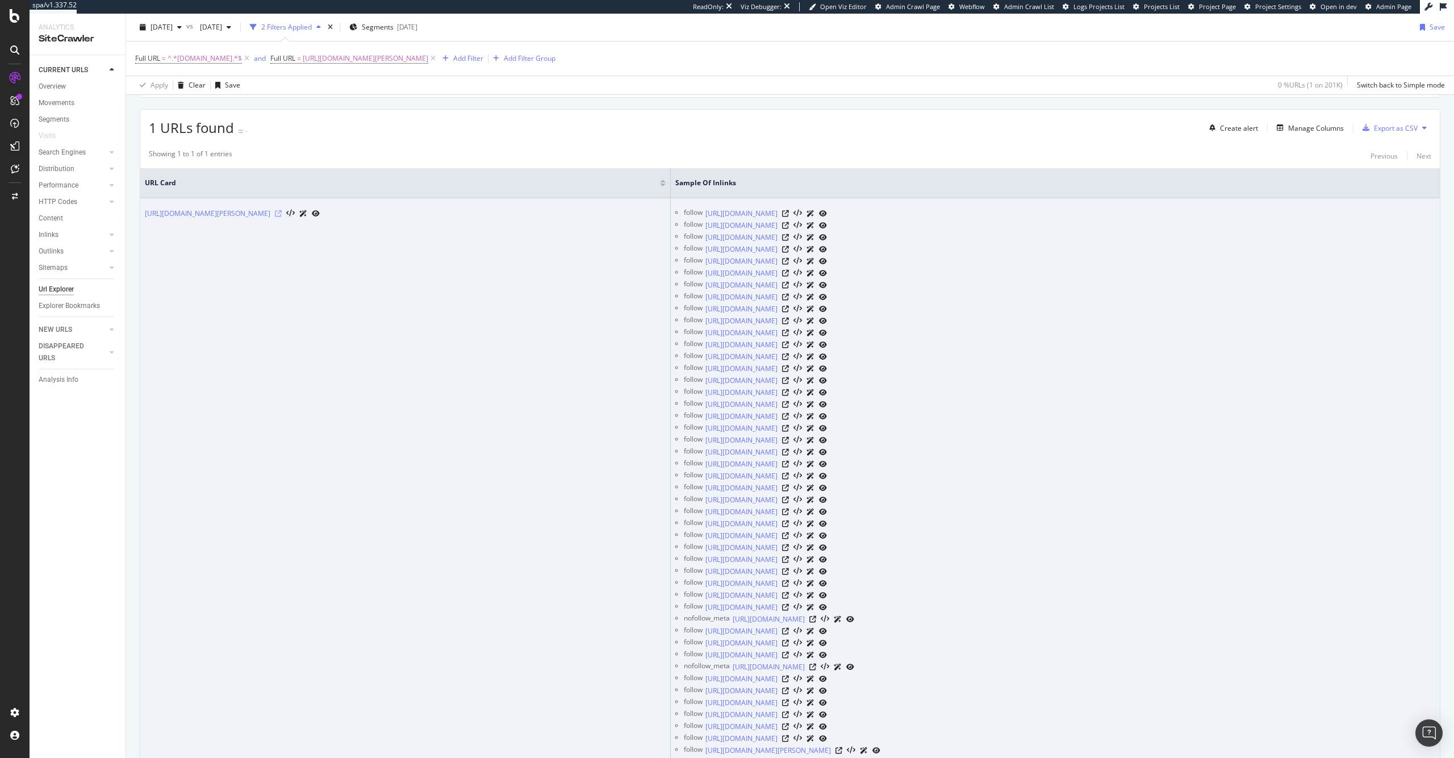
click at [282, 215] on icon at bounding box center [278, 213] width 7 height 7
click at [789, 214] on icon at bounding box center [785, 213] width 7 height 7
drag, startPoint x: 296, startPoint y: 223, endPoint x: 217, endPoint y: 214, distance: 79.4
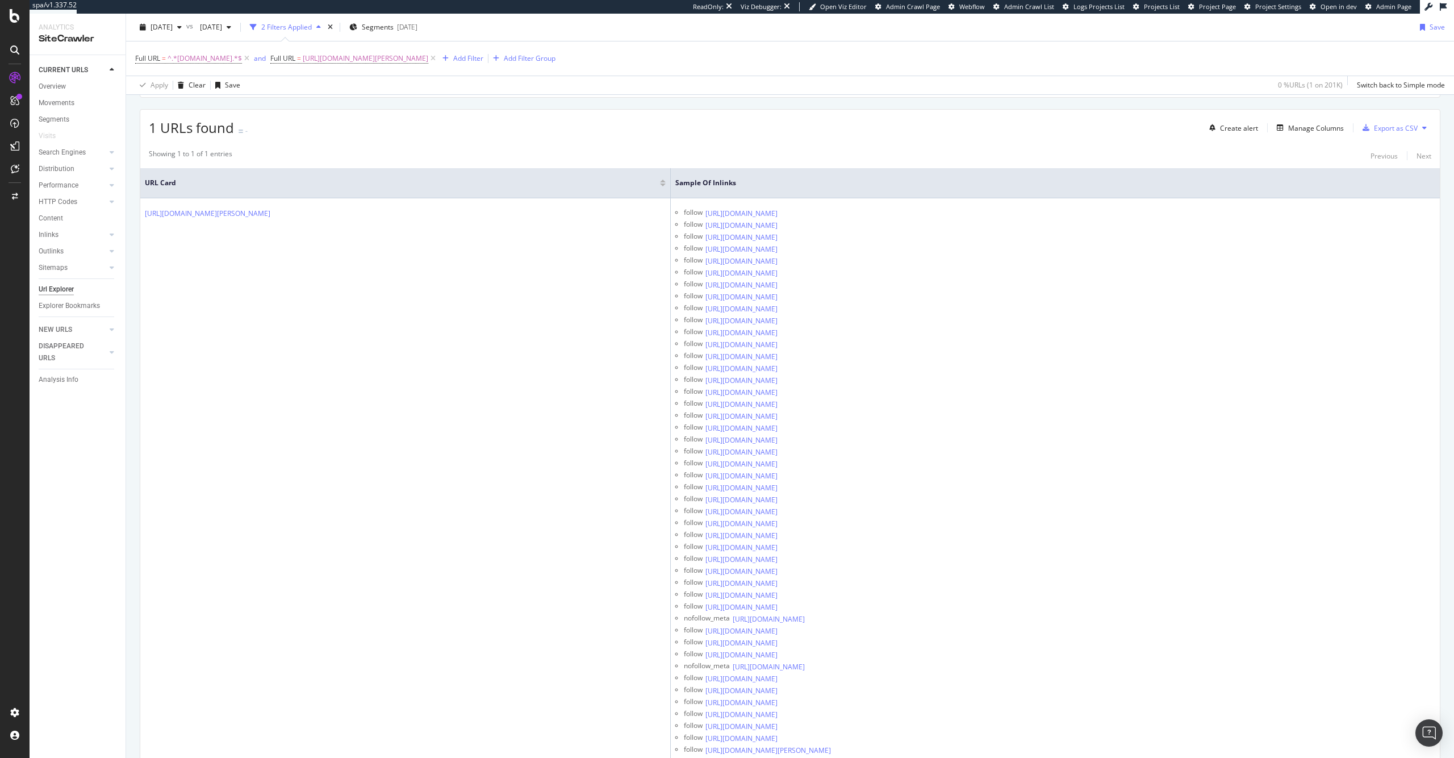
copy link "/thompson-hotels/ru-RU"
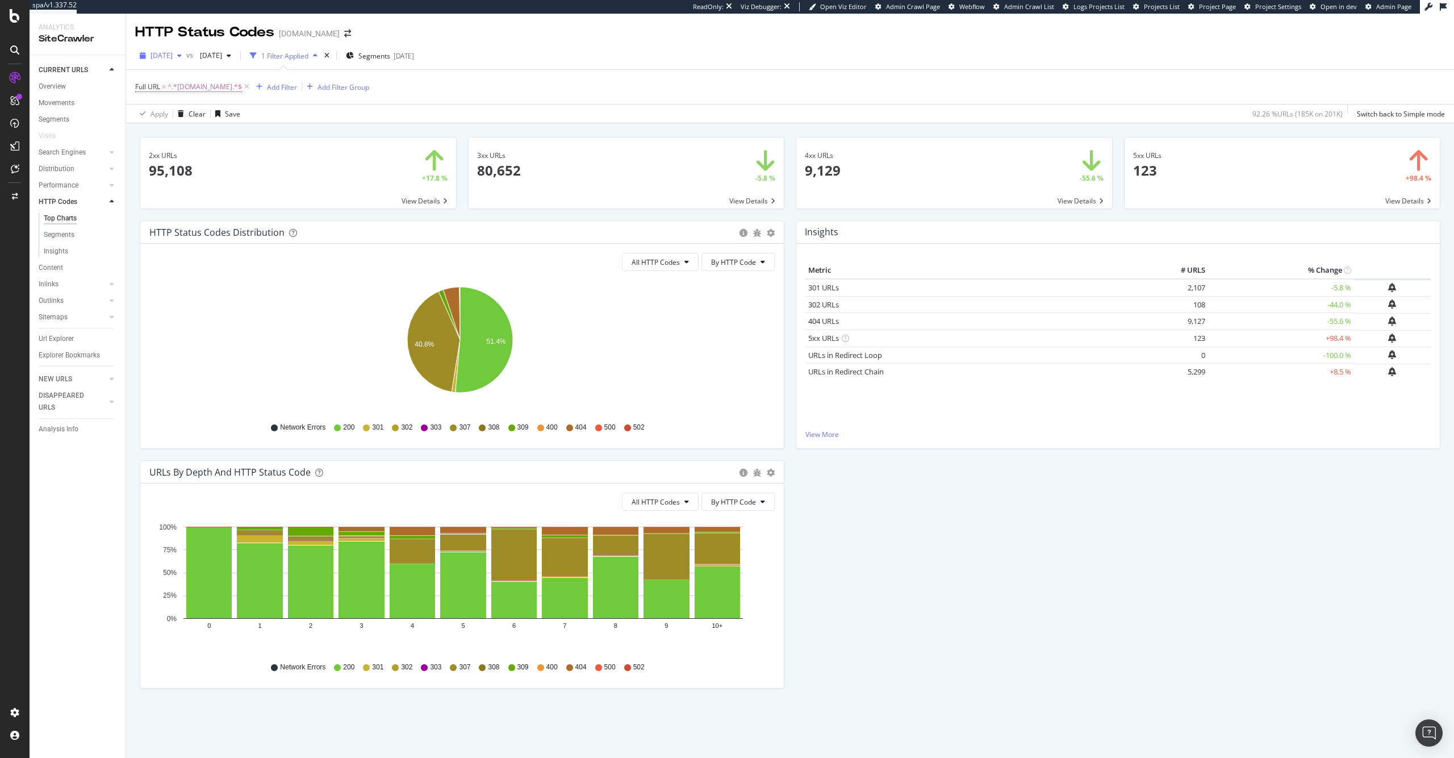
click at [173, 59] on span "[DATE]" at bounding box center [162, 56] width 22 height 10
click at [234, 93] on div "202K URLs" at bounding box center [236, 96] width 34 height 10
